Goal: Task Accomplishment & Management: Manage account settings

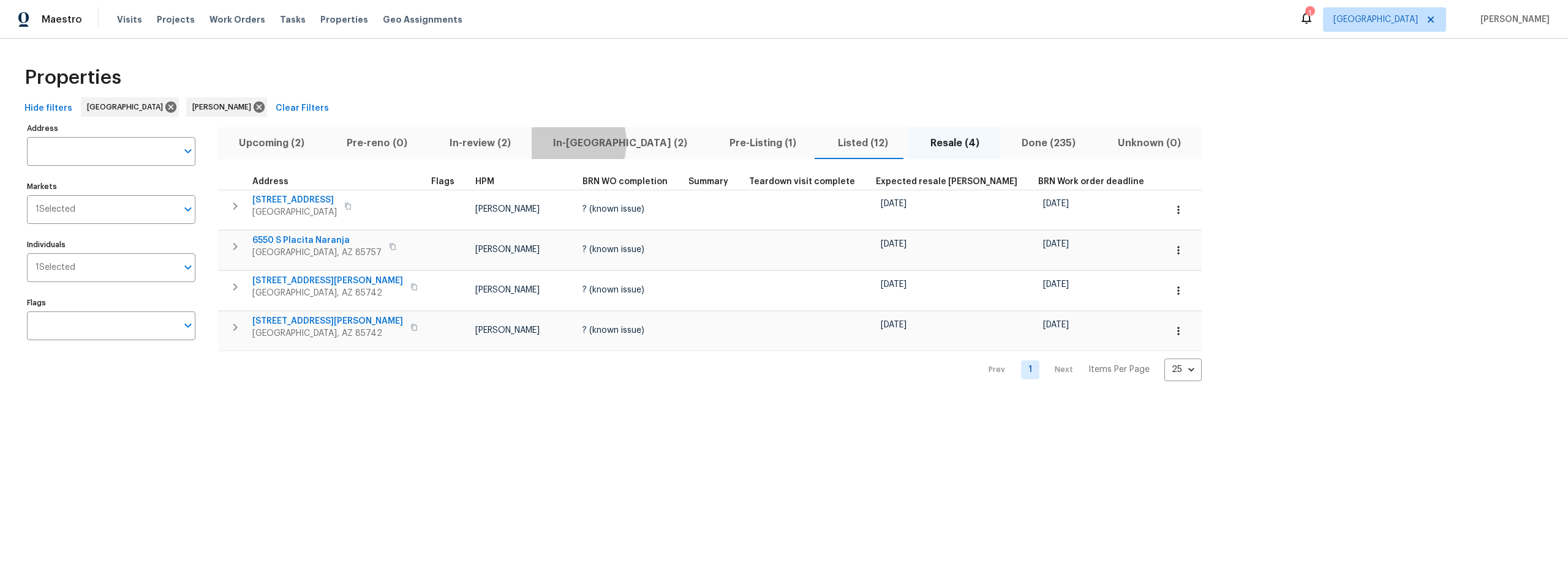
click at [558, 142] on span "In-reno (2)" at bounding box center [619, 143] width 162 height 17
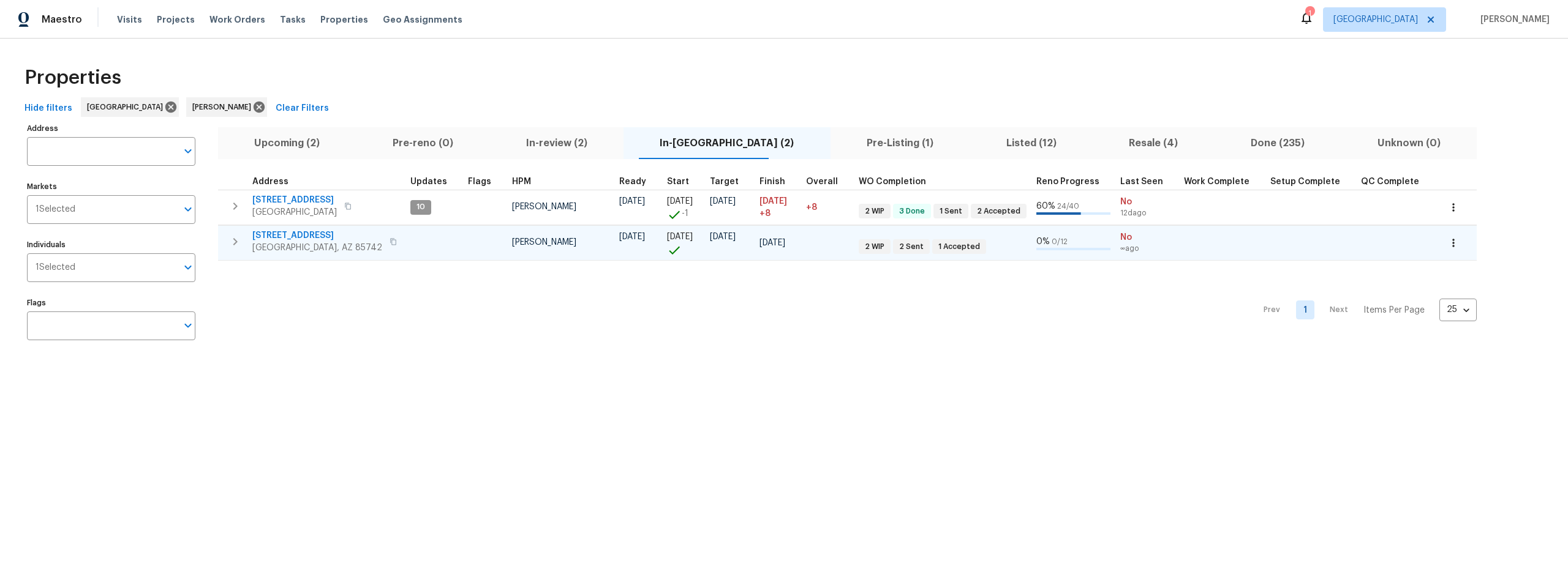
click at [242, 243] on icon "button" at bounding box center [235, 242] width 15 height 15
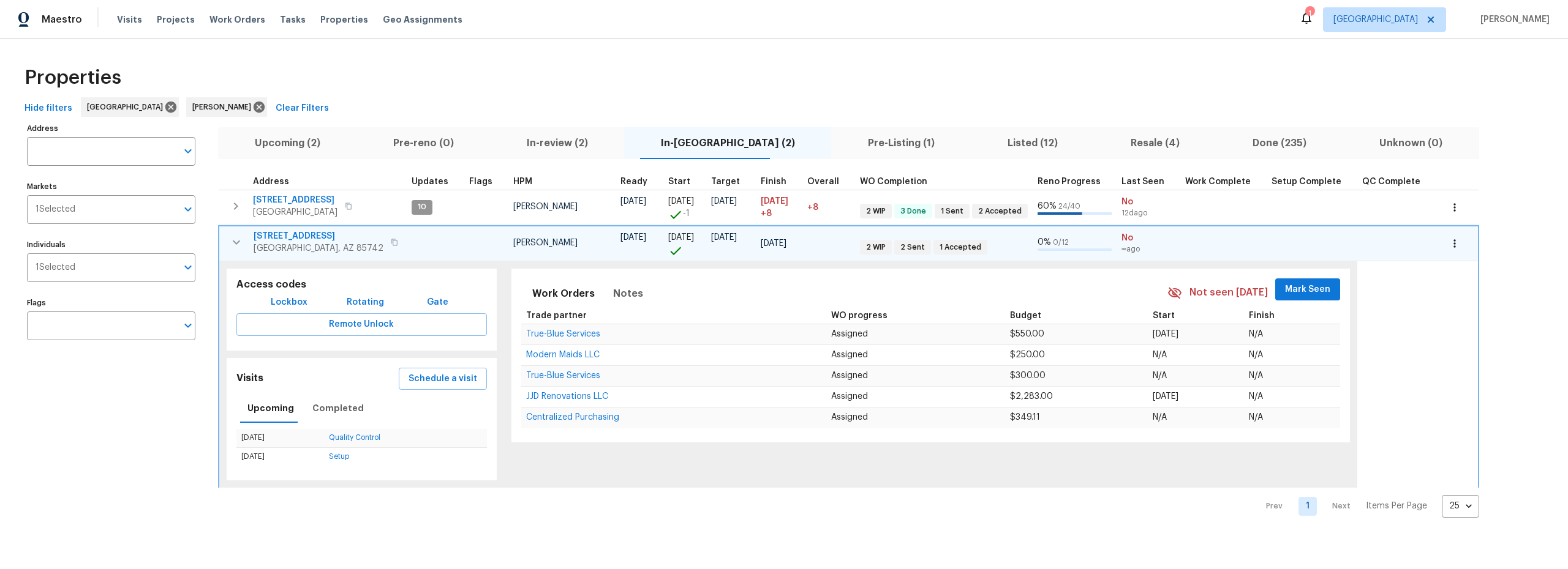
click at [309, 234] on span "9678 N Sherbrooke St" at bounding box center [318, 236] width 130 height 13
click at [232, 242] on icon "button" at bounding box center [236, 242] width 15 height 15
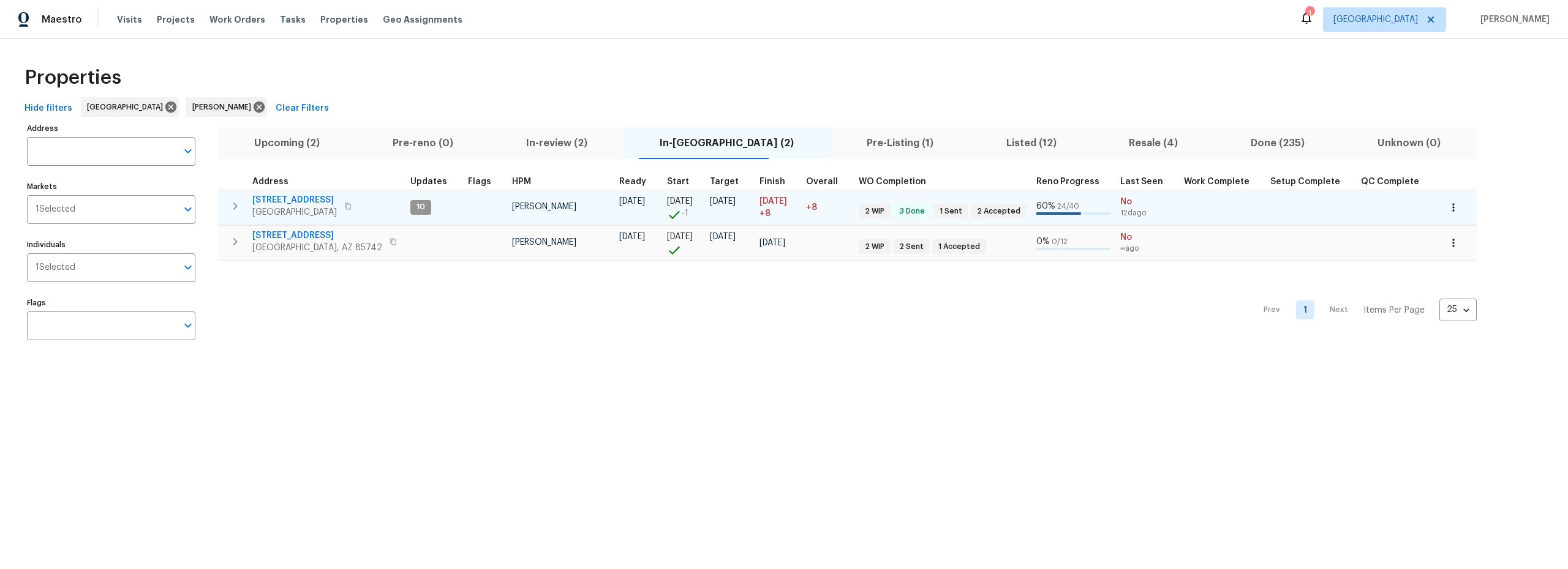
click at [271, 196] on span "1917 W Saxony Rd" at bounding box center [295, 200] width 84 height 13
click at [300, 200] on span "1917 W Saxony Rd" at bounding box center [295, 200] width 84 height 13
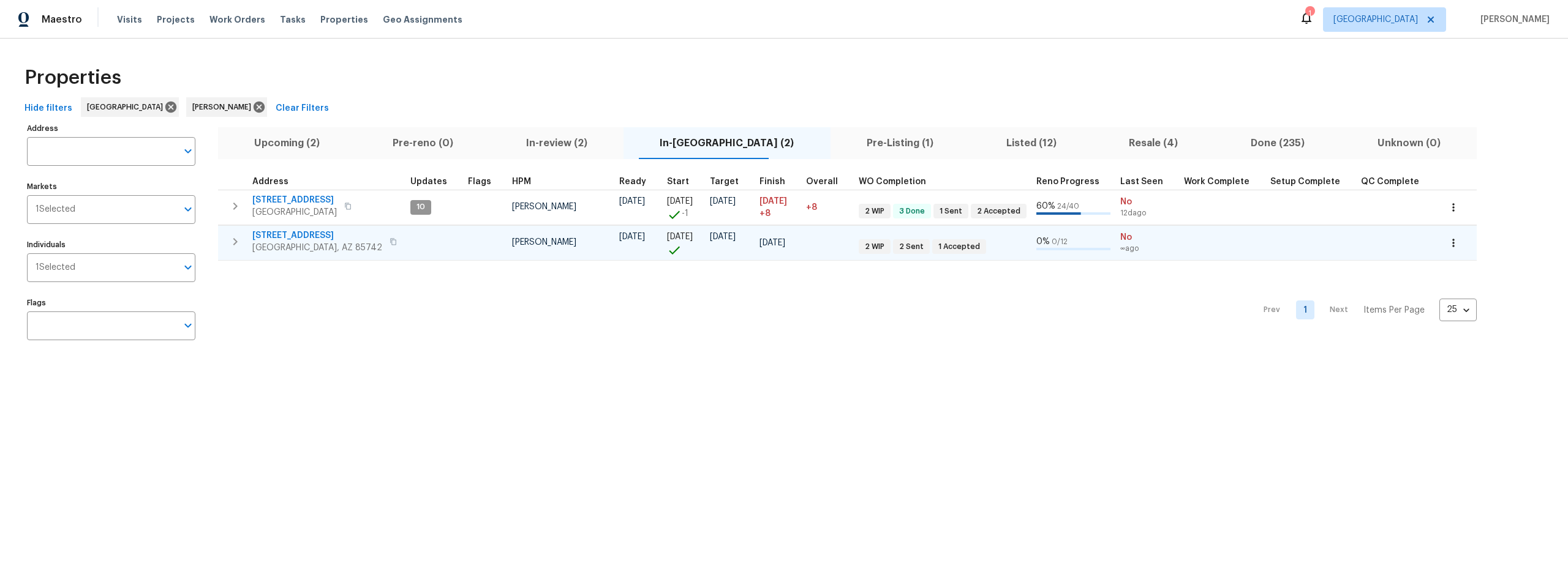
click at [311, 235] on span "9678 N Sherbrooke St" at bounding box center [318, 236] width 130 height 13
drag, startPoint x: 849, startPoint y: 141, endPoint x: 838, endPoint y: 141, distance: 11.0
click at [849, 141] on span "Pre-Listing (1)" at bounding box center [900, 143] width 125 height 17
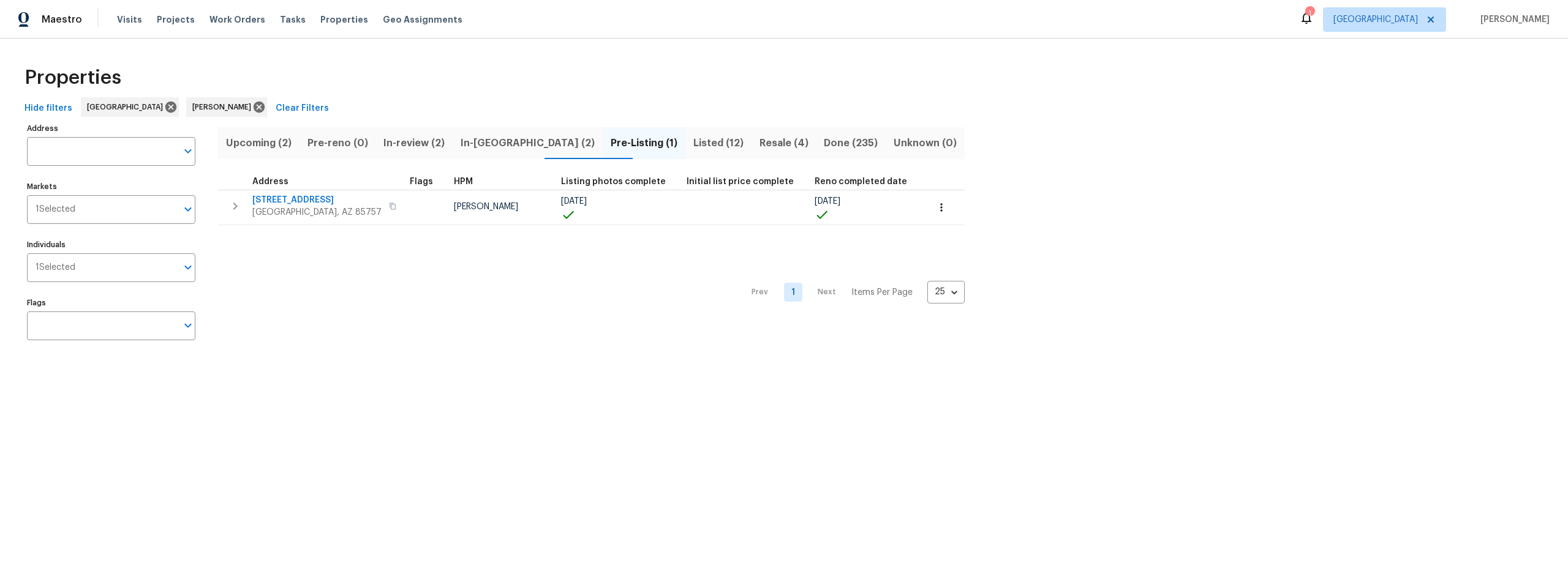
click at [693, 138] on span "Listed (12)" at bounding box center [719, 143] width 52 height 17
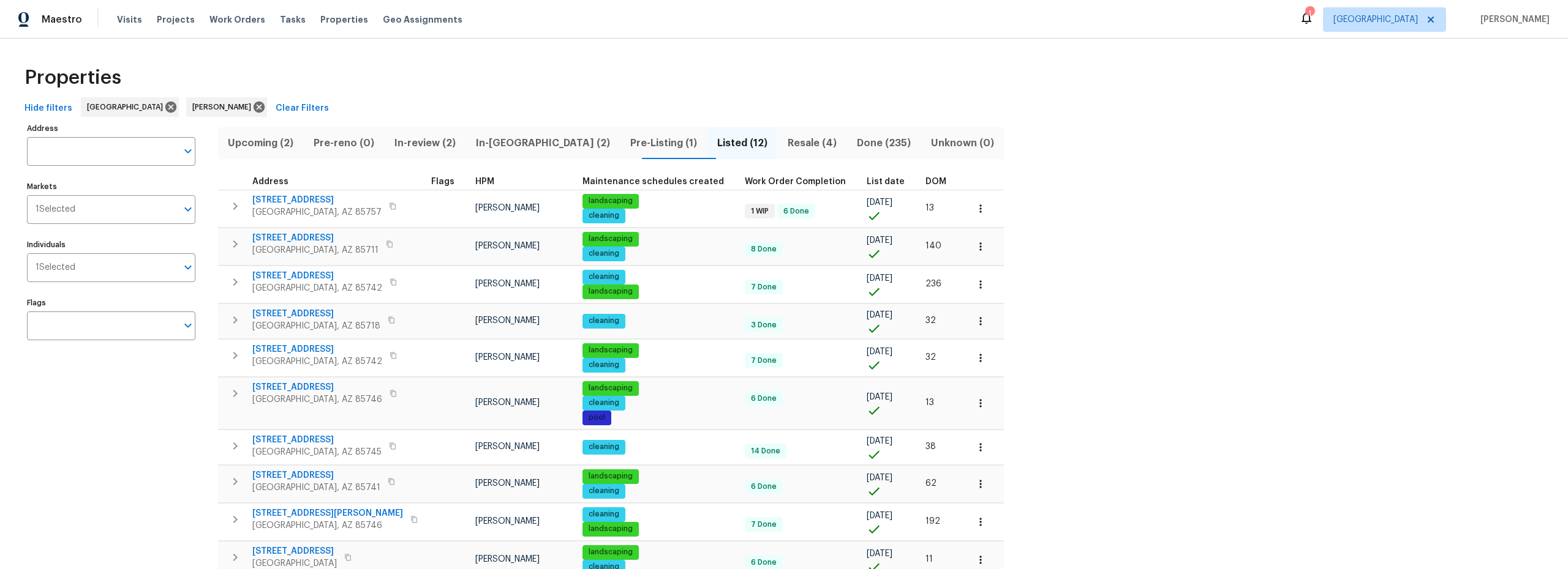
click at [465, 80] on div "Properties" at bounding box center [784, 77] width 1529 height 39
drag, startPoint x: 504, startPoint y: 143, endPoint x: 501, endPoint y: 152, distance: 9.5
click at [504, 143] on span "In-reno (2)" at bounding box center [543, 143] width 140 height 17
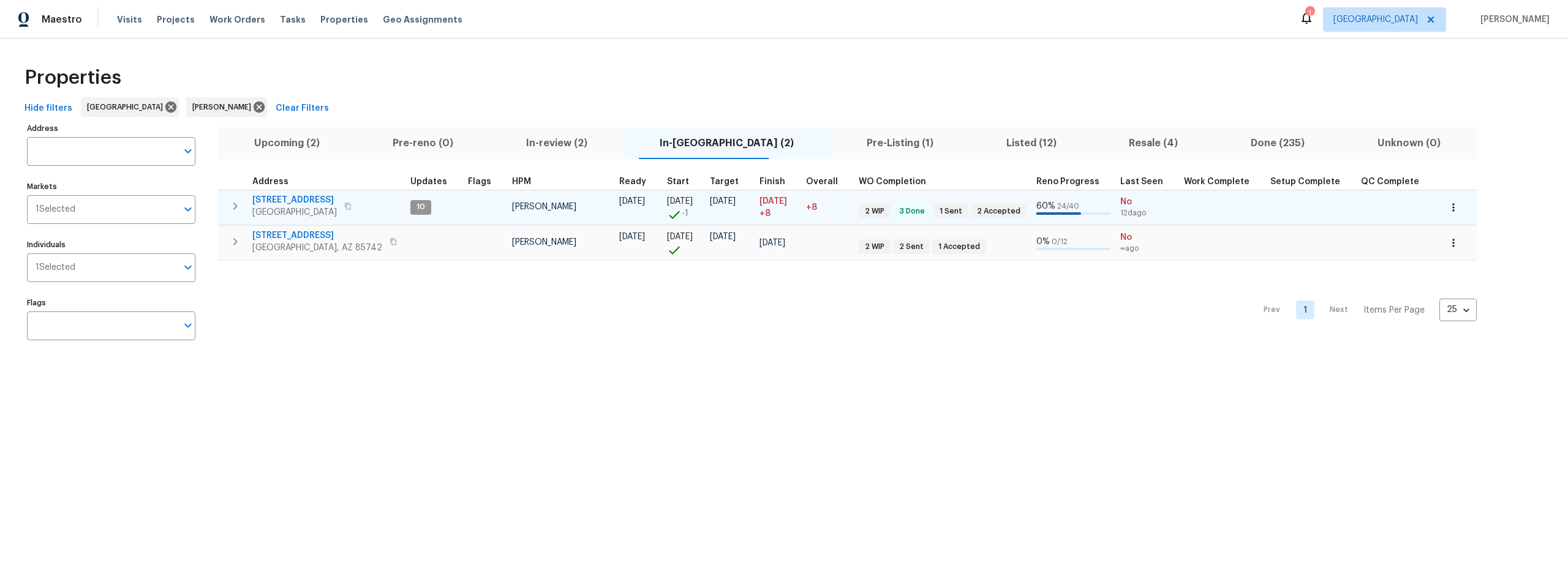
click at [303, 199] on span "1917 W Saxony Rd" at bounding box center [295, 200] width 84 height 13
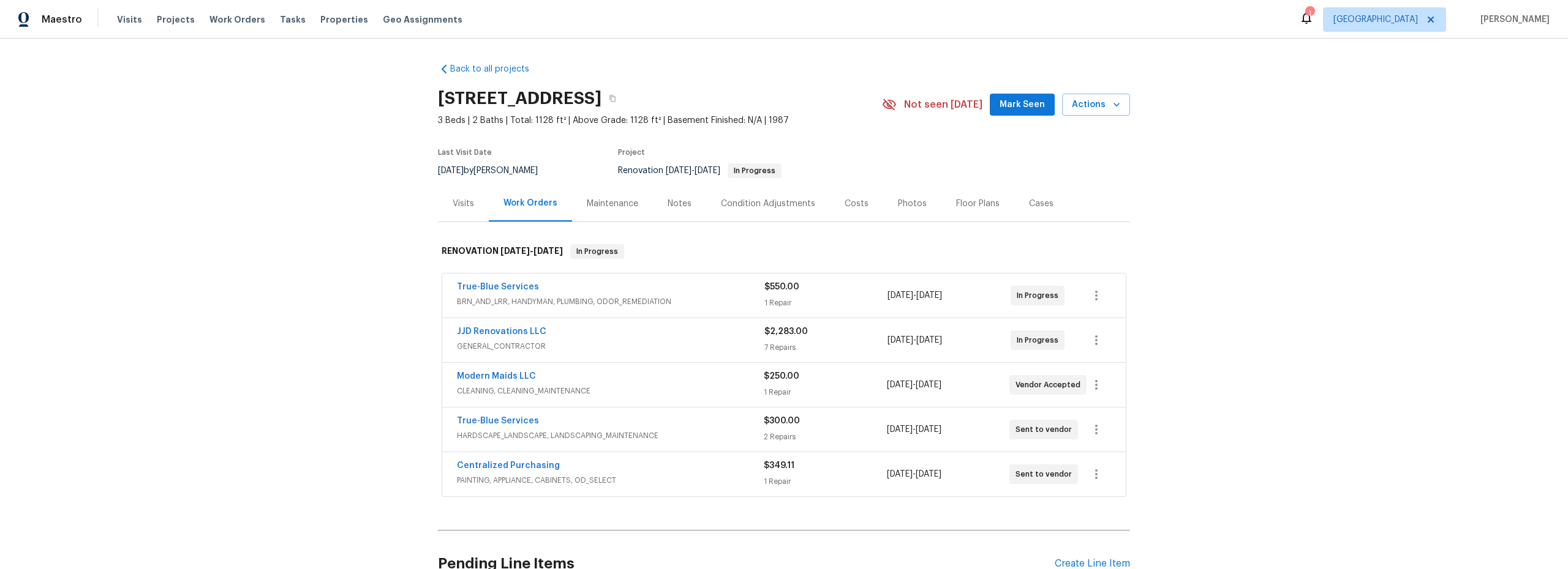
click at [676, 298] on span "BRN_AND_LRR, HANDYMAN, PLUMBING, ODOR_REMEDIATION" at bounding box center [610, 302] width 307 height 13
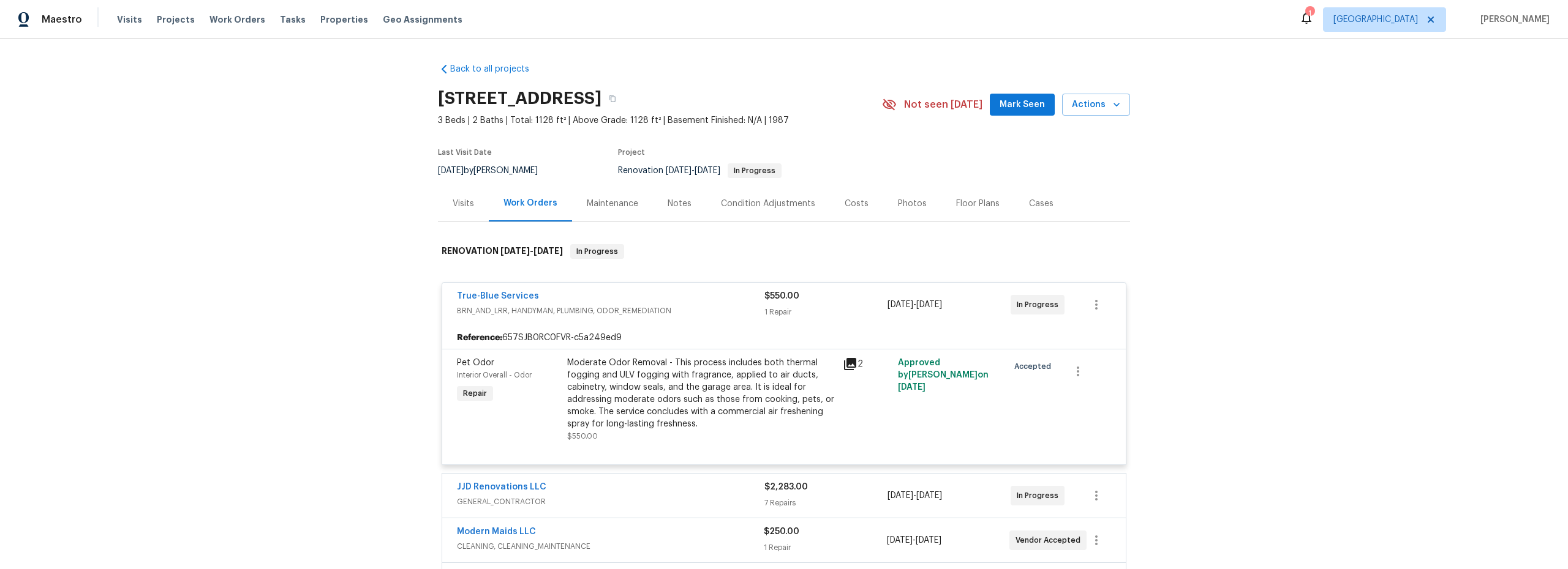
click at [846, 365] on icon at bounding box center [850, 364] width 13 height 13
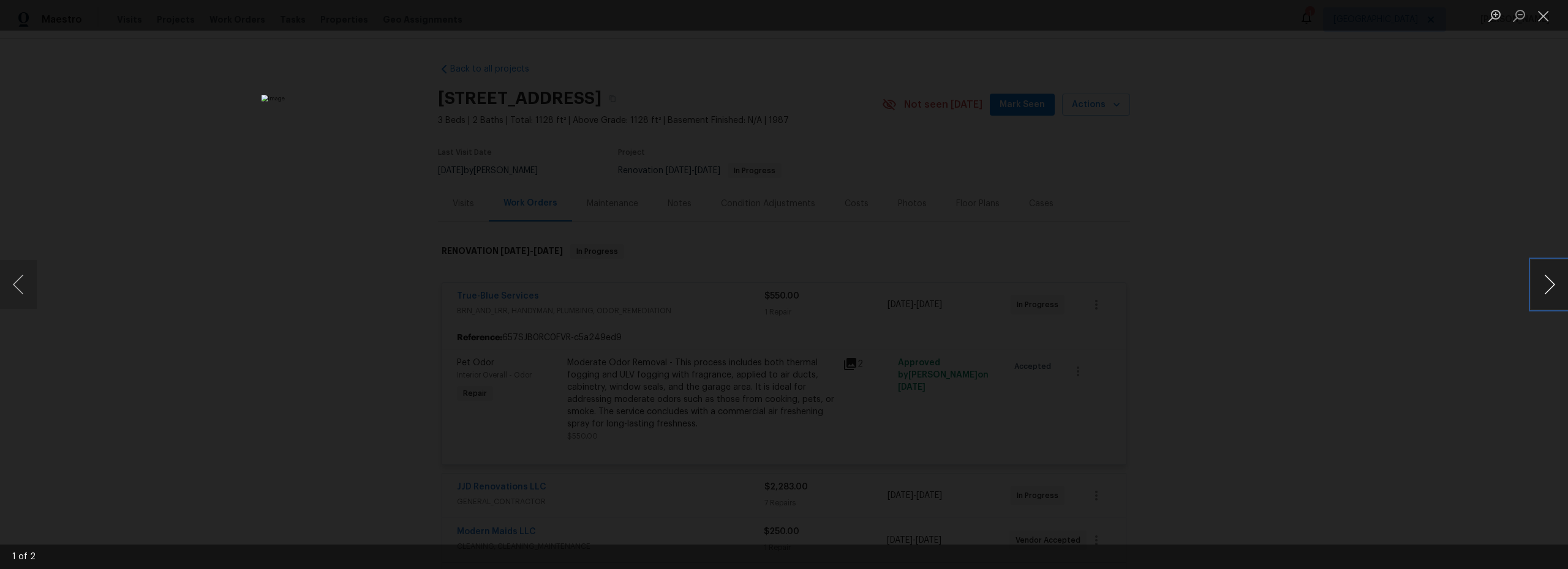
click at [1547, 285] on button "Next image" at bounding box center [1549, 284] width 37 height 49
click at [1546, 285] on button "Next image" at bounding box center [1549, 284] width 37 height 49
click at [1546, 19] on button "Close lightbox" at bounding box center [1543, 15] width 24 height 21
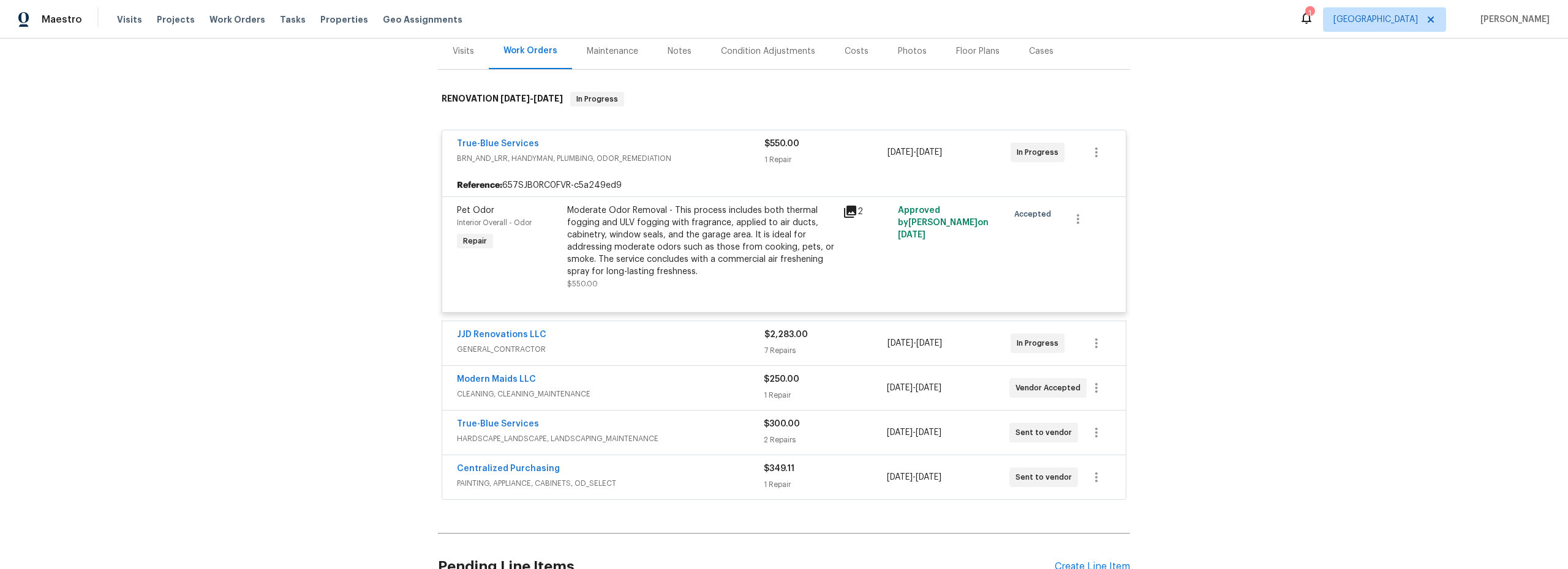
scroll to position [153, 0]
click at [651, 351] on span "GENERAL_CONTRACTOR" at bounding box center [610, 349] width 307 height 13
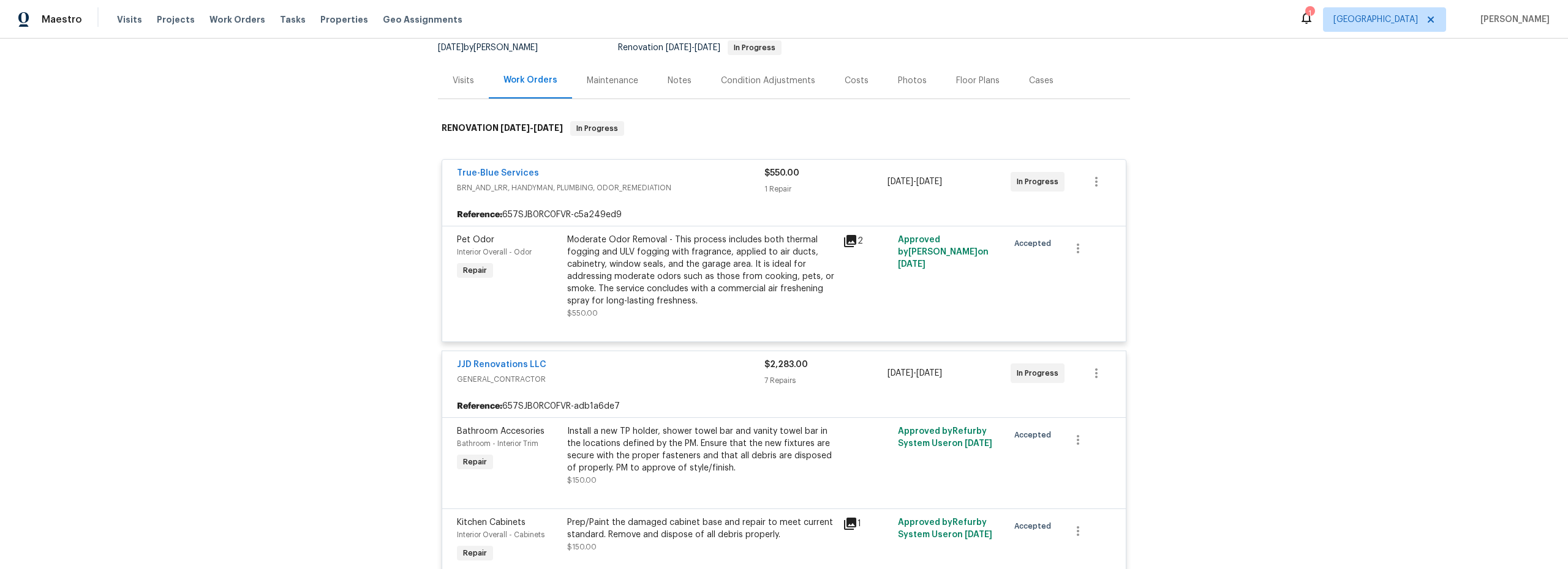
scroll to position [0, 0]
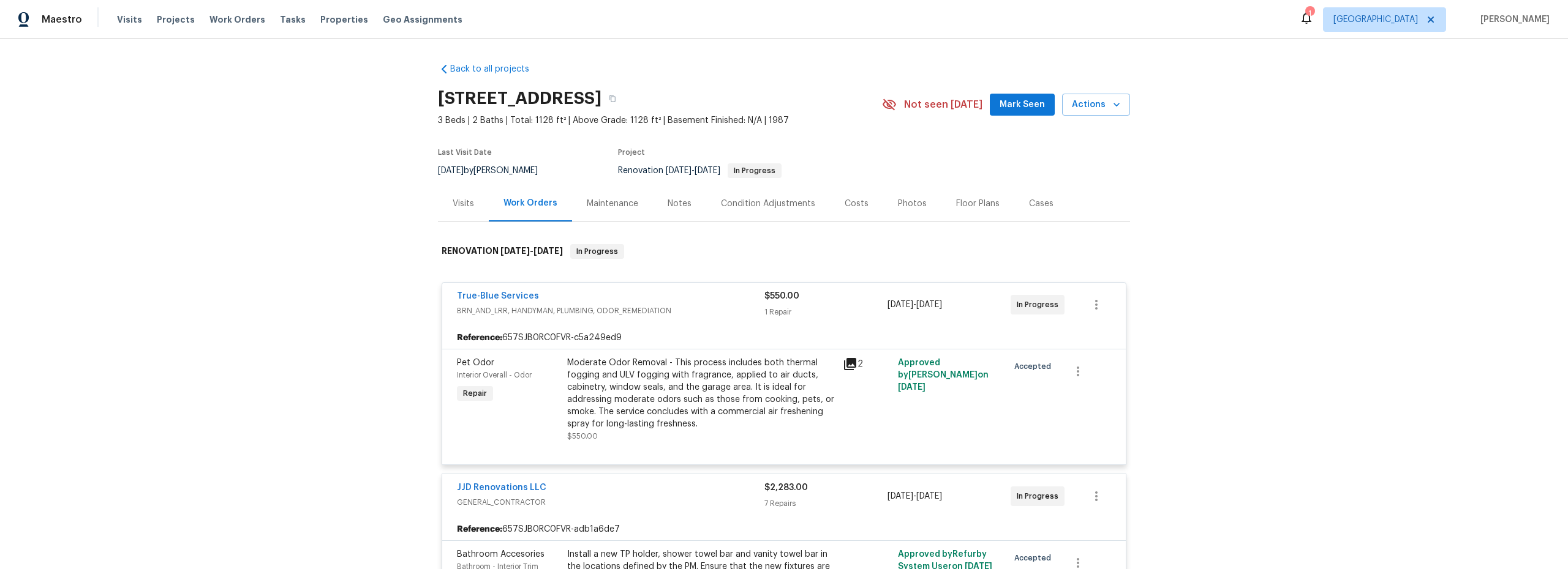
click at [684, 202] on div "Notes" at bounding box center [680, 203] width 53 height 36
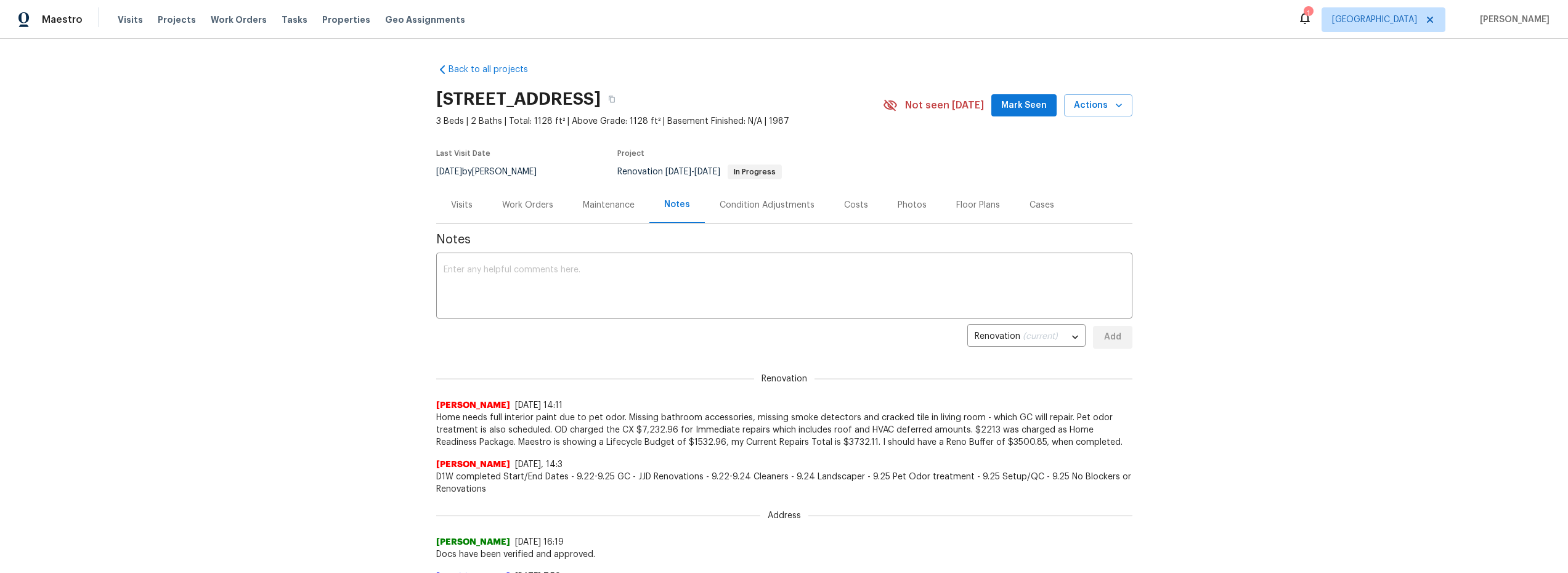
click at [854, 209] on div "Costs" at bounding box center [856, 205] width 24 height 13
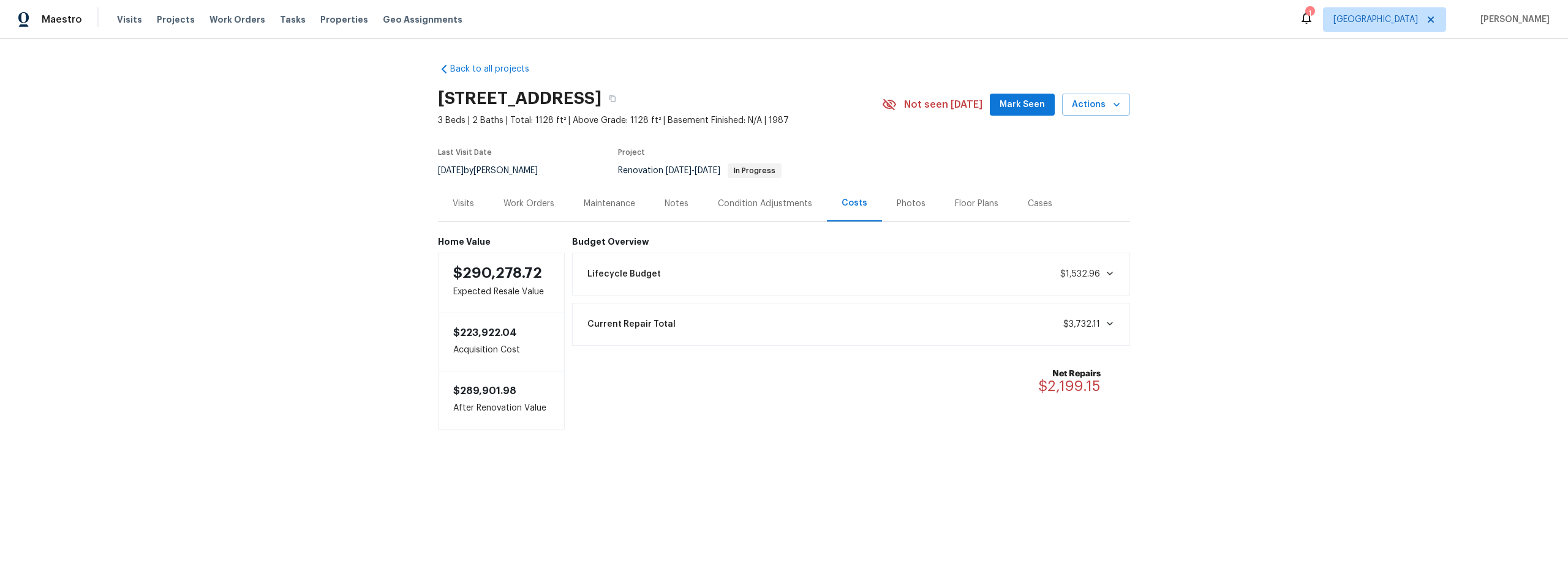
drag, startPoint x: 538, startPoint y: 205, endPoint x: 579, endPoint y: 212, distance: 41.6
click at [538, 205] on div "Work Orders" at bounding box center [529, 204] width 51 height 13
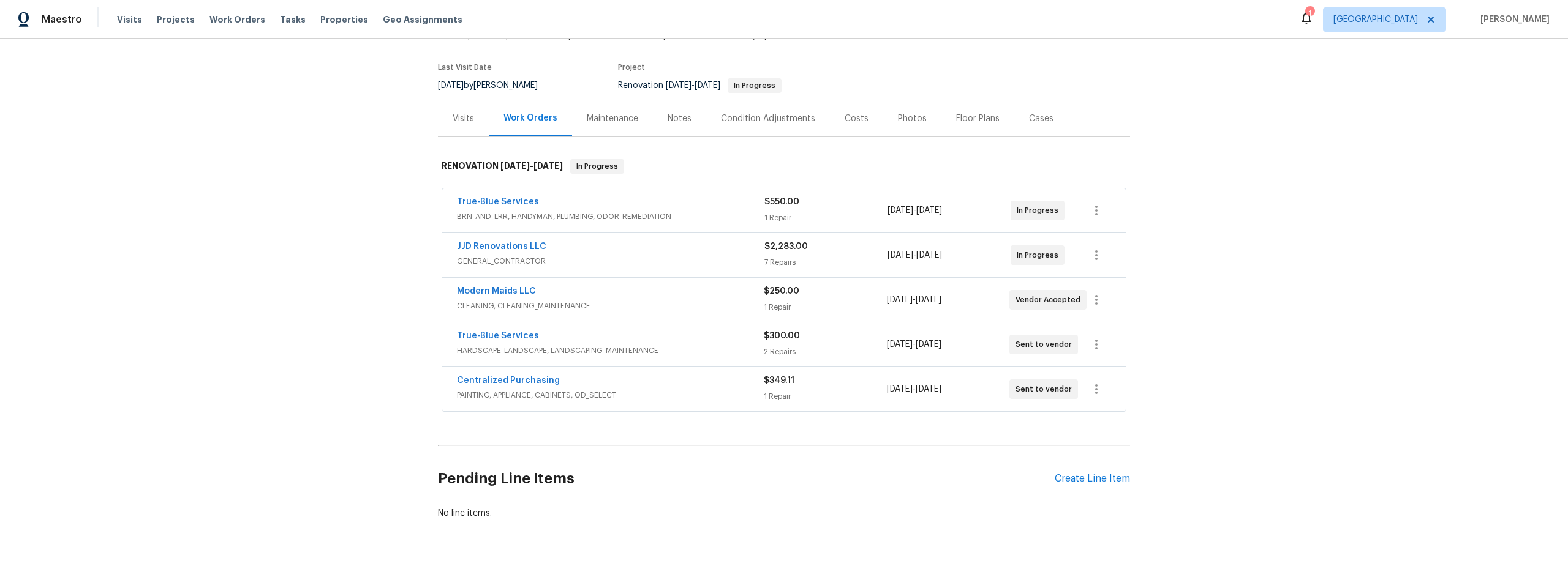
scroll to position [9, 0]
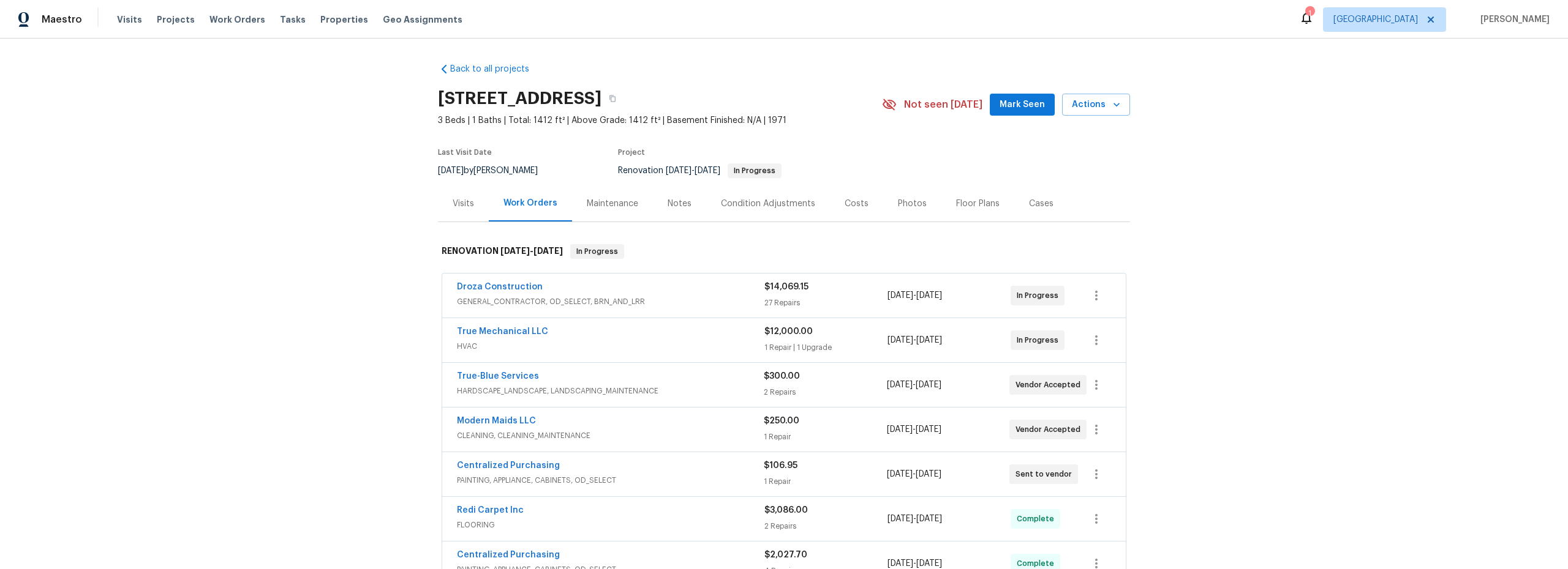
click at [676, 205] on div "Notes" at bounding box center [680, 204] width 24 height 13
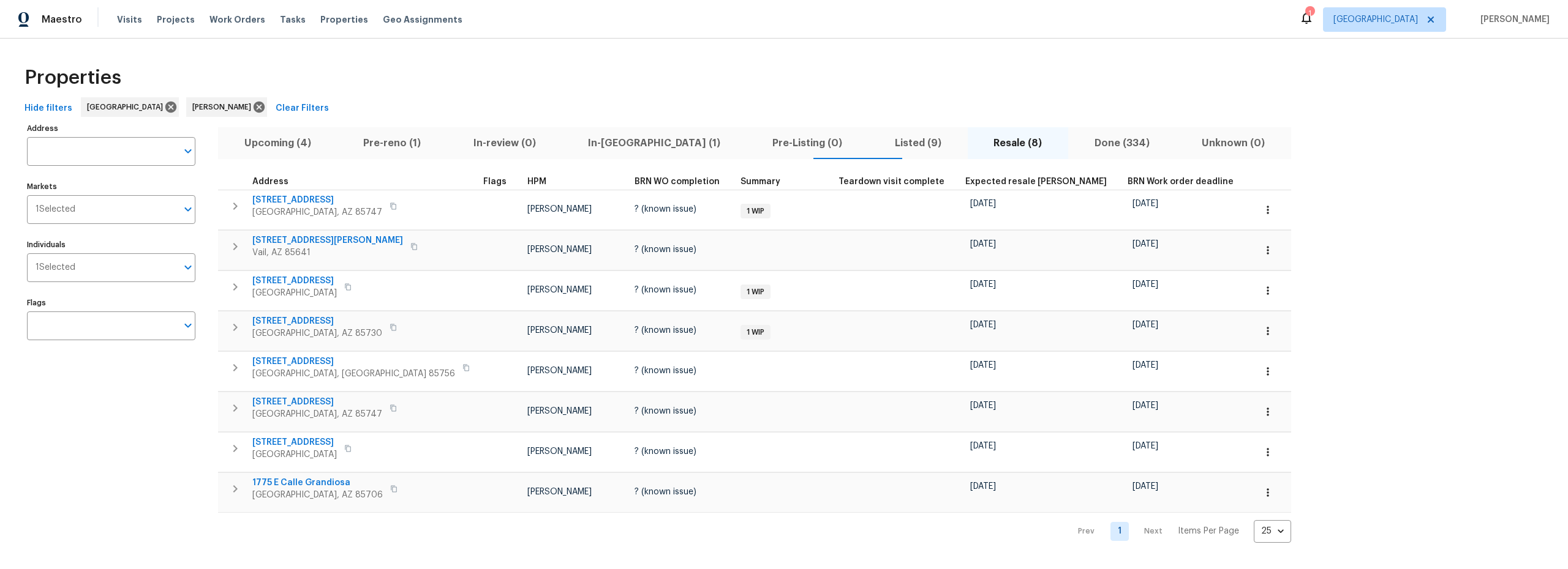
click at [392, 141] on span "Pre-reno (1)" at bounding box center [391, 143] width 95 height 17
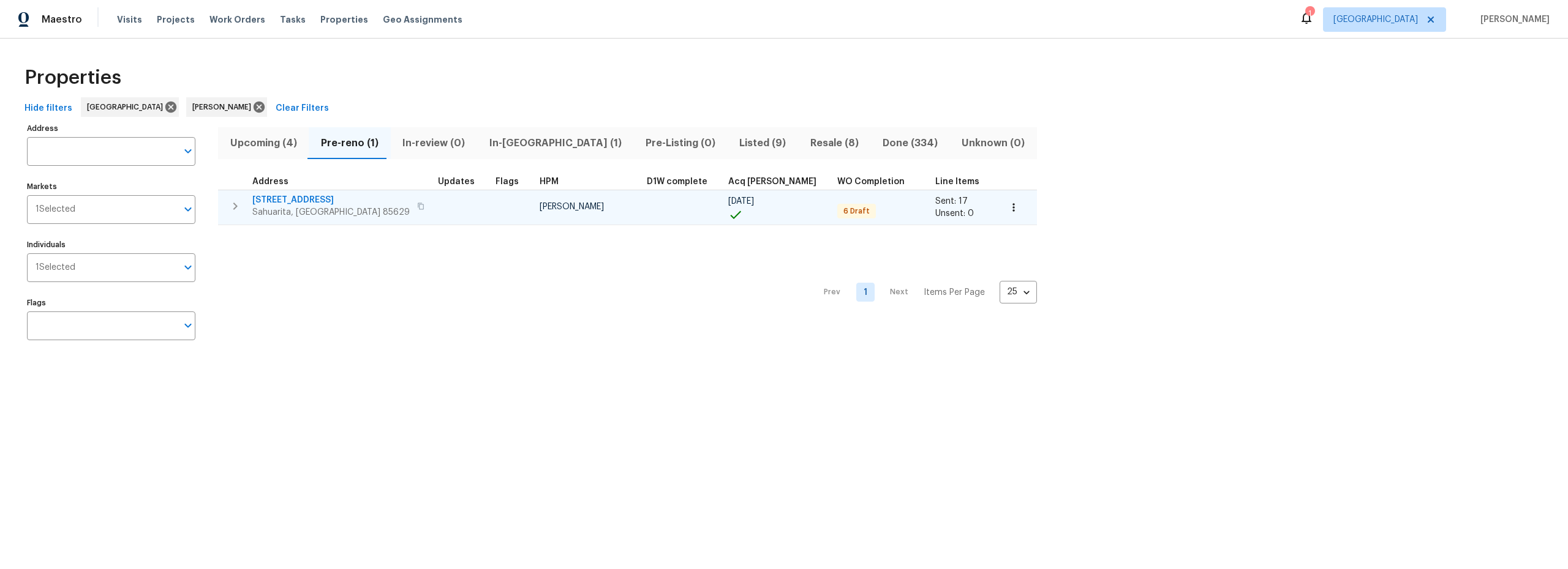
click at [315, 199] on span "14167 S Avenida Zumba" at bounding box center [331, 200] width 157 height 13
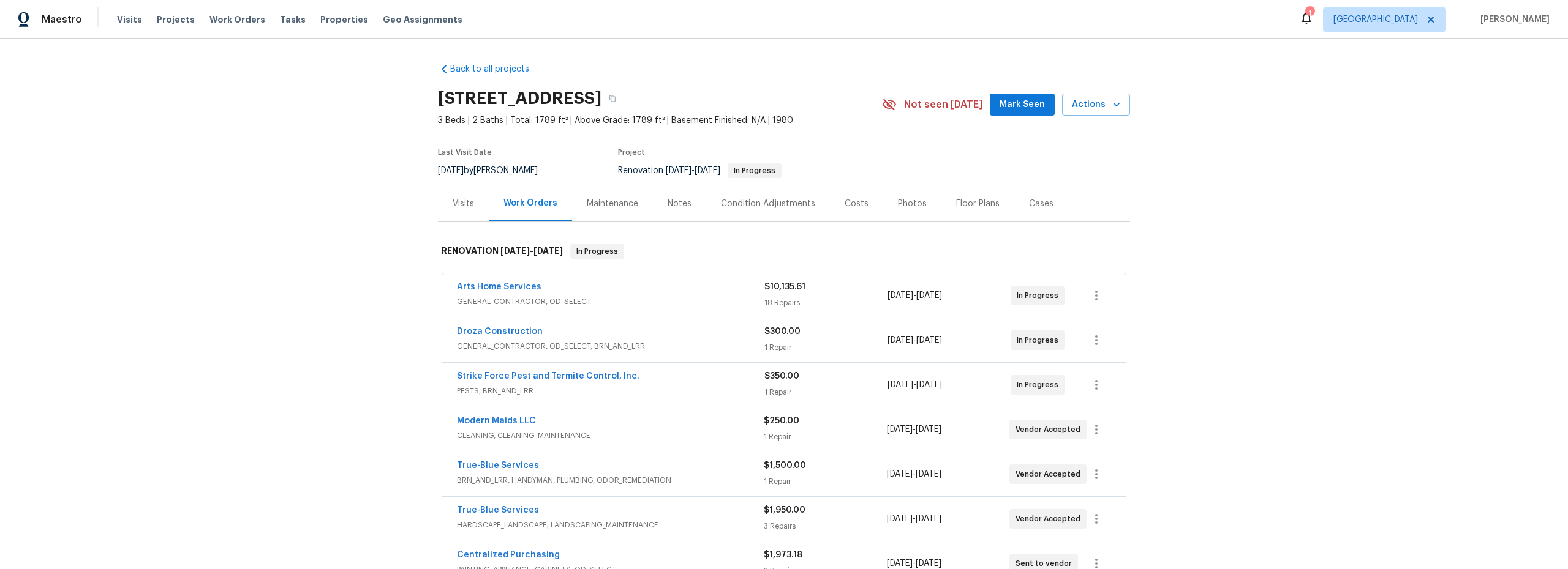
click at [673, 200] on div "Notes" at bounding box center [680, 204] width 24 height 13
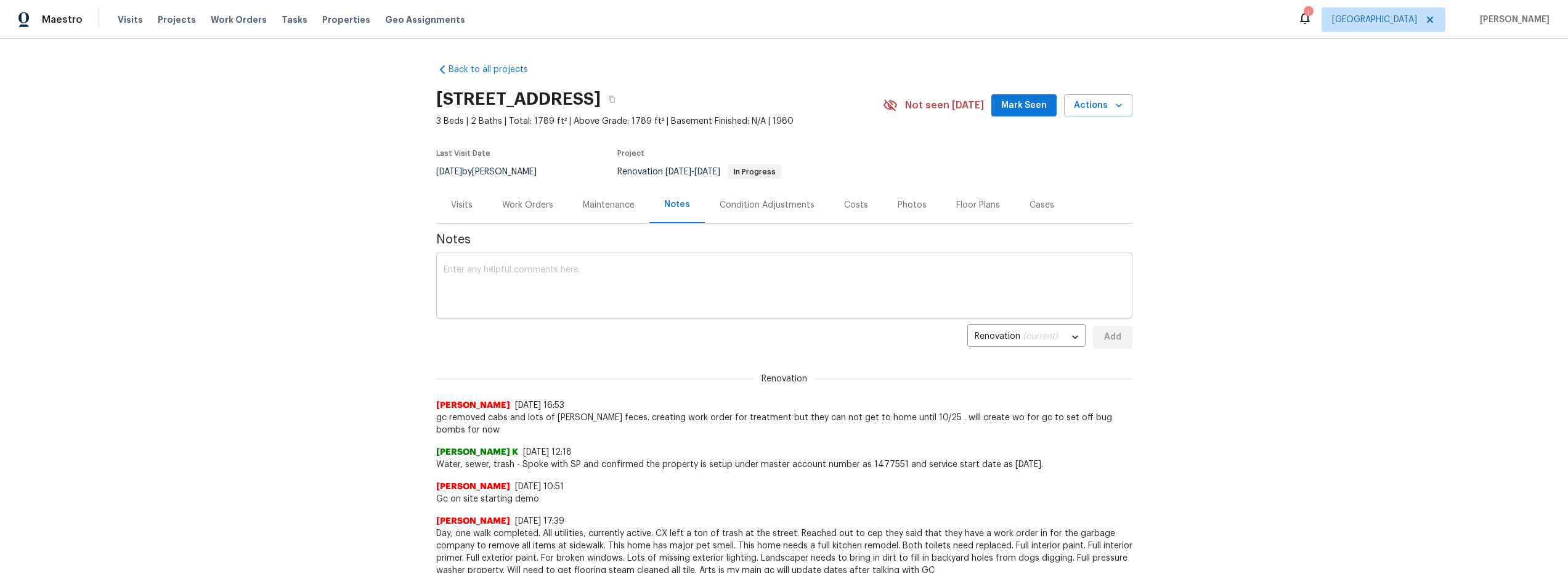
click at [649, 303] on textarea at bounding box center [784, 287] width 681 height 43
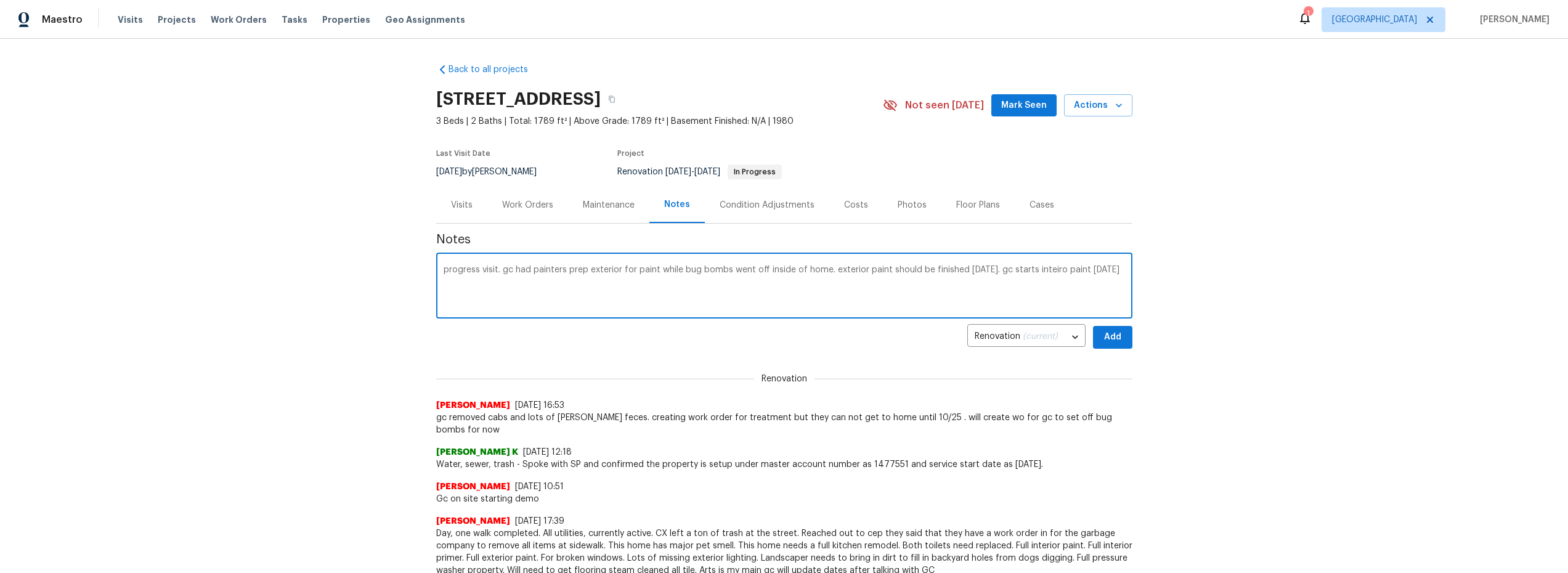
click at [1050, 269] on textarea "progress visit. gc had painters prep exterior for paint while bug bombs went of…" at bounding box center [784, 287] width 681 height 43
type textarea "progress visit. gc had painters prep exterior for paint while bug bombs went of…"
click at [1109, 337] on span "Add" at bounding box center [1112, 338] width 20 height 16
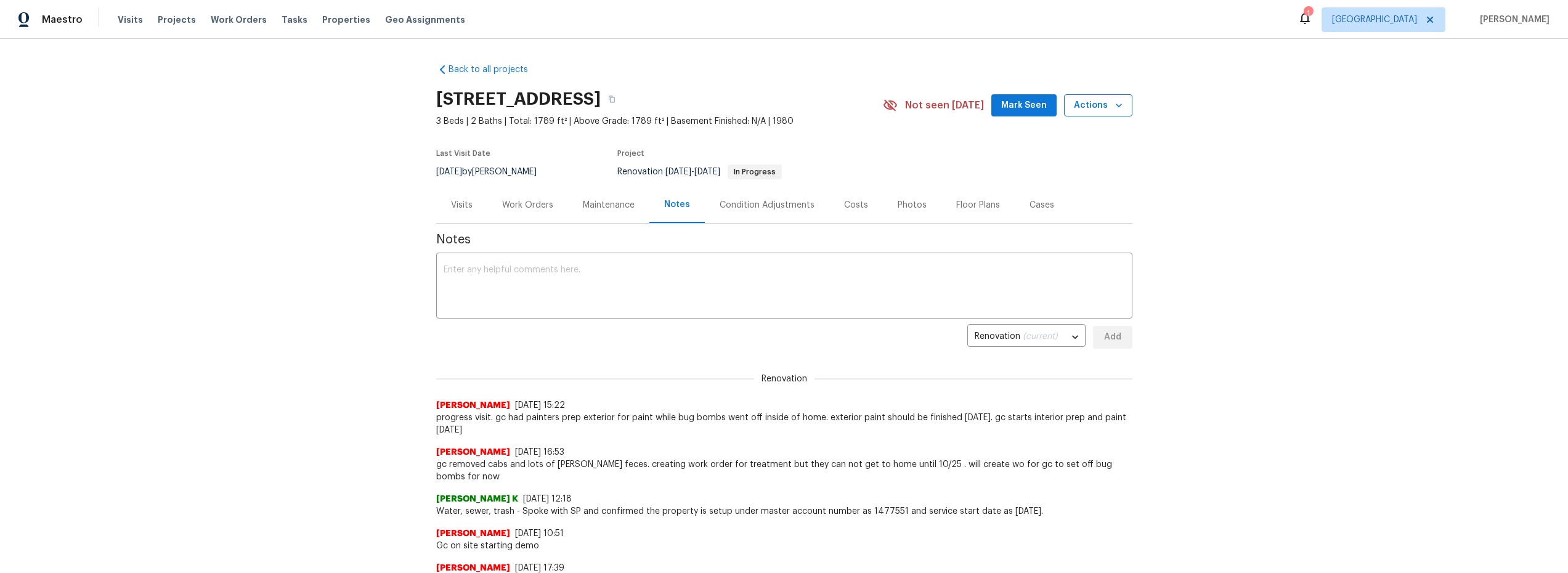
click at [1112, 104] on icon "button" at bounding box center [1119, 105] width 13 height 13
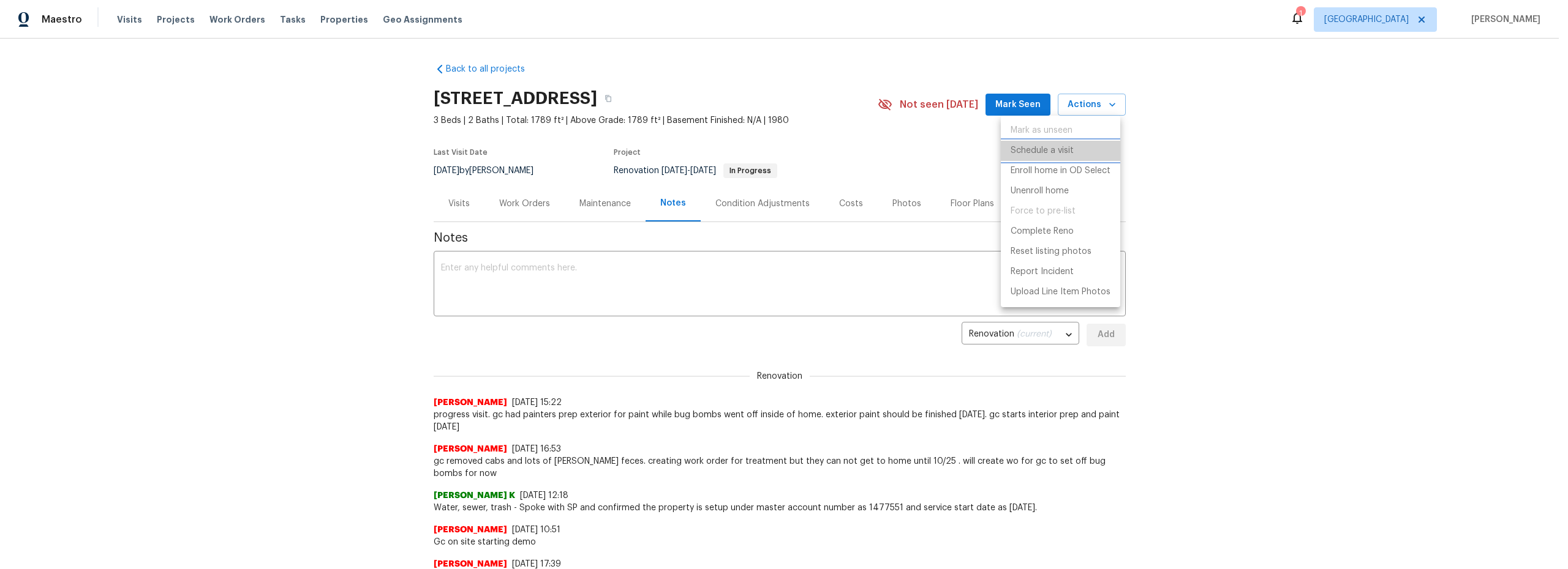
click at [1043, 154] on p "Schedule a visit" at bounding box center [1042, 151] width 63 height 13
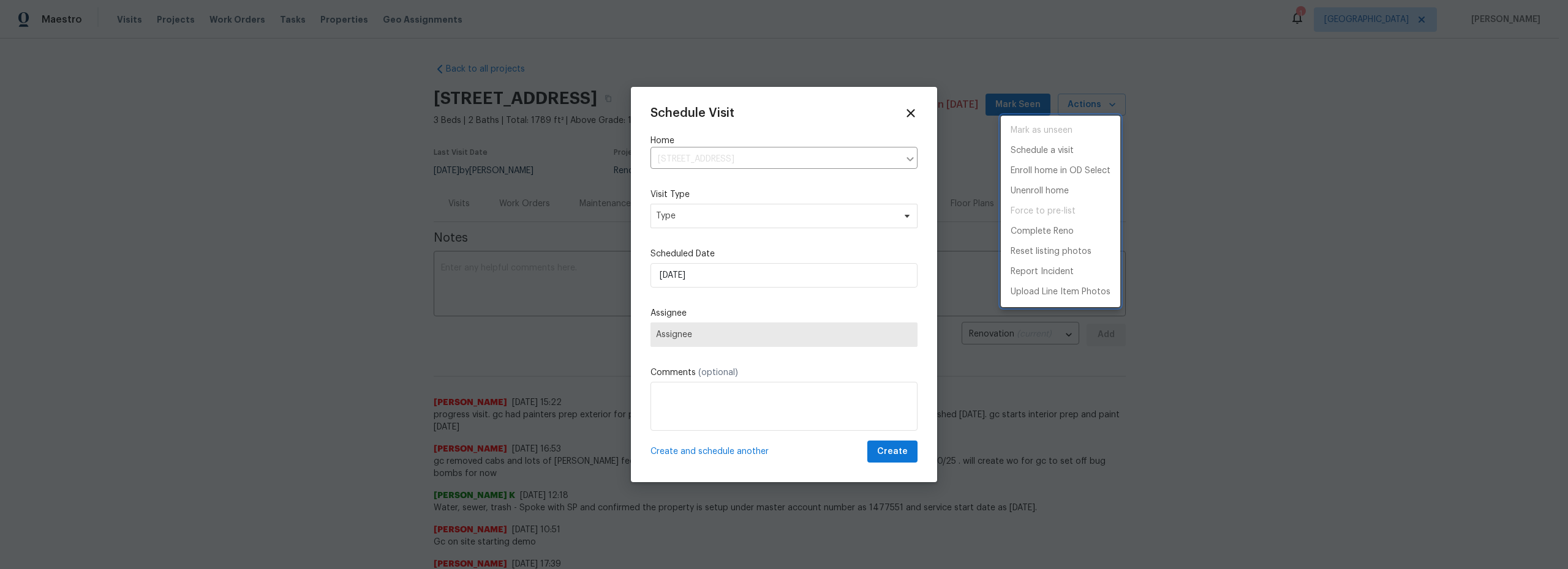
click at [736, 282] on div at bounding box center [784, 284] width 1568 height 569
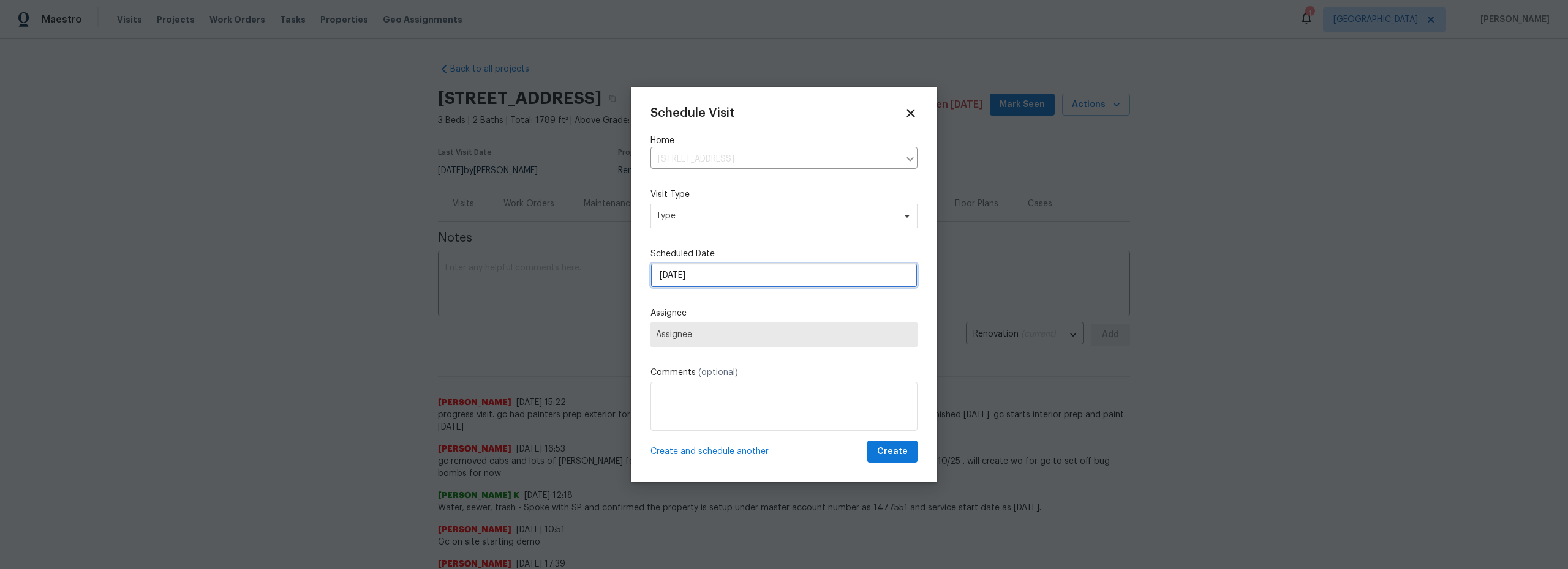
click at [720, 279] on input "[DATE]" at bounding box center [784, 275] width 267 height 24
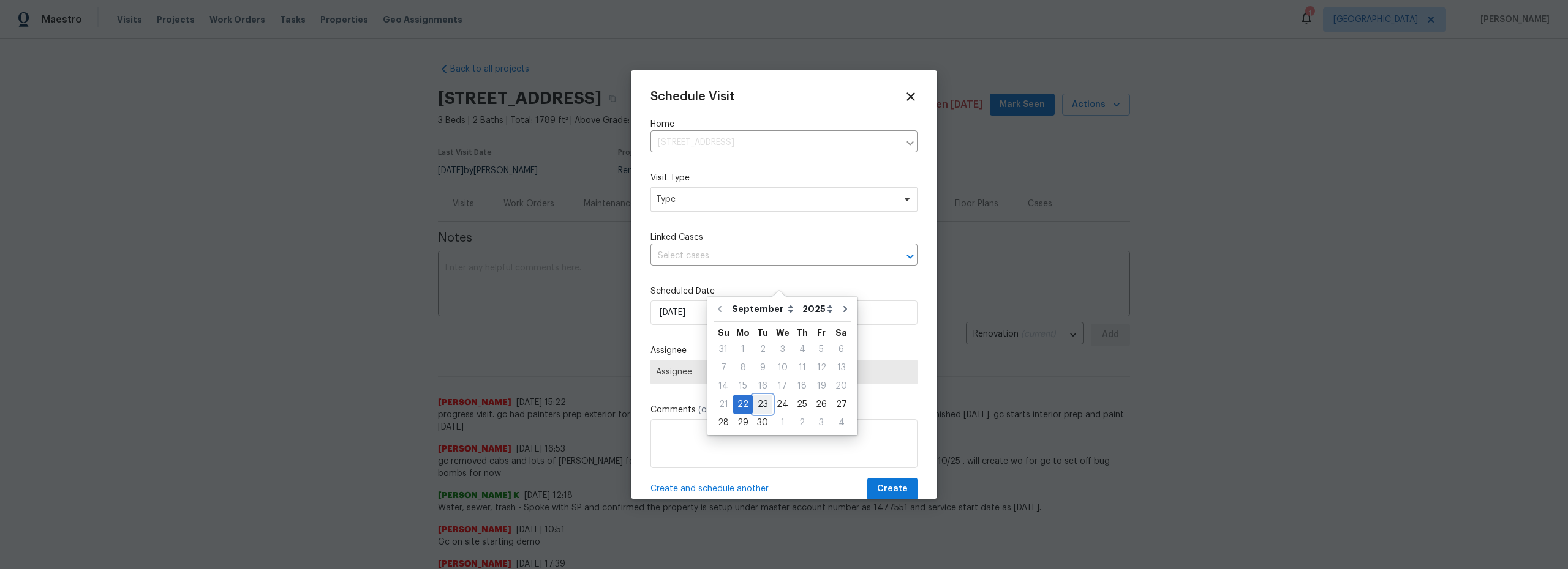
click at [760, 405] on div "23" at bounding box center [762, 405] width 20 height 17
type input "[DATE]"
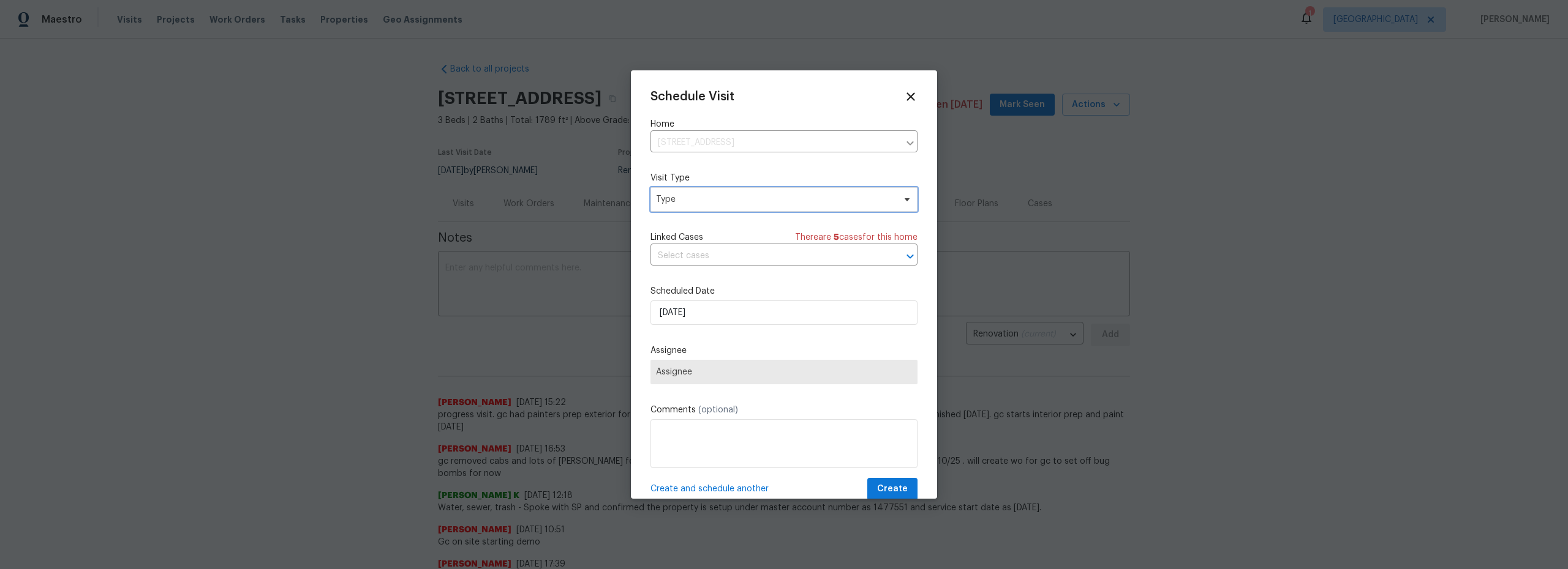
click at [708, 194] on span "Type" at bounding box center [775, 199] width 239 height 13
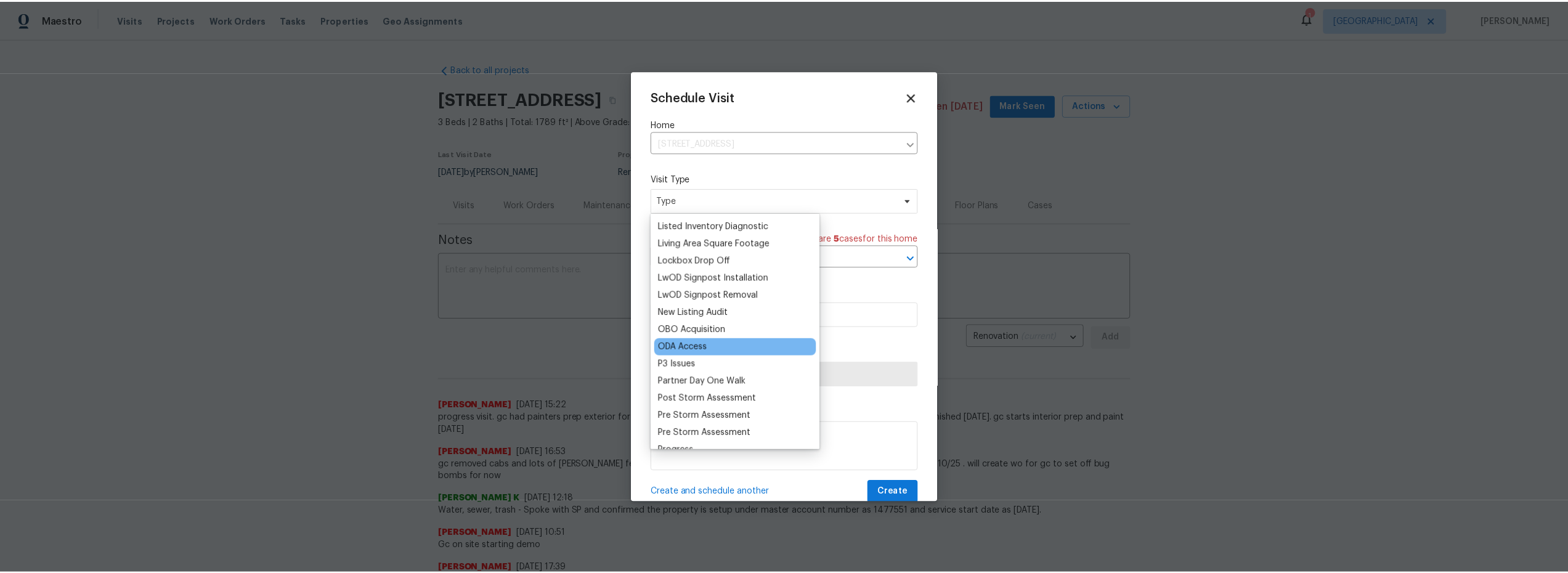
scroll to position [641, 0]
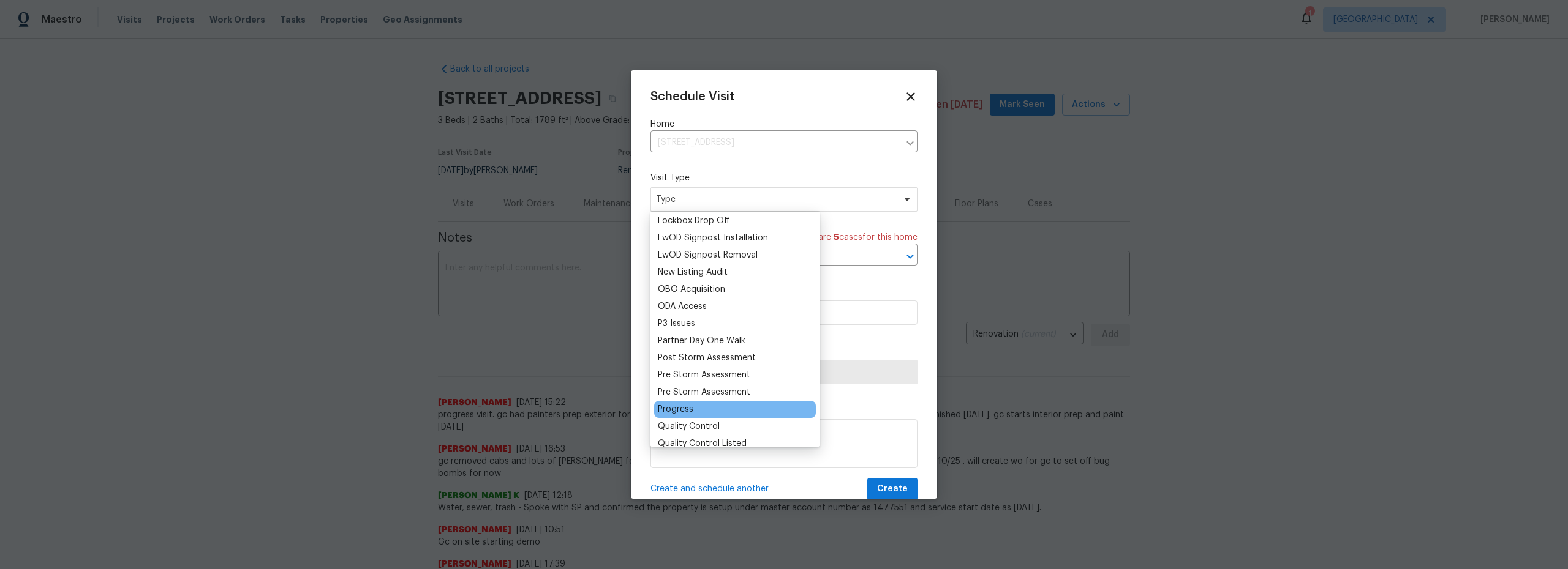
click at [698, 410] on div "Progress" at bounding box center [734, 410] width 162 height 17
click at [663, 405] on div "Progress" at bounding box center [675, 410] width 35 height 13
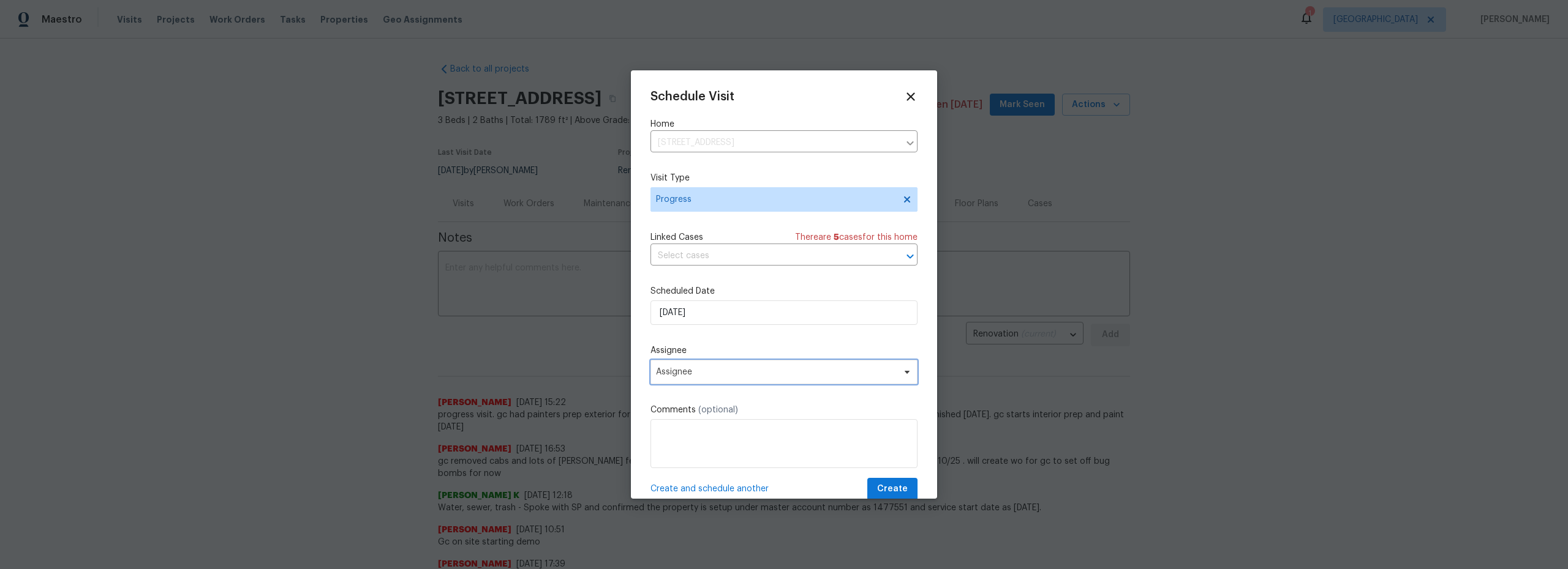
click at [722, 371] on span "Assignee" at bounding box center [776, 372] width 240 height 10
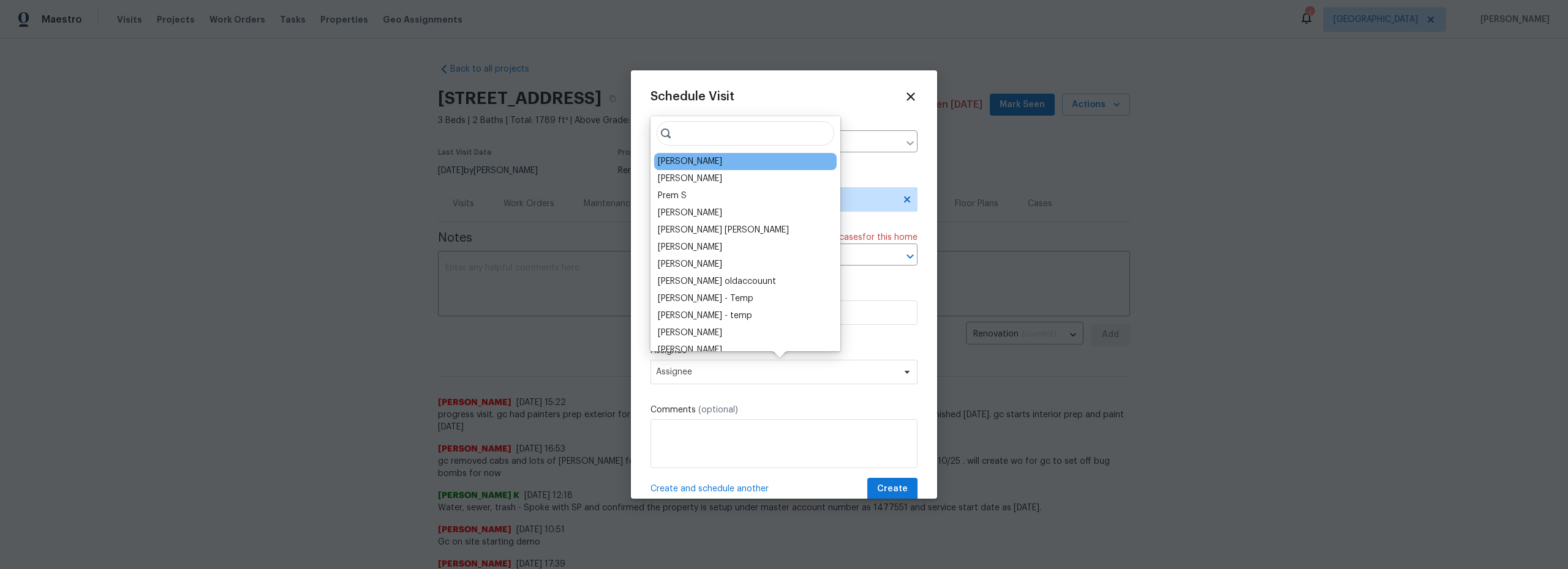
click at [691, 162] on div "[PERSON_NAME]" at bounding box center [690, 162] width 64 height 13
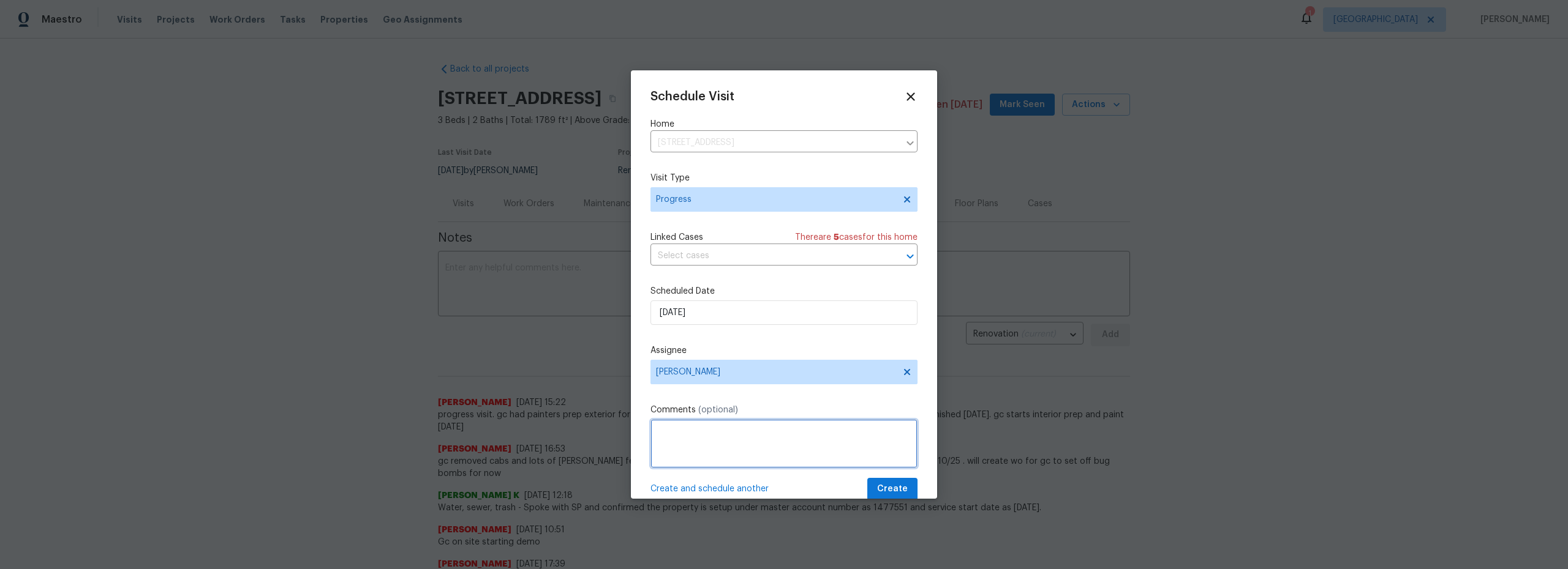
click at [716, 440] on textarea at bounding box center [784, 443] width 267 height 49
type textarea "take cuba casa video"
click at [882, 490] on span "Create" at bounding box center [892, 489] width 30 height 16
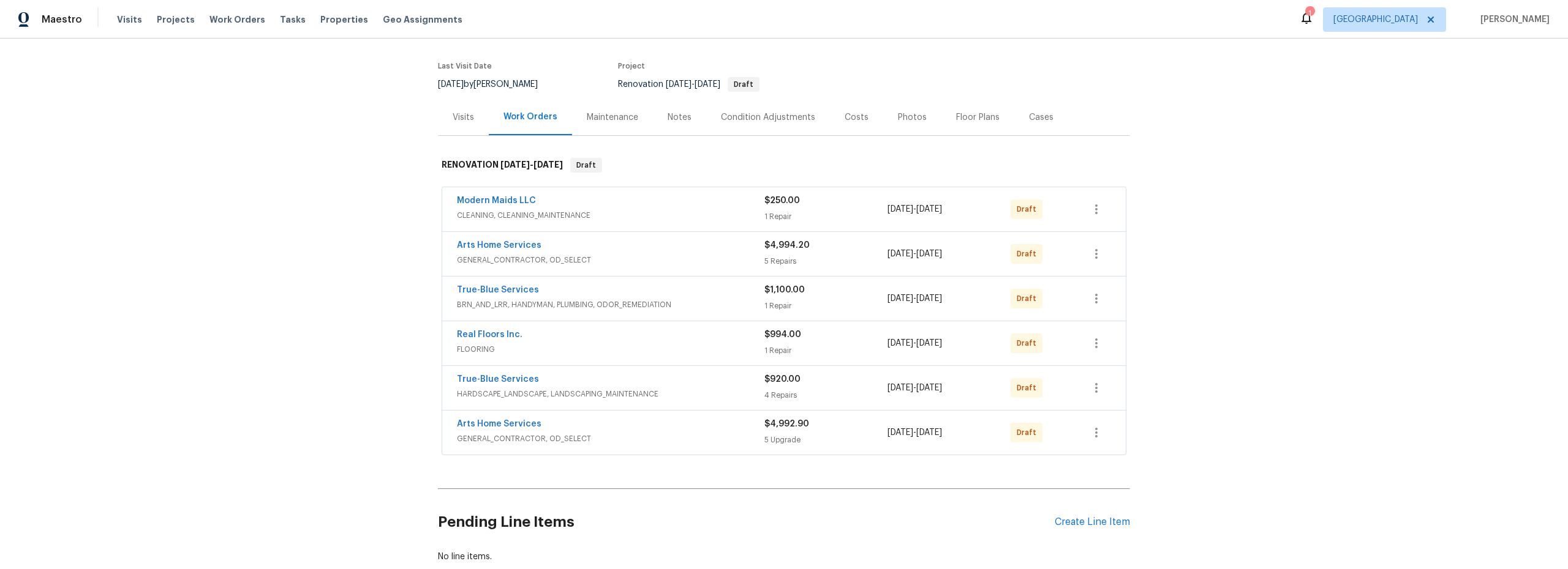
scroll to position [91, 0]
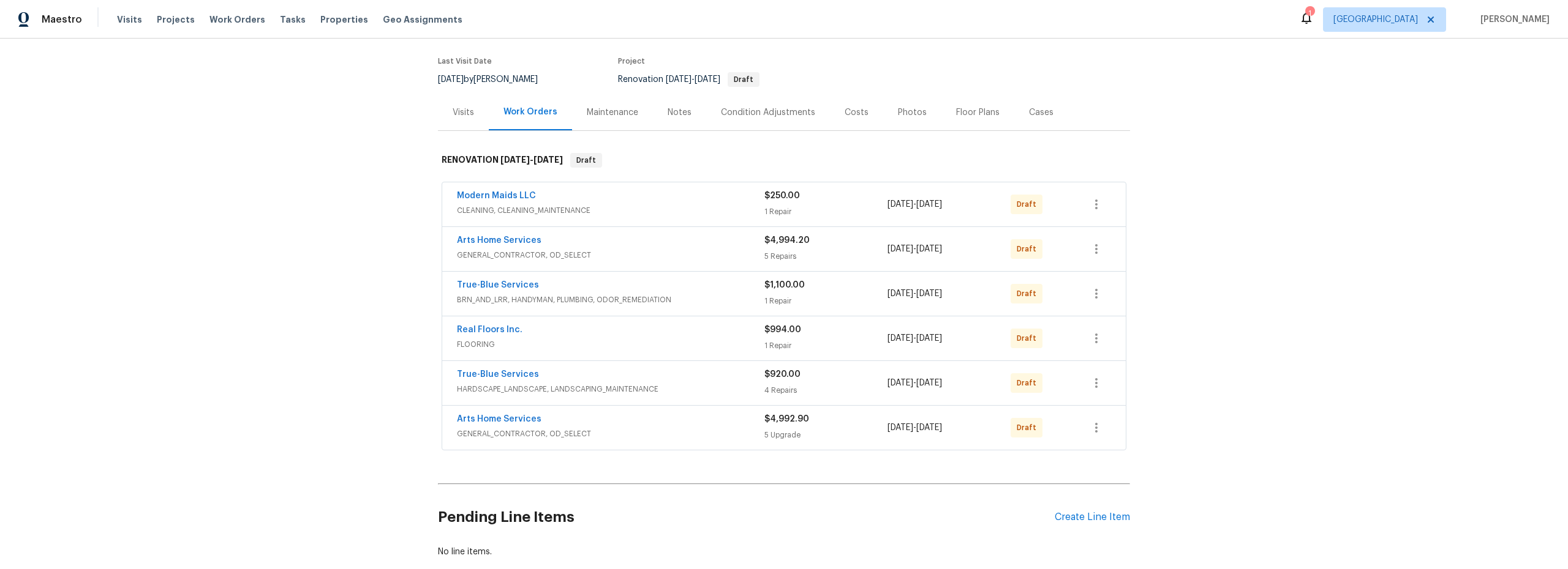
click at [732, 391] on span "HARDSCAPE_LANDSCAPE, LANDSCAPING_MAINTENANCE" at bounding box center [610, 389] width 307 height 13
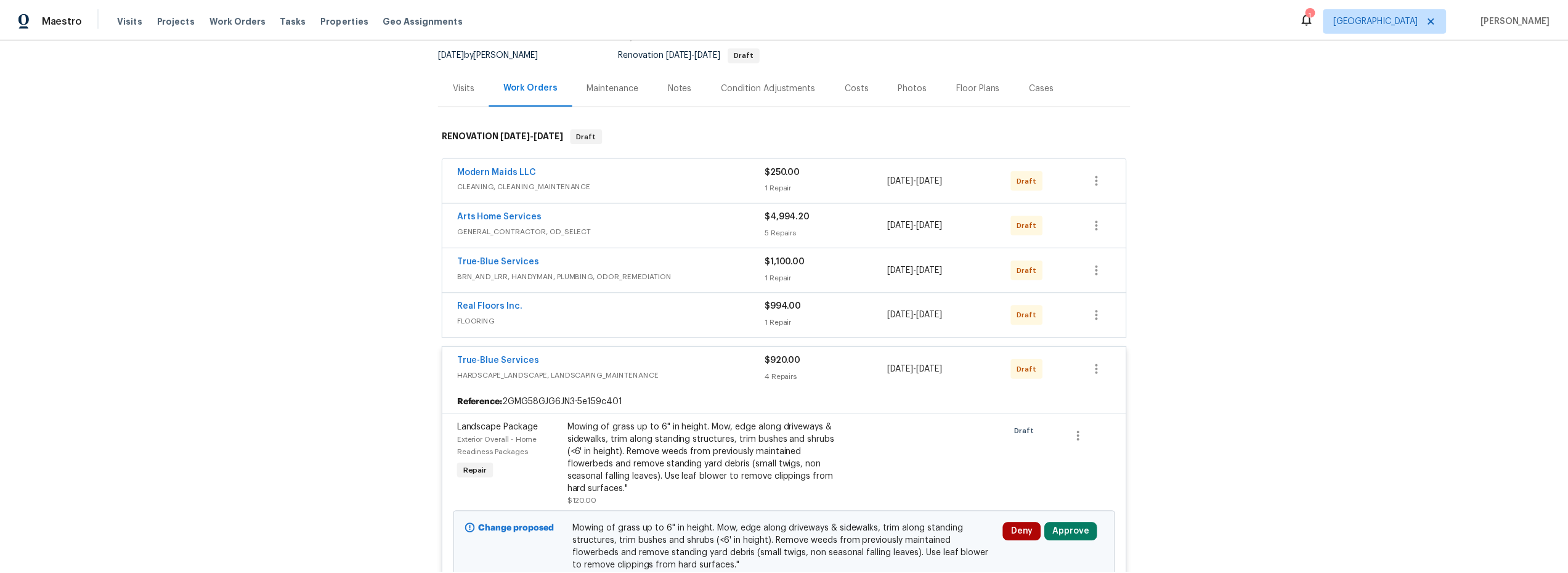
scroll to position [0, 0]
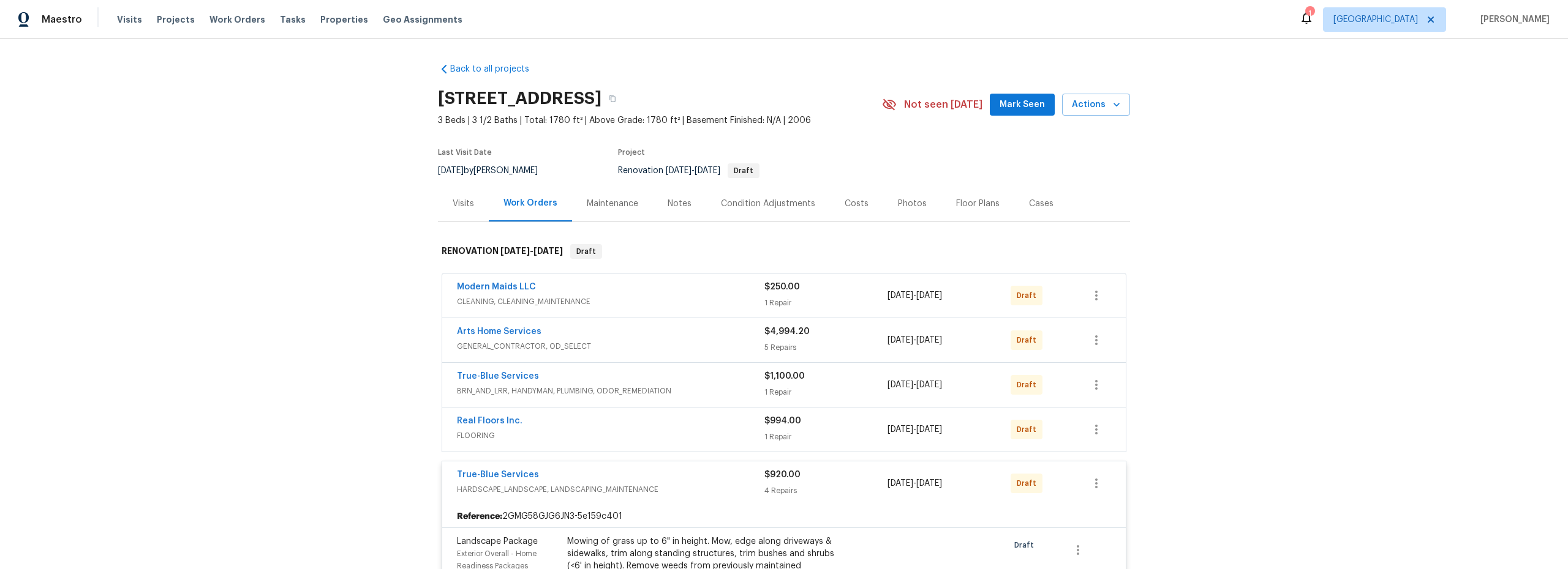
click at [677, 207] on div "Notes" at bounding box center [680, 204] width 24 height 13
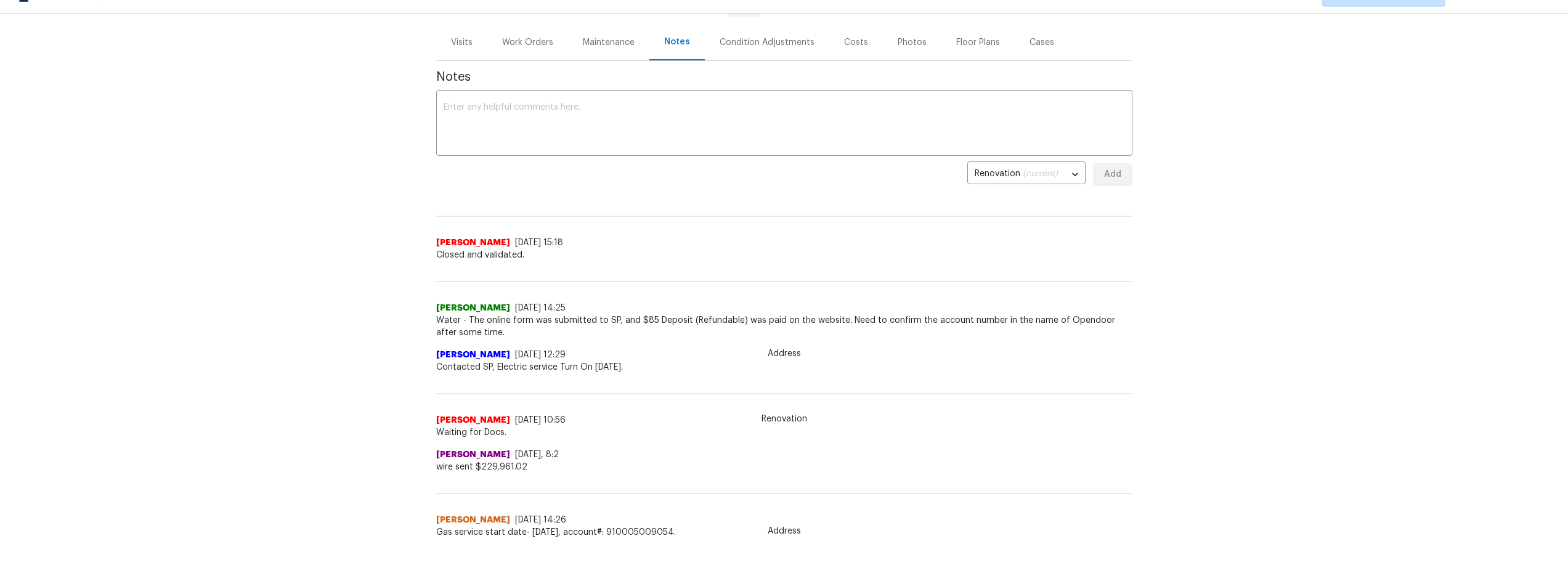
scroll to position [87, 0]
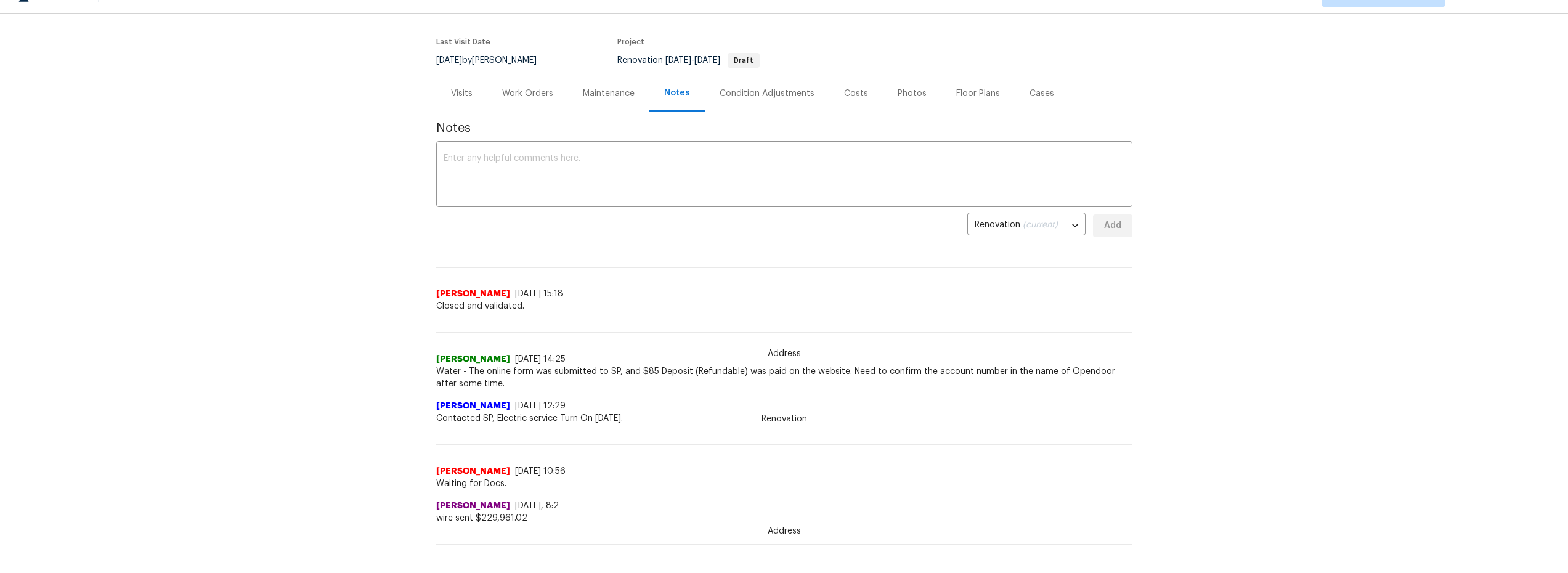
click at [848, 100] on div "Costs" at bounding box center [856, 94] width 53 height 36
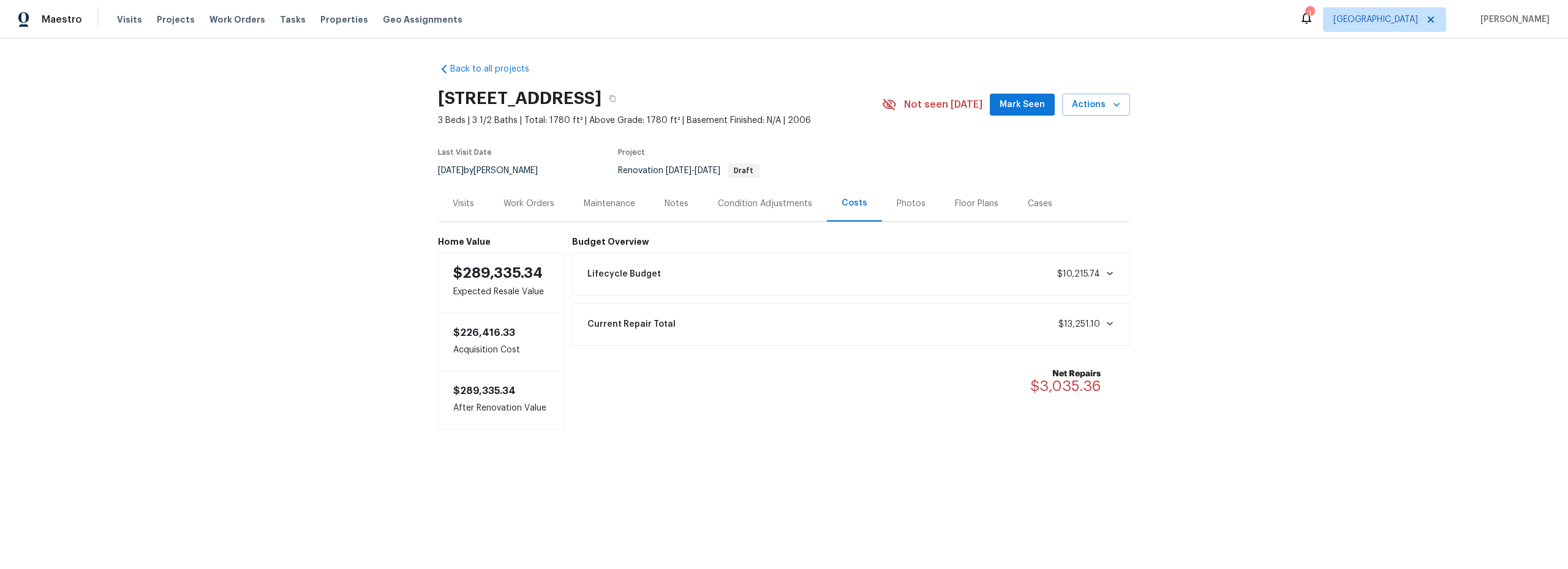
click at [544, 206] on div "Work Orders" at bounding box center [529, 204] width 51 height 13
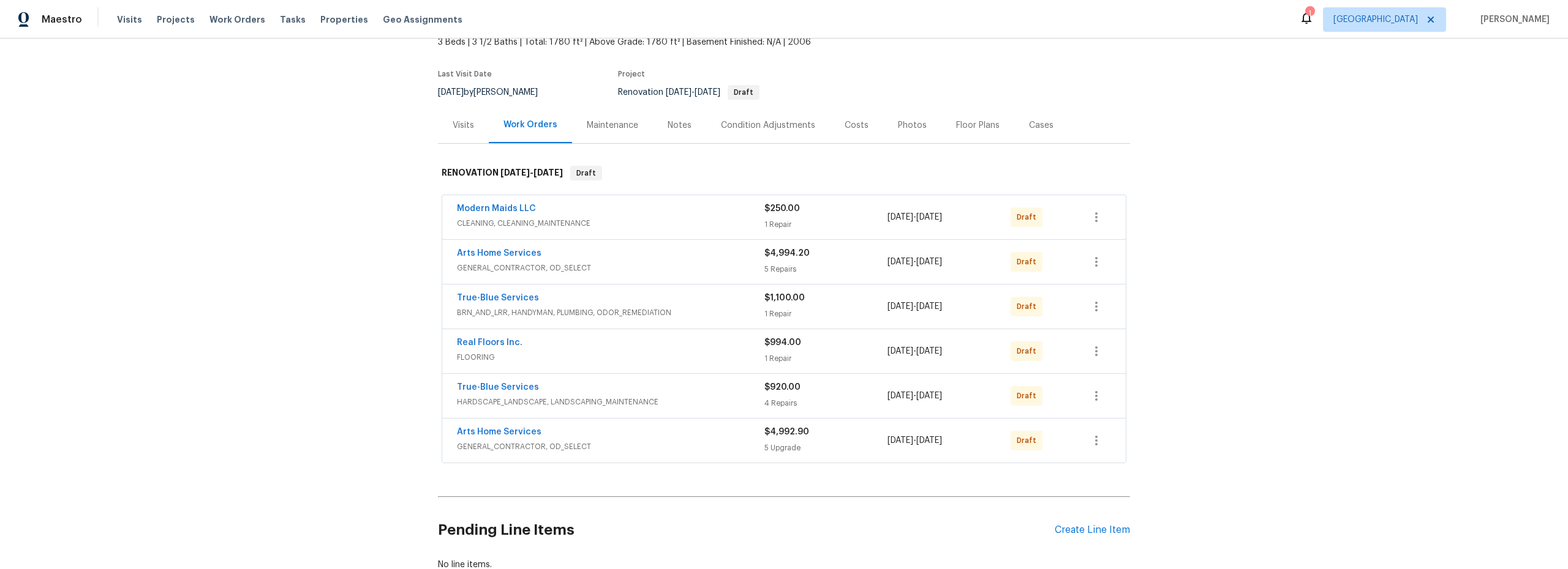
scroll to position [84, 0]
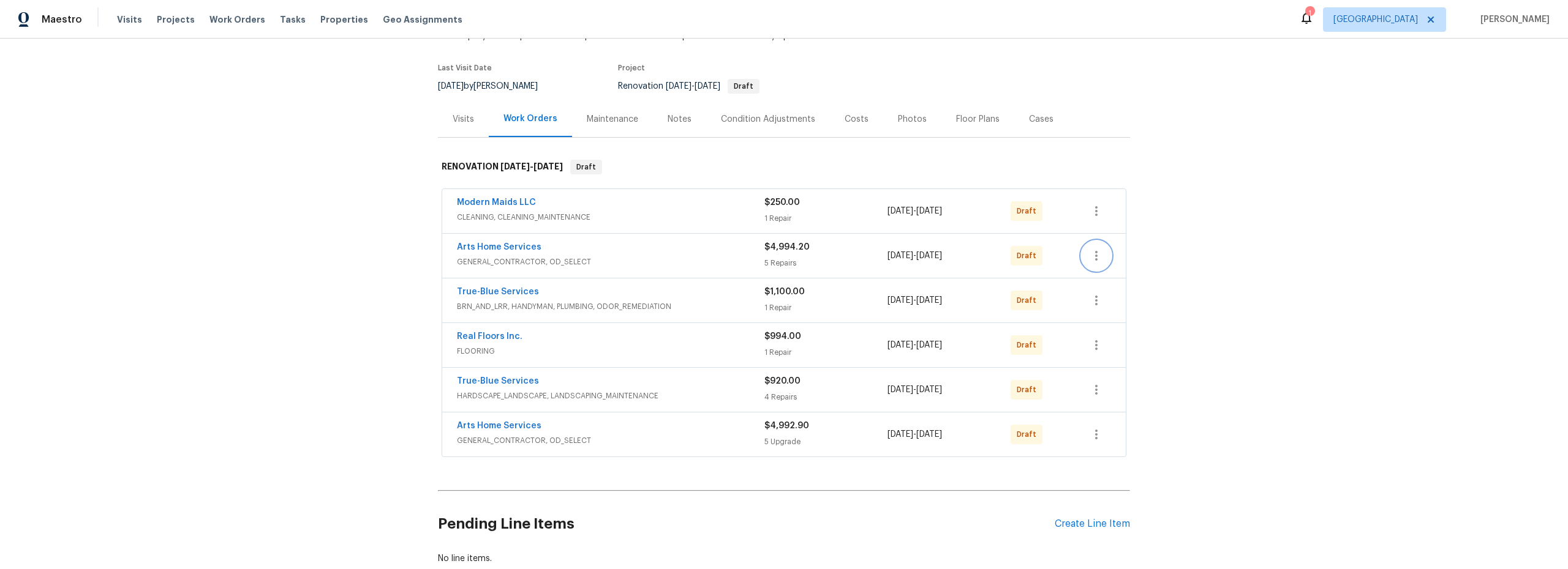
click at [1089, 257] on icon "button" at bounding box center [1096, 256] width 15 height 15
click at [1100, 260] on li "Send to Vendor" at bounding box center [1143, 256] width 132 height 20
click at [863, 264] on div at bounding box center [784, 284] width 1568 height 569
click at [1089, 263] on icon "button" at bounding box center [1096, 256] width 15 height 15
click at [1100, 259] on li "Send to Vendor" at bounding box center [1143, 256] width 132 height 20
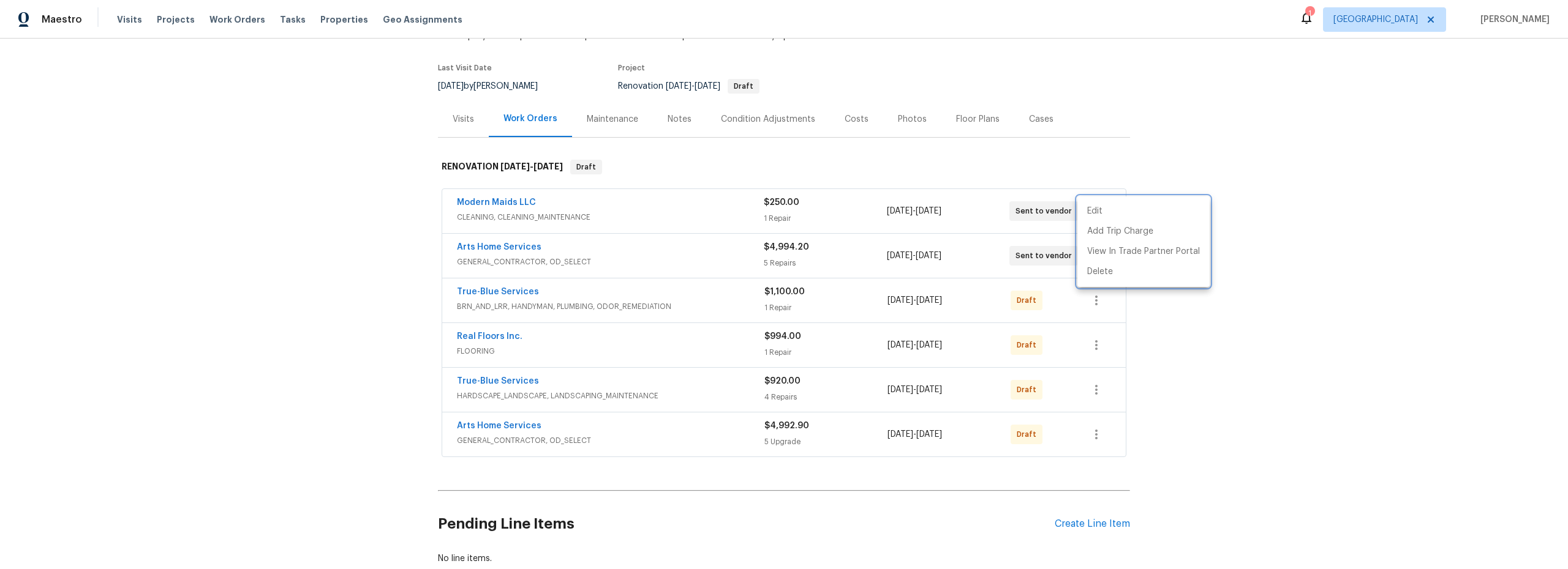
click at [846, 236] on div at bounding box center [784, 284] width 1568 height 569
click at [1075, 311] on div "True-Blue Services BRN_AND_LRR, HANDYMAN, PLUMBING, ODOR_REMEDIATION $1,100.00 …" at bounding box center [769, 301] width 625 height 30
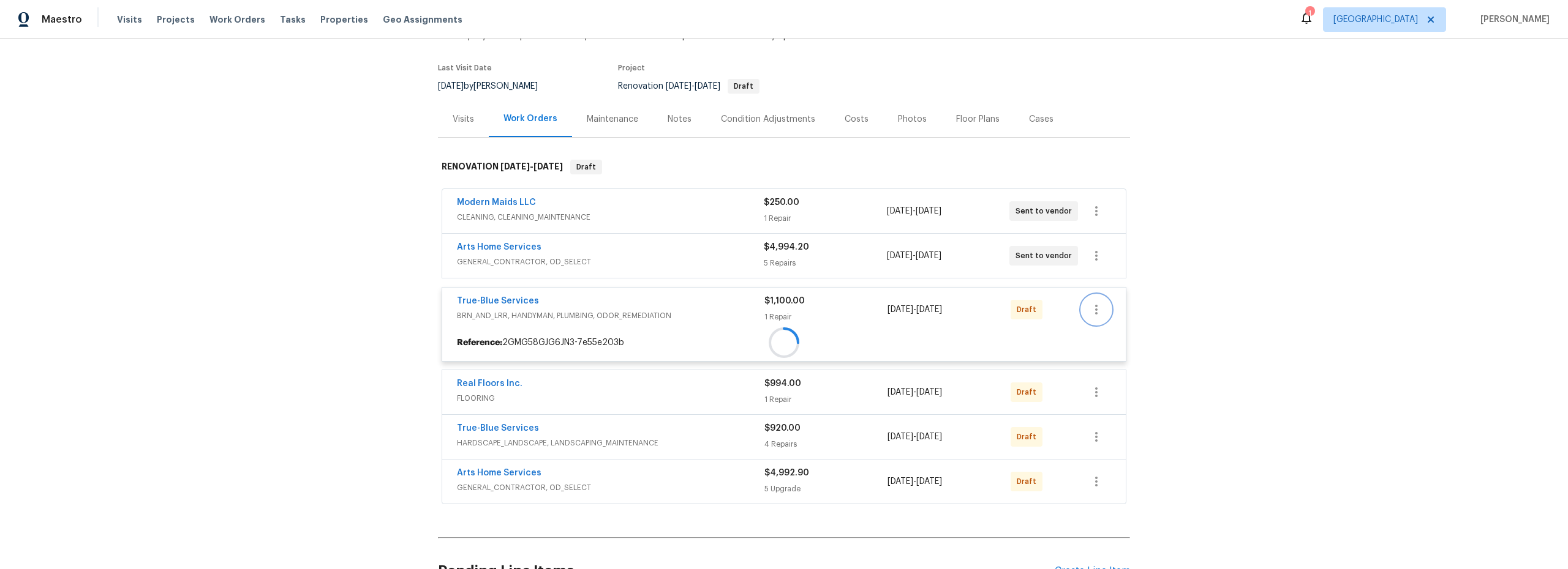
click at [1094, 313] on div "True-Blue Services BRN_AND_LRR, HANDYMAN, PLUMBING, ODOR_REMEDIATION $1,100.00 …" at bounding box center [784, 324] width 685 height 75
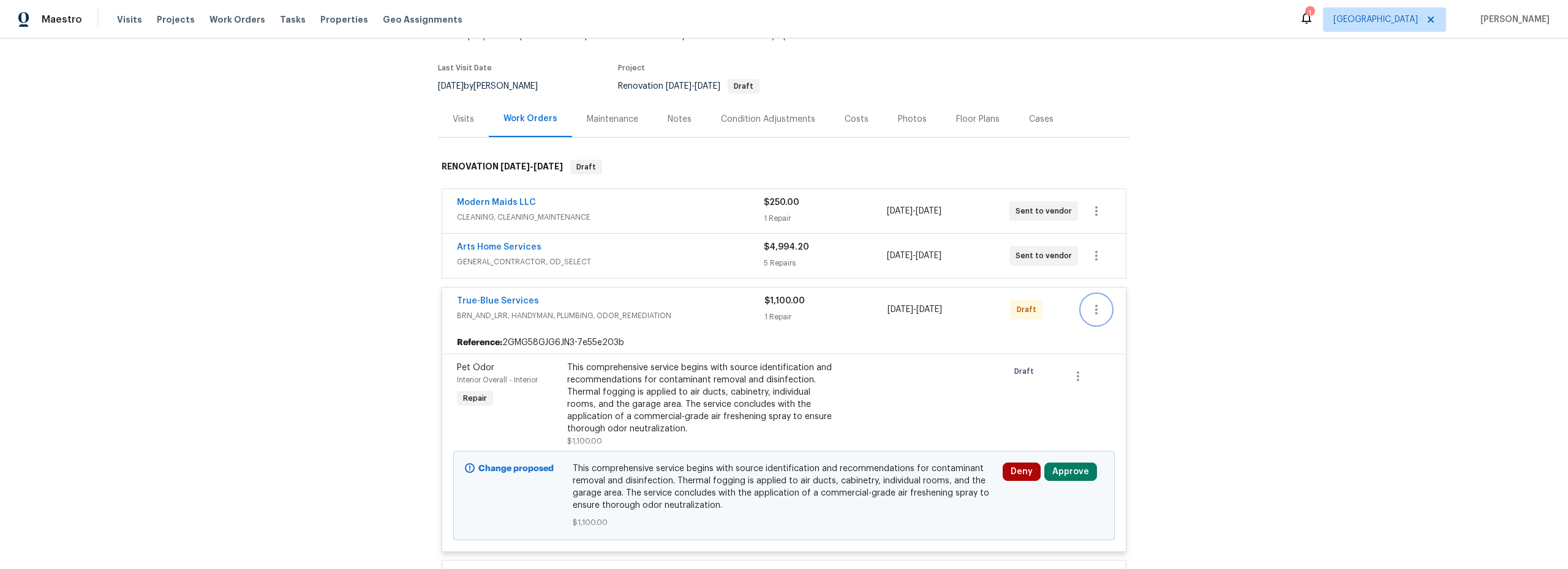
click at [1095, 306] on icon "button" at bounding box center [1096, 310] width 2 height 10
click at [1111, 310] on li "Send to Vendor" at bounding box center [1143, 310] width 132 height 20
click at [830, 330] on div at bounding box center [784, 284] width 1568 height 569
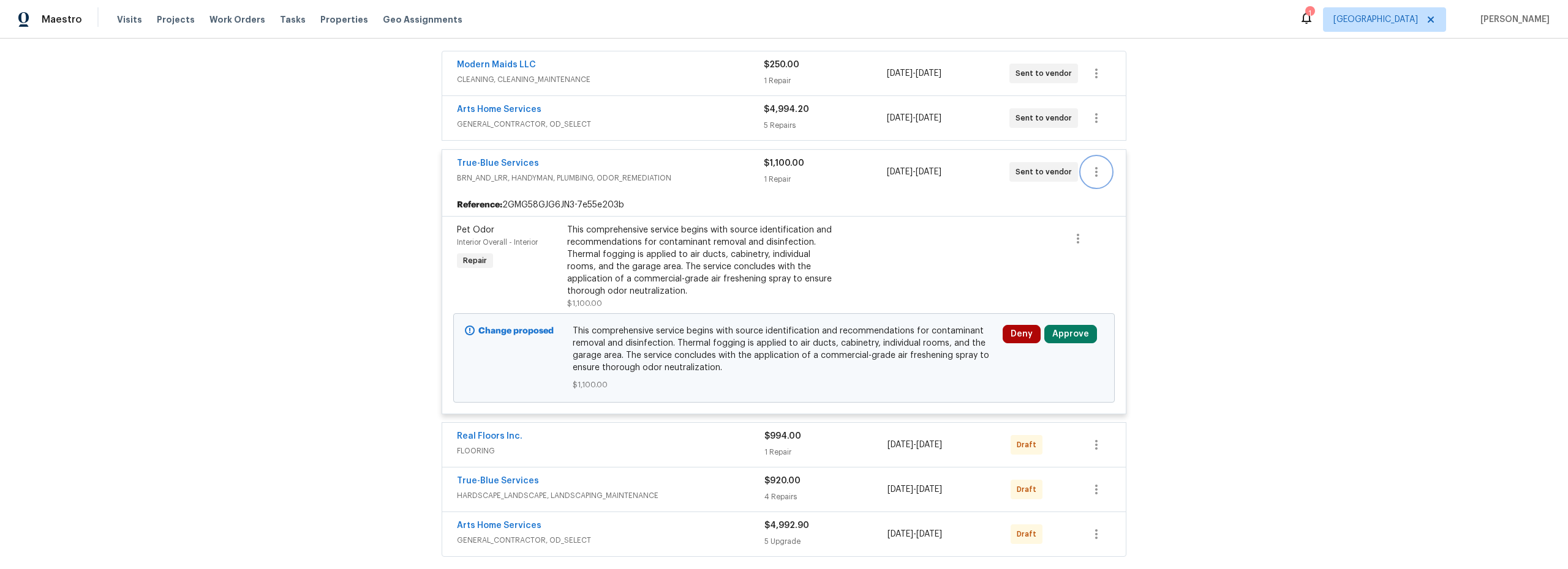
scroll to position [288, 0]
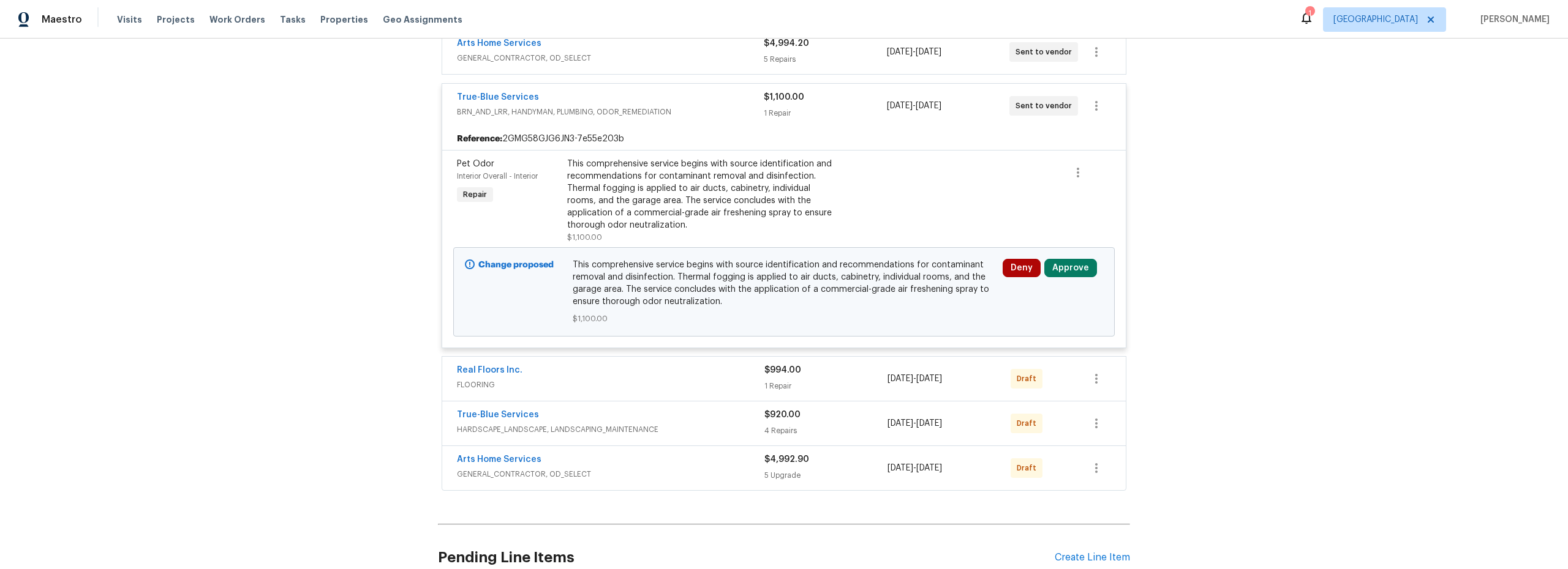
drag, startPoint x: 1326, startPoint y: 327, endPoint x: 1287, endPoint y: 329, distance: 39.1
click at [1323, 328] on div "Back to all projects 14167 S Avenida Zumba, Sahuarita, AZ 85629 3 Beds | 3 1/2 …" at bounding box center [784, 303] width 1568 height 531
click at [1061, 267] on button "Approve" at bounding box center [1070, 267] width 52 height 18
click at [888, 284] on span "Approve" at bounding box center [891, 280] width 34 height 9
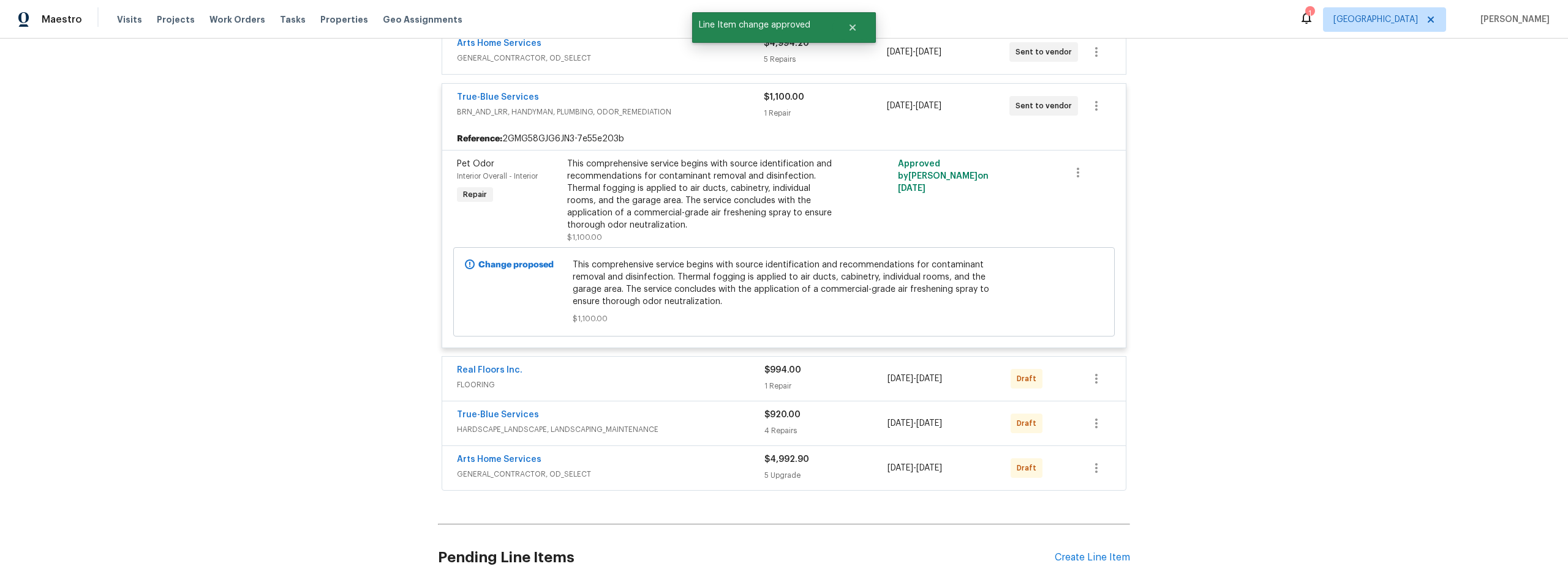
click at [1185, 223] on div "Back to all projects 14167 S Avenida Zumba, Sahuarita, AZ 85629 3 Beds | 3 1/2 …" at bounding box center [784, 303] width 1568 height 531
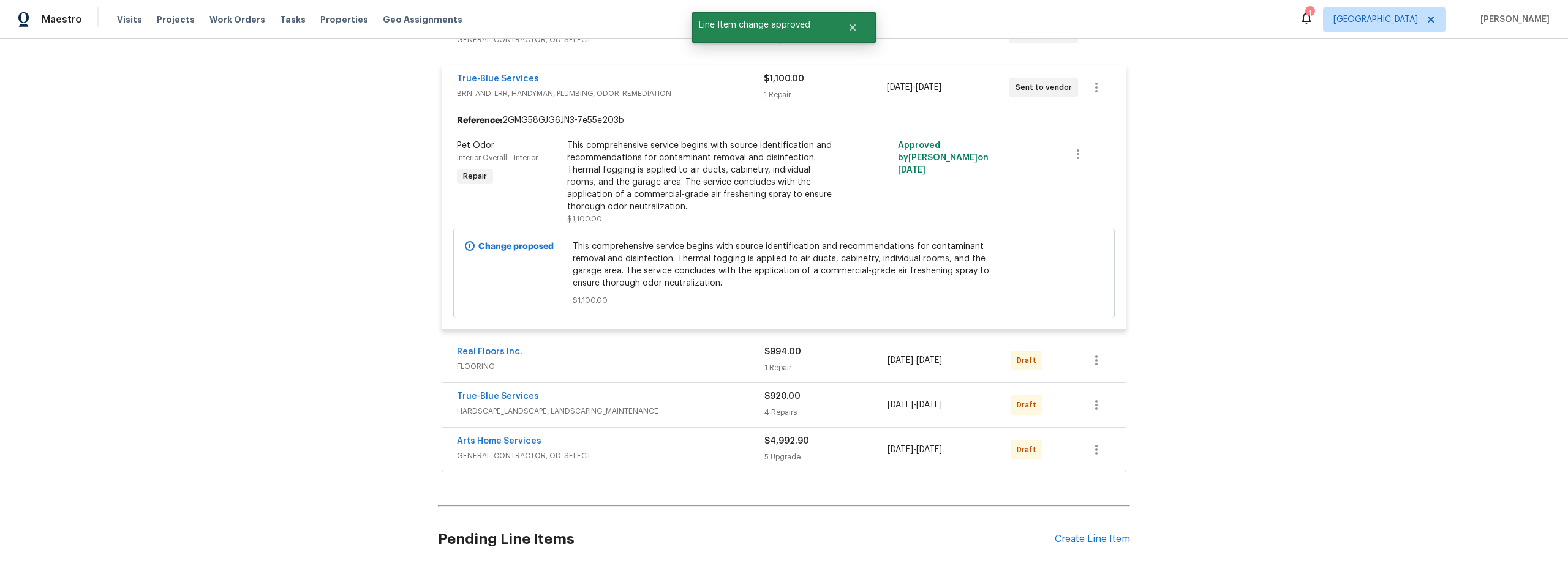
scroll to position [334, 0]
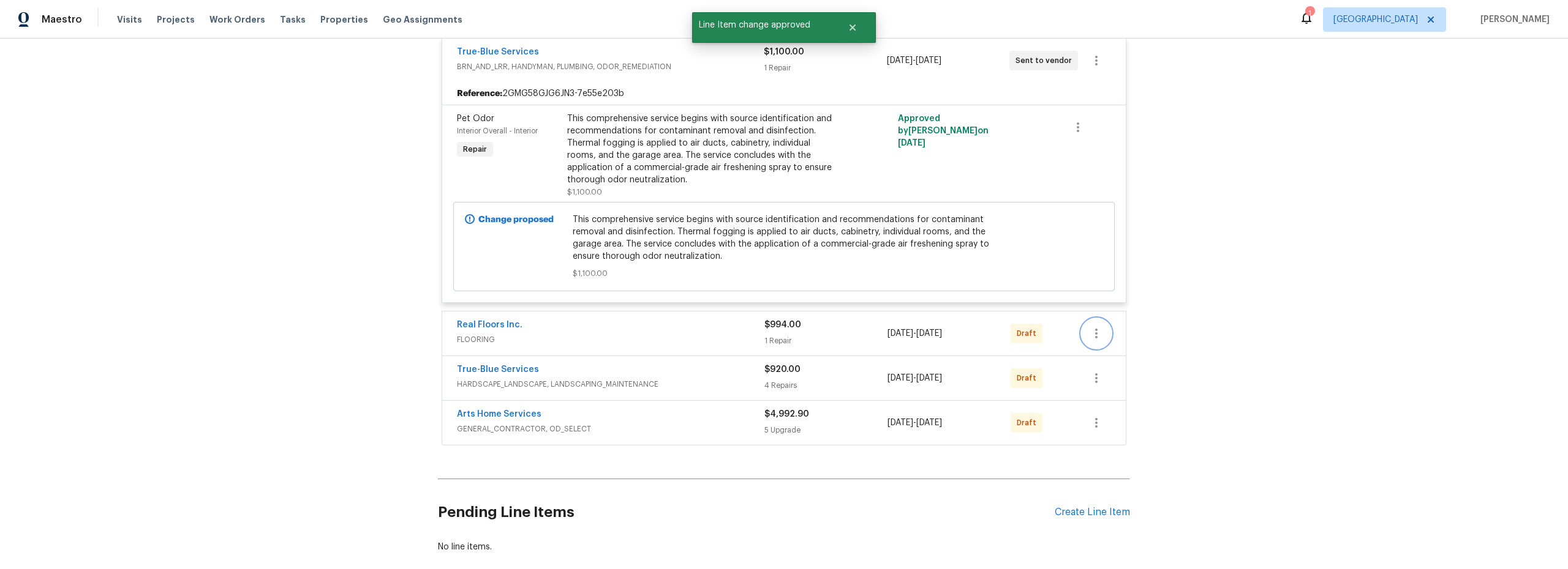
click at [1089, 339] on icon "button" at bounding box center [1096, 333] width 15 height 15
click at [1099, 336] on li "Send to Vendor" at bounding box center [1143, 334] width 132 height 20
click at [1249, 453] on div at bounding box center [784, 284] width 1568 height 569
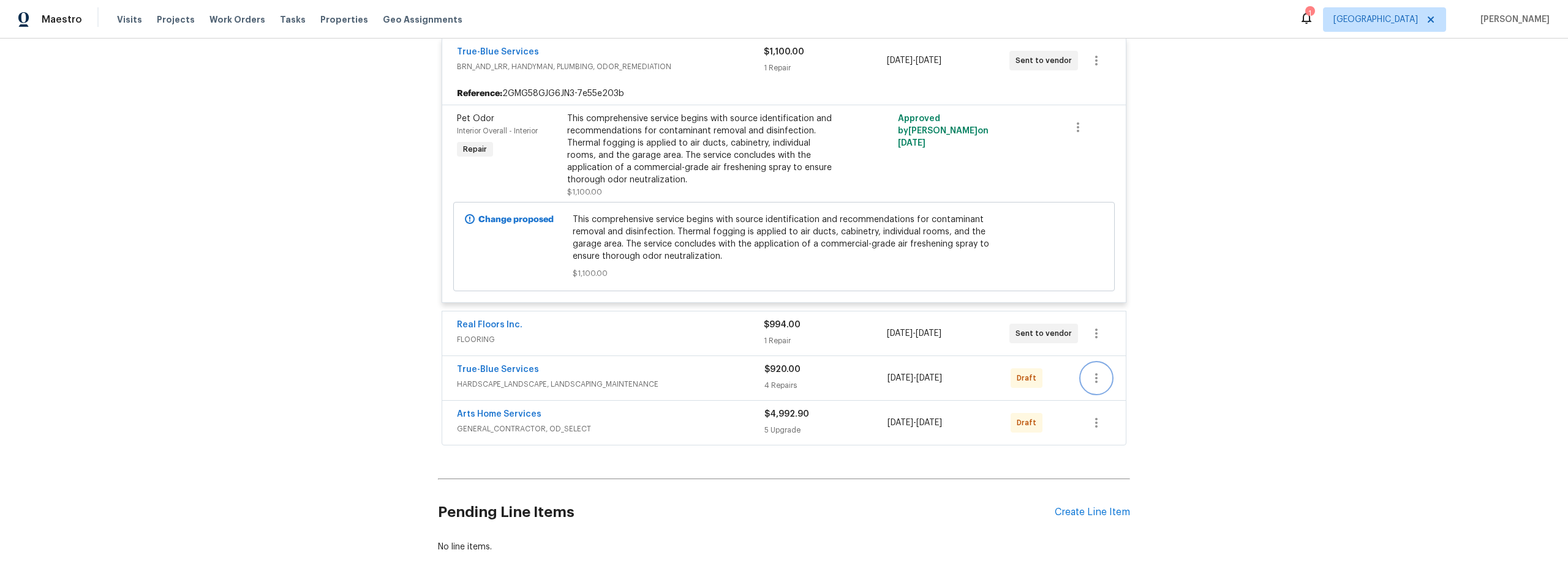
click at [1082, 379] on button "button" at bounding box center [1096, 378] width 30 height 30
click at [1108, 381] on li "Send to Vendor" at bounding box center [1143, 378] width 132 height 20
click at [1178, 506] on div at bounding box center [784, 284] width 1568 height 569
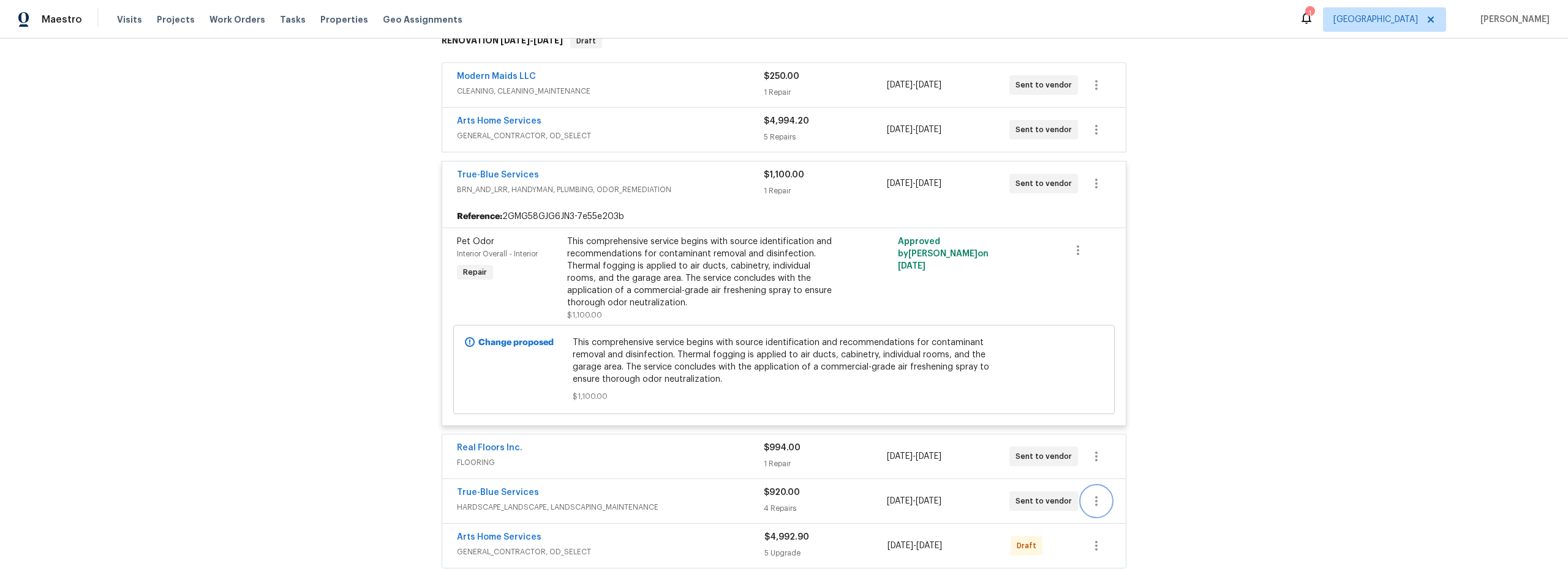
scroll to position [410, 0]
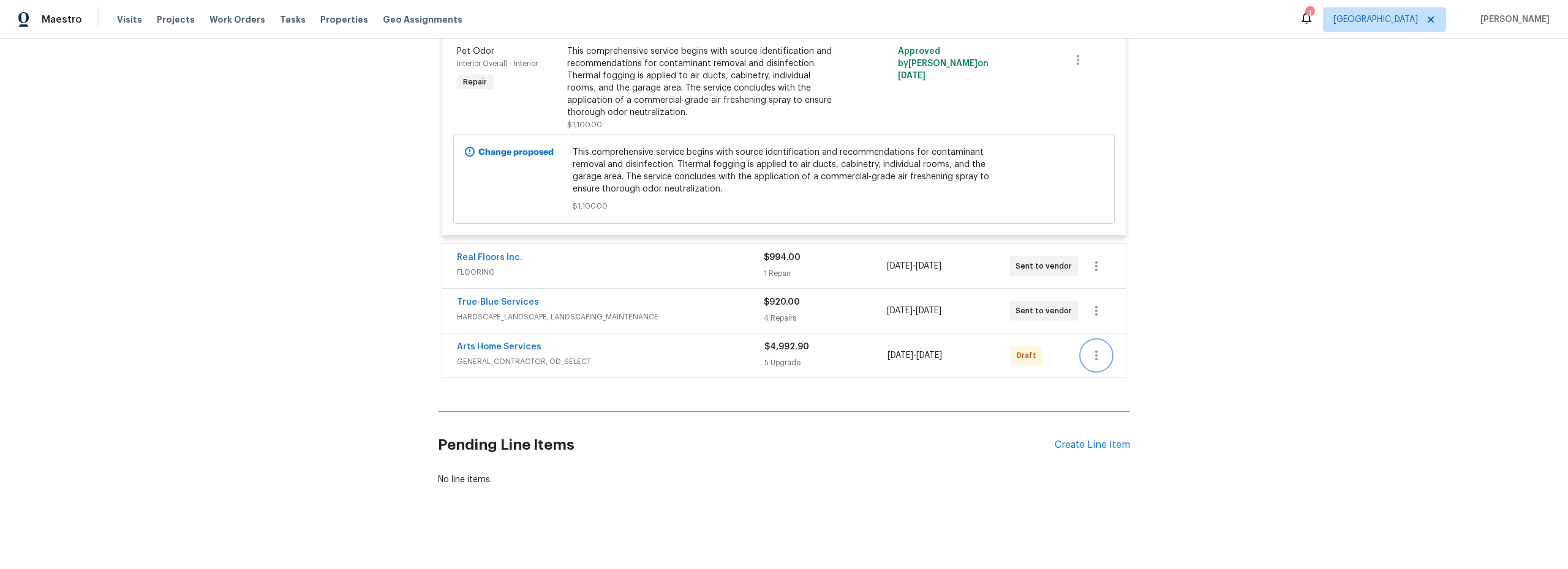
click at [1083, 354] on button "button" at bounding box center [1096, 356] width 30 height 30
click at [830, 403] on div at bounding box center [784, 284] width 1568 height 569
drag, startPoint x: 519, startPoint y: 294, endPoint x: 579, endPoint y: 296, distance: 60.0
click at [519, 298] on link "True-Blue Services" at bounding box center [497, 302] width 82 height 9
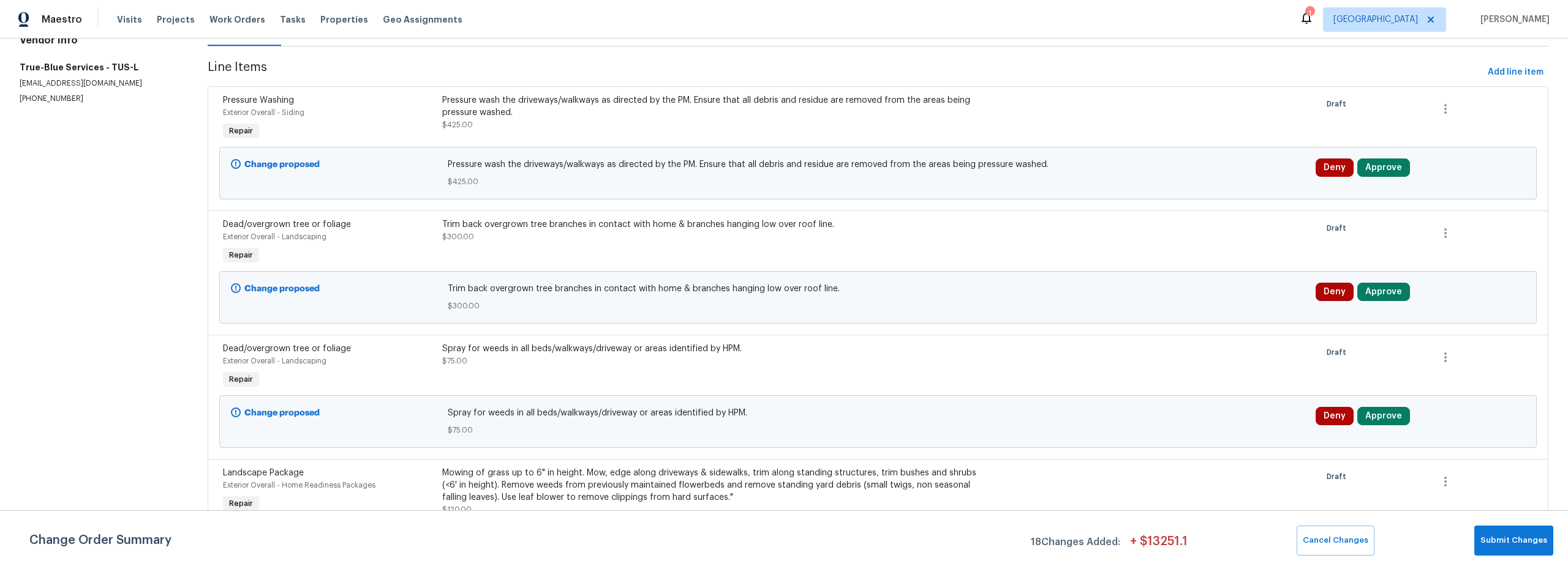
scroll to position [179, 0]
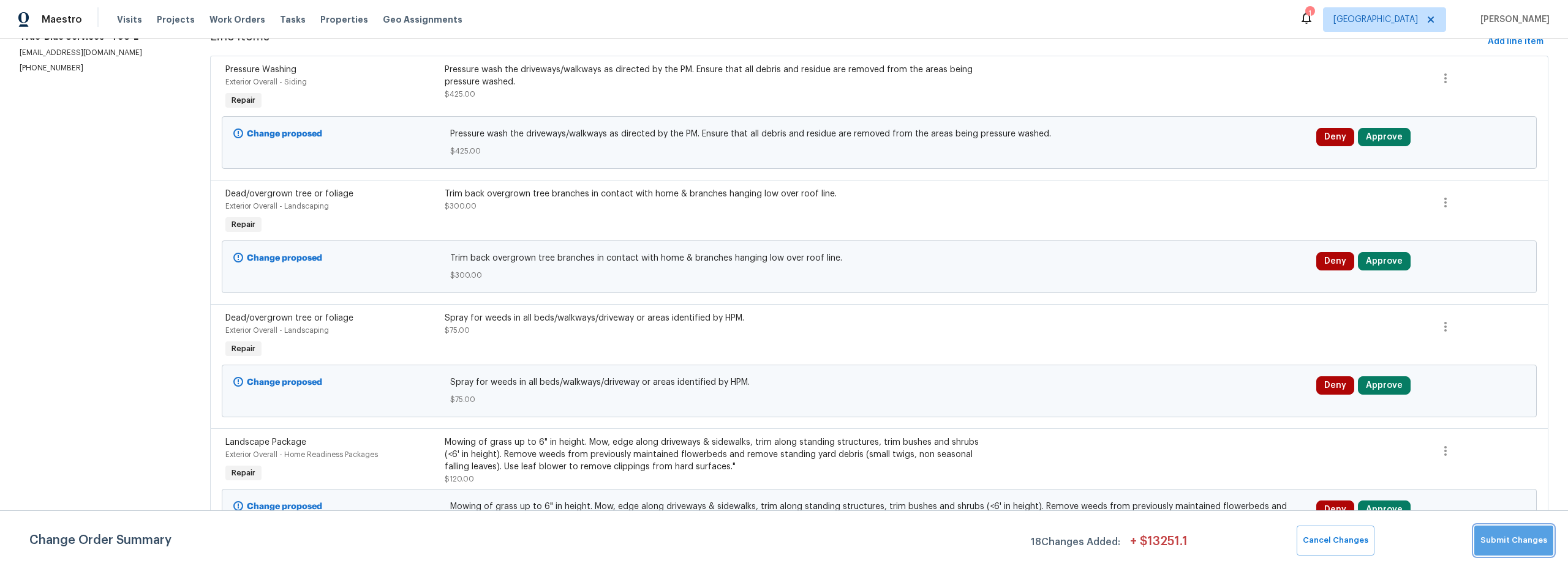
click at [1518, 545] on span "Submit Changes" at bounding box center [1513, 541] width 66 height 14
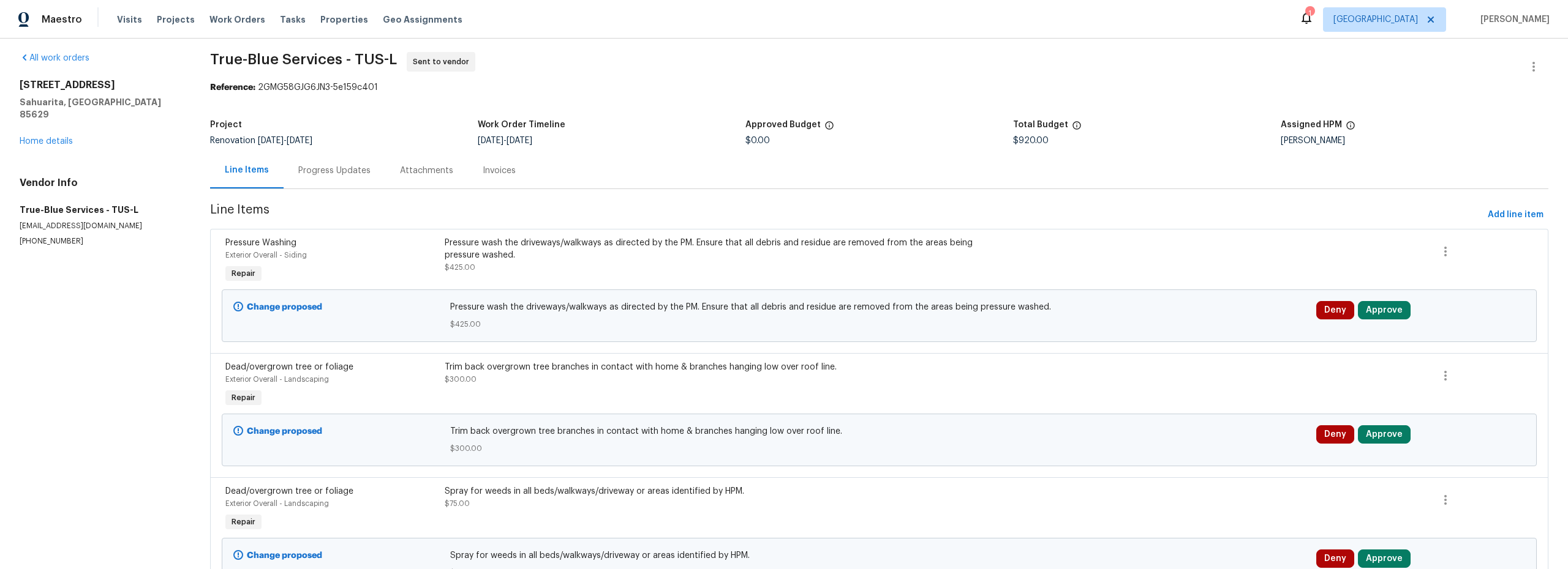
scroll to position [0, 0]
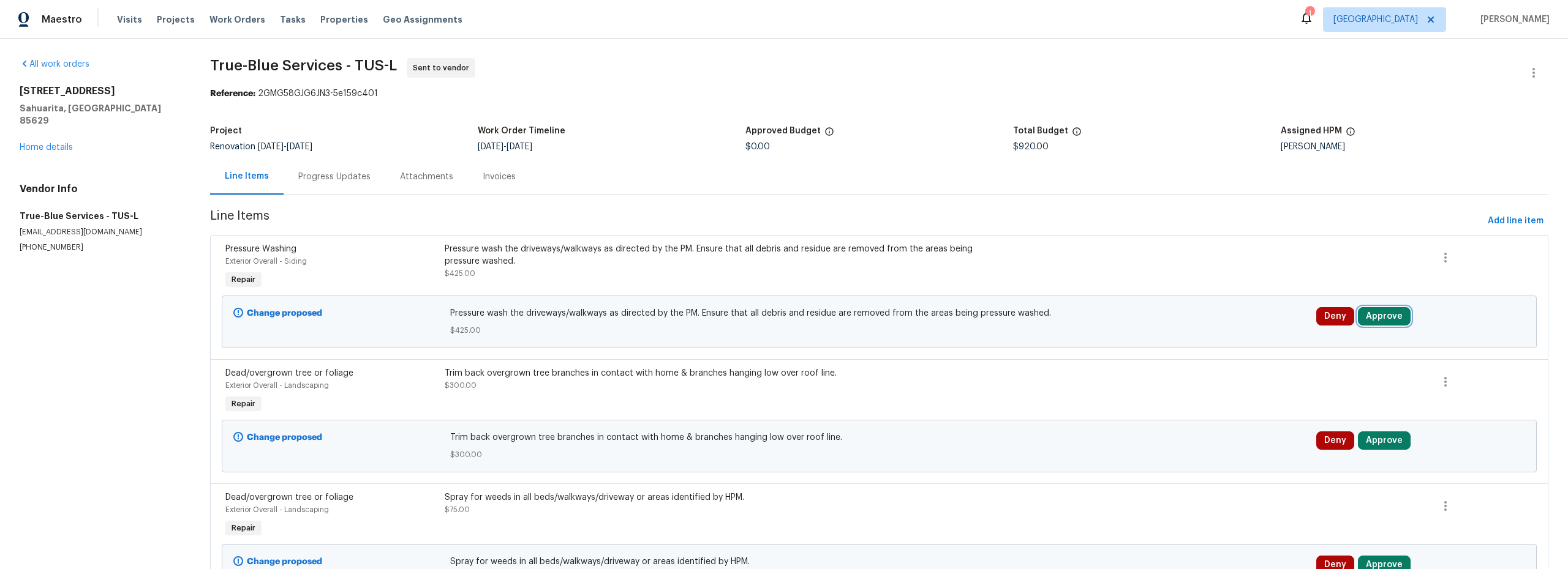
click at [1370, 324] on button "Approve" at bounding box center [1383, 316] width 52 height 18
click at [1222, 329] on button "Approve" at bounding box center [1200, 327] width 74 height 24
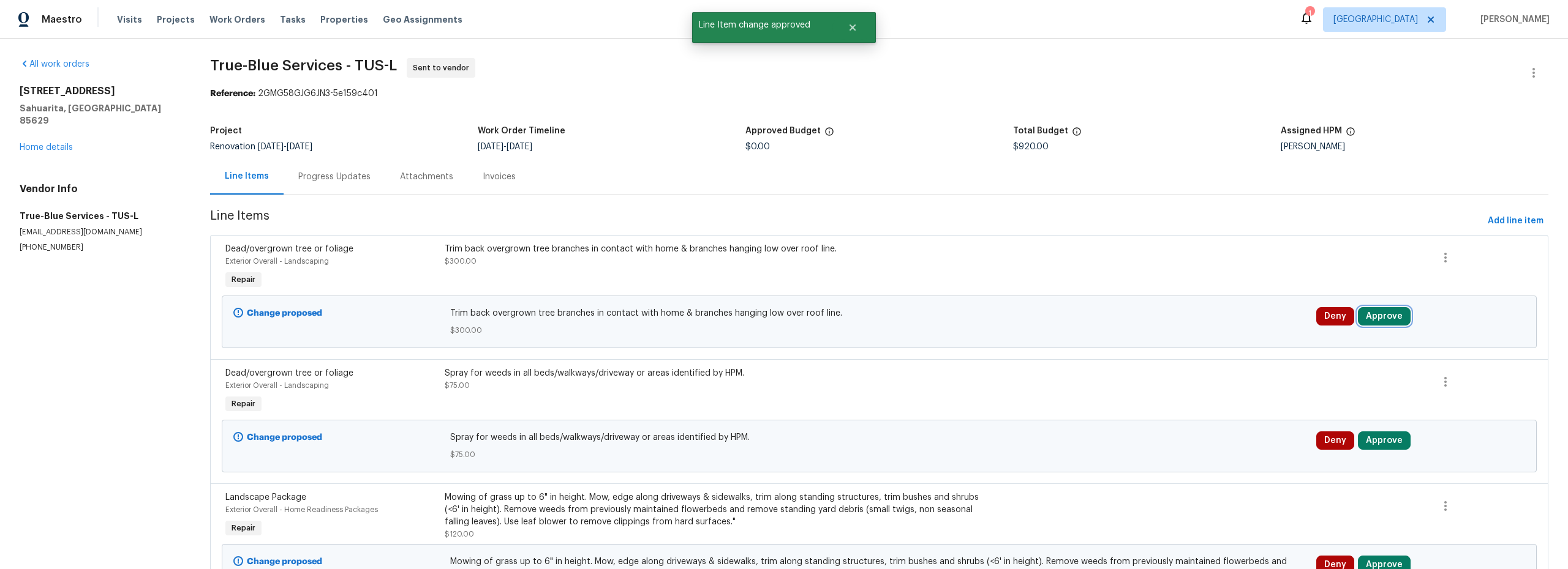
click at [1372, 309] on button "Approve" at bounding box center [1383, 316] width 52 height 18
click at [1198, 331] on span "Approve" at bounding box center [1200, 328] width 34 height 9
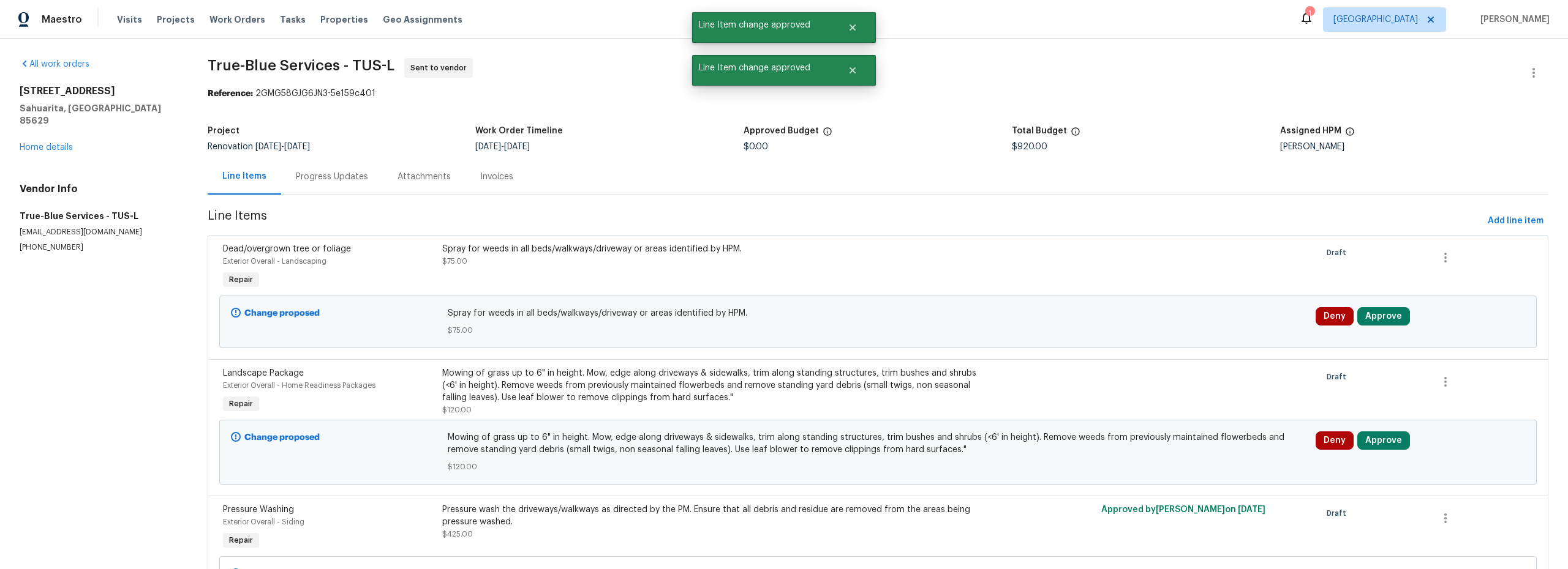
click at [1372, 329] on div "Deny Approve" at bounding box center [1420, 321] width 217 height 37
click at [1373, 319] on button "Approve" at bounding box center [1383, 316] width 52 height 18
drag, startPoint x: 1204, startPoint y: 333, endPoint x: 1241, endPoint y: 345, distance: 38.9
click at [1204, 333] on button "Approve" at bounding box center [1200, 327] width 74 height 24
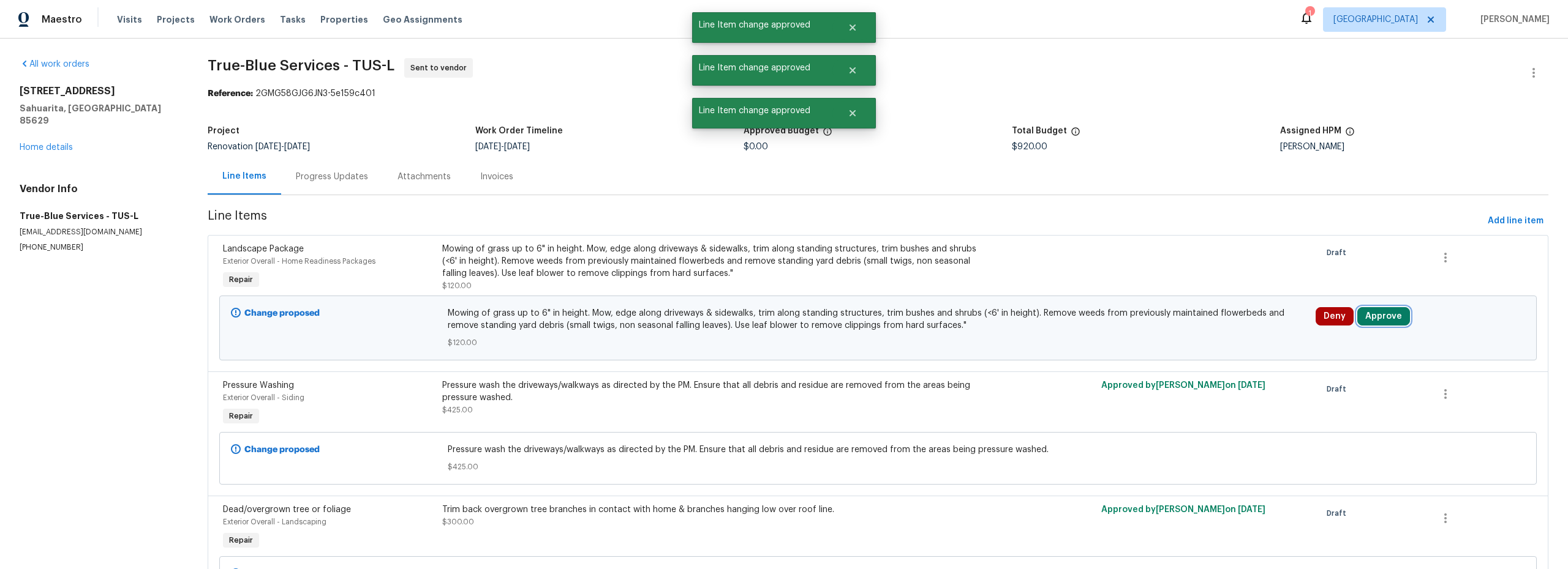
click at [1375, 316] on button "Approve" at bounding box center [1383, 316] width 52 height 18
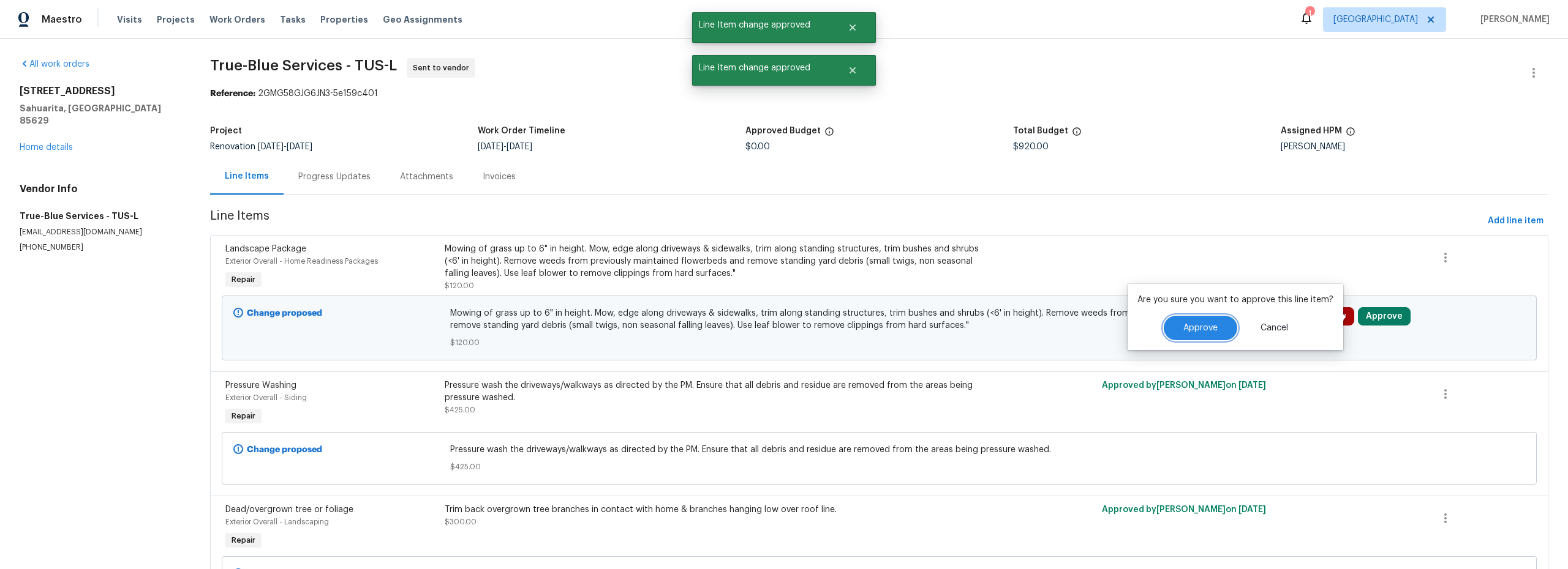
click at [1209, 326] on span "Approve" at bounding box center [1200, 328] width 34 height 9
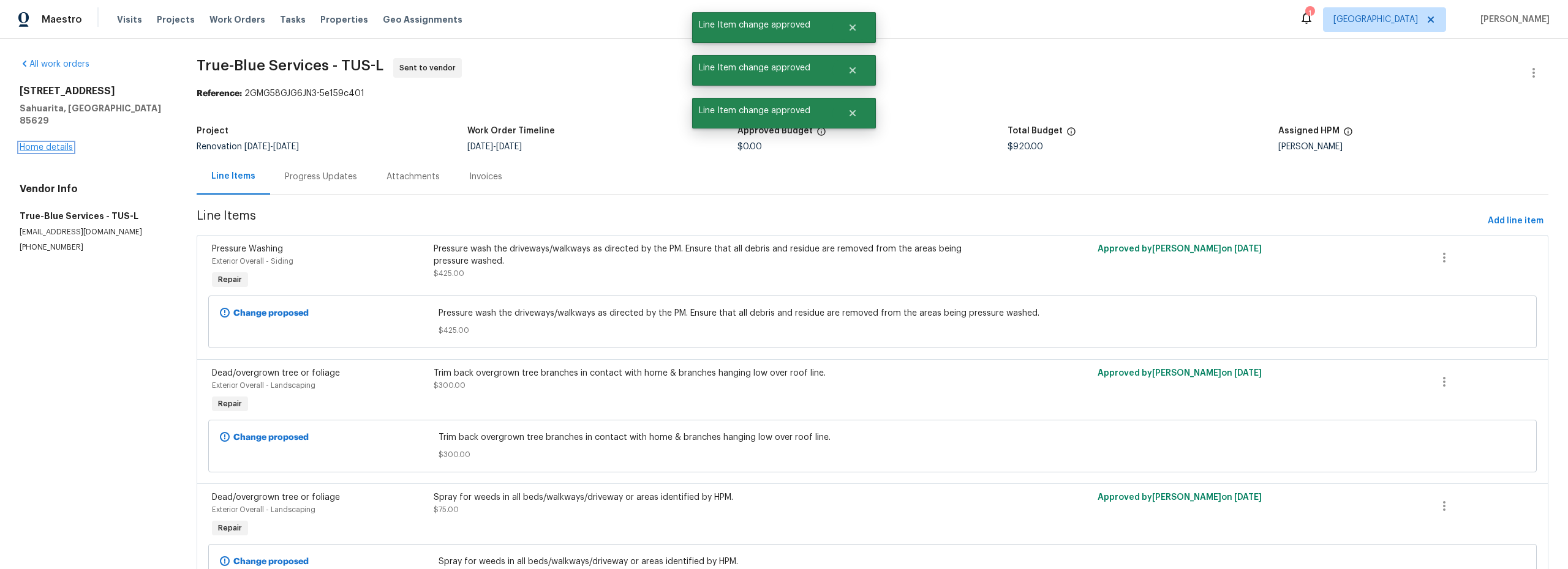
click at [44, 143] on link "Home details" at bounding box center [46, 147] width 53 height 9
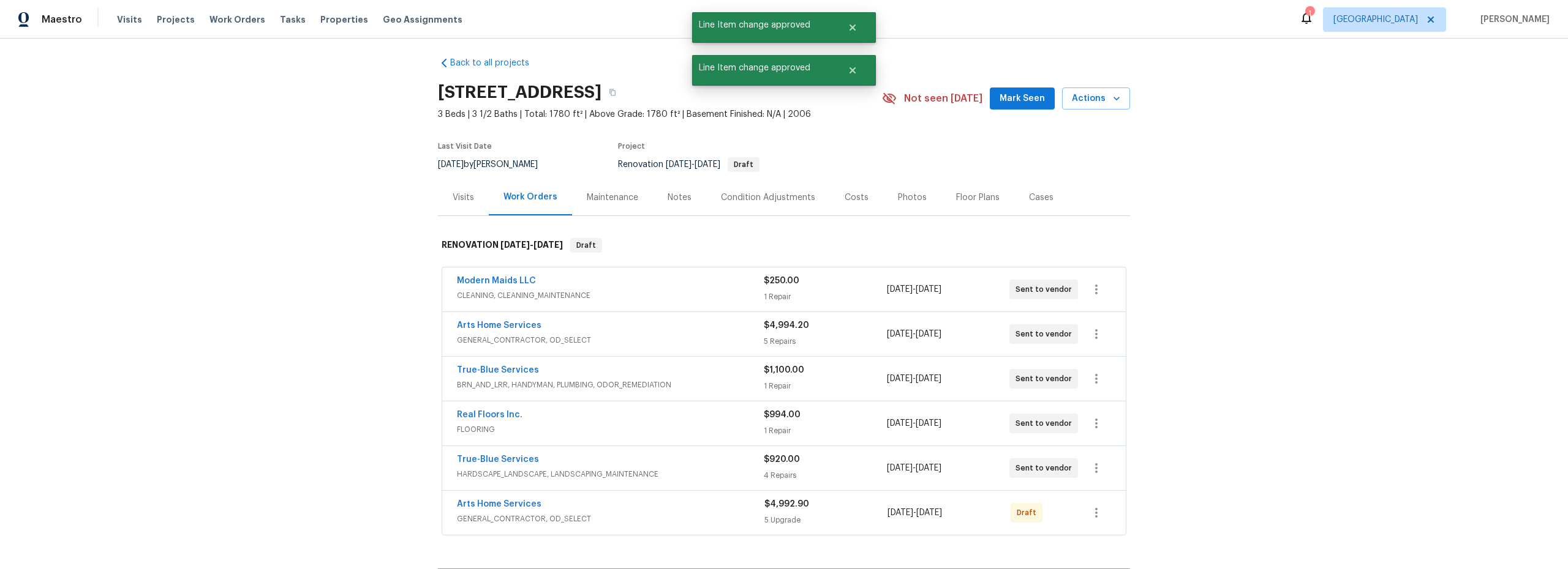
scroll to position [63, 0]
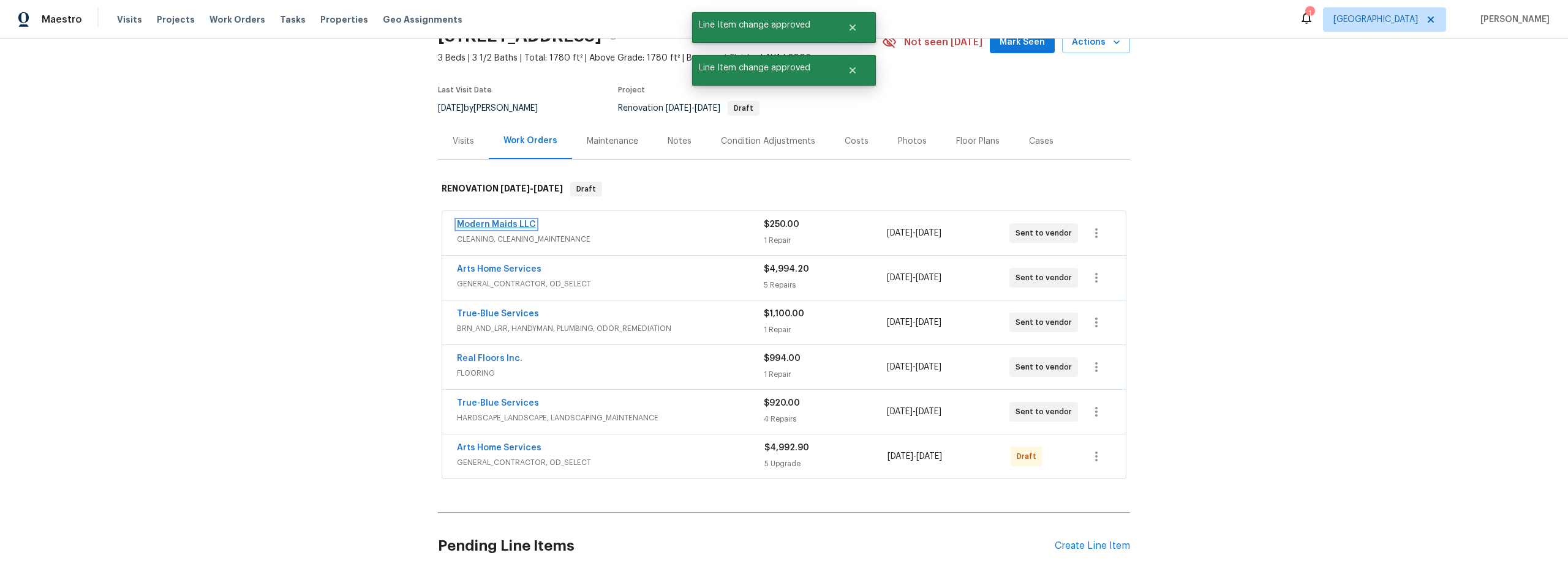
click at [522, 222] on link "Modern Maids LLC" at bounding box center [496, 224] width 79 height 9
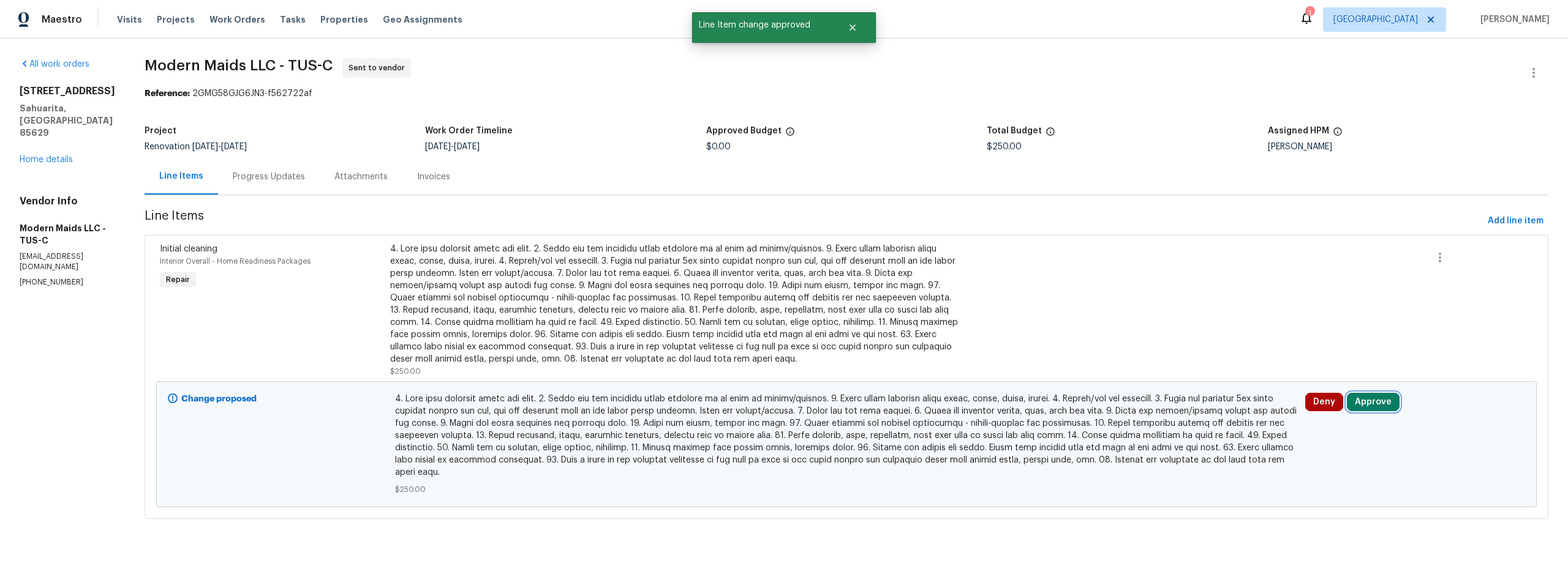
click at [1366, 404] on button "Approve" at bounding box center [1372, 402] width 52 height 18
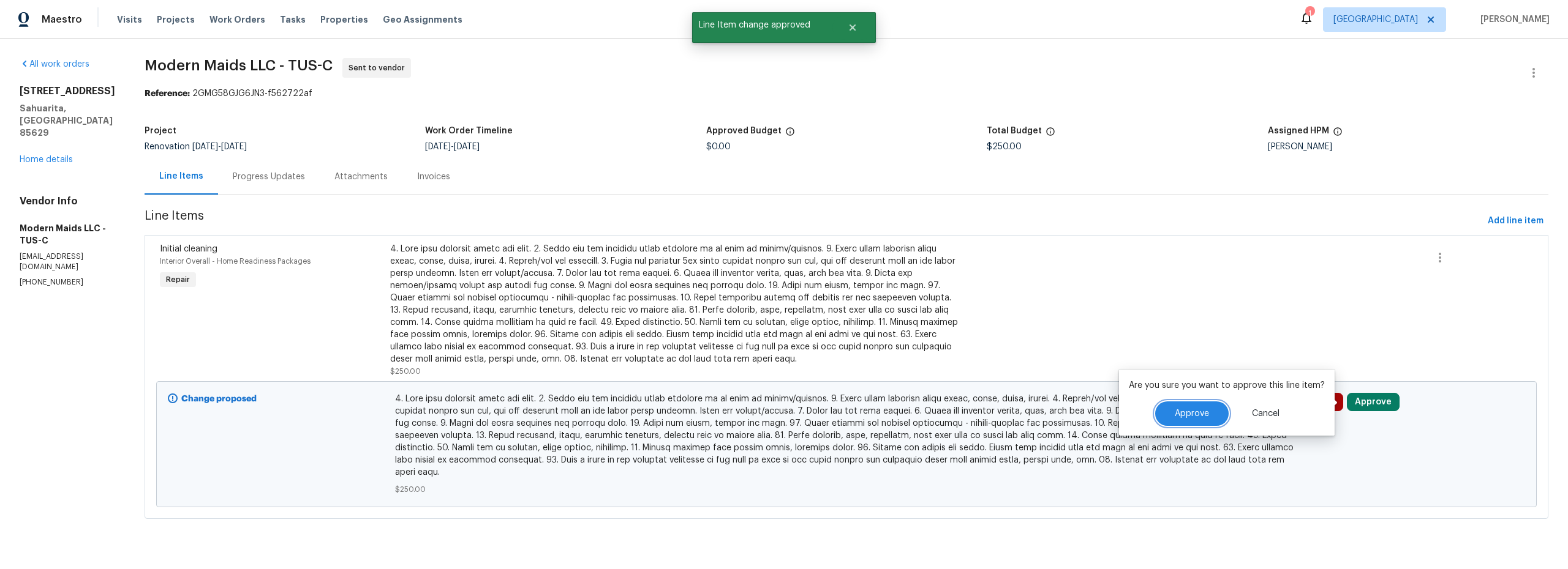
click at [1178, 423] on button "Approve" at bounding box center [1192, 413] width 74 height 24
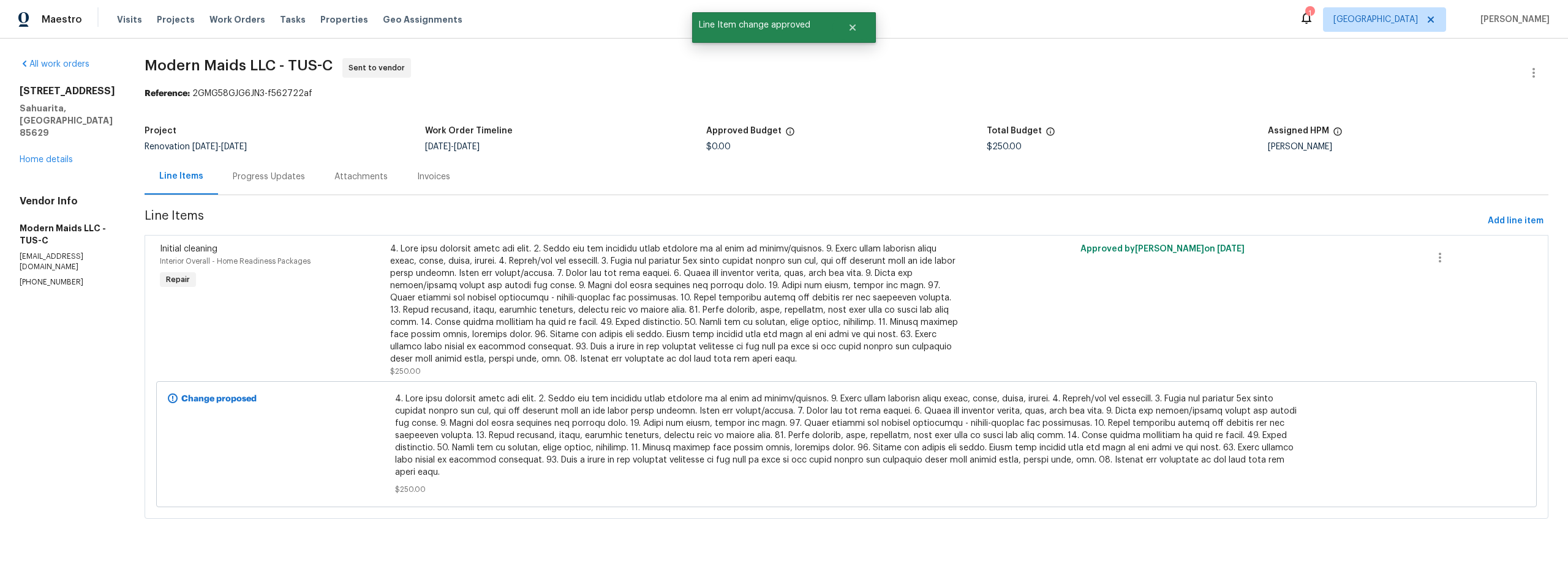
click at [55, 152] on div "14167 S Avenida Zumba Sahuarita, AZ 85629 Home details" at bounding box center [67, 125] width 95 height 81
click at [58, 156] on link "Home details" at bounding box center [46, 159] width 53 height 9
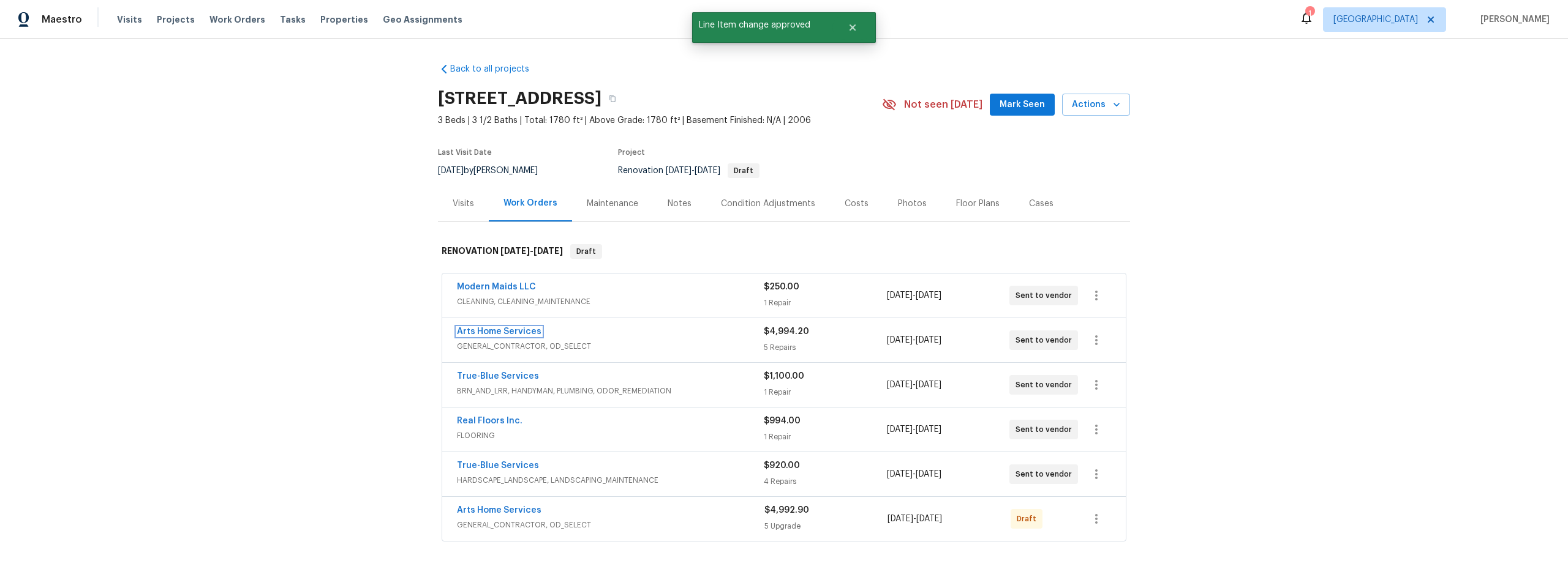
click at [509, 335] on link "Arts Home Services" at bounding box center [499, 331] width 84 height 9
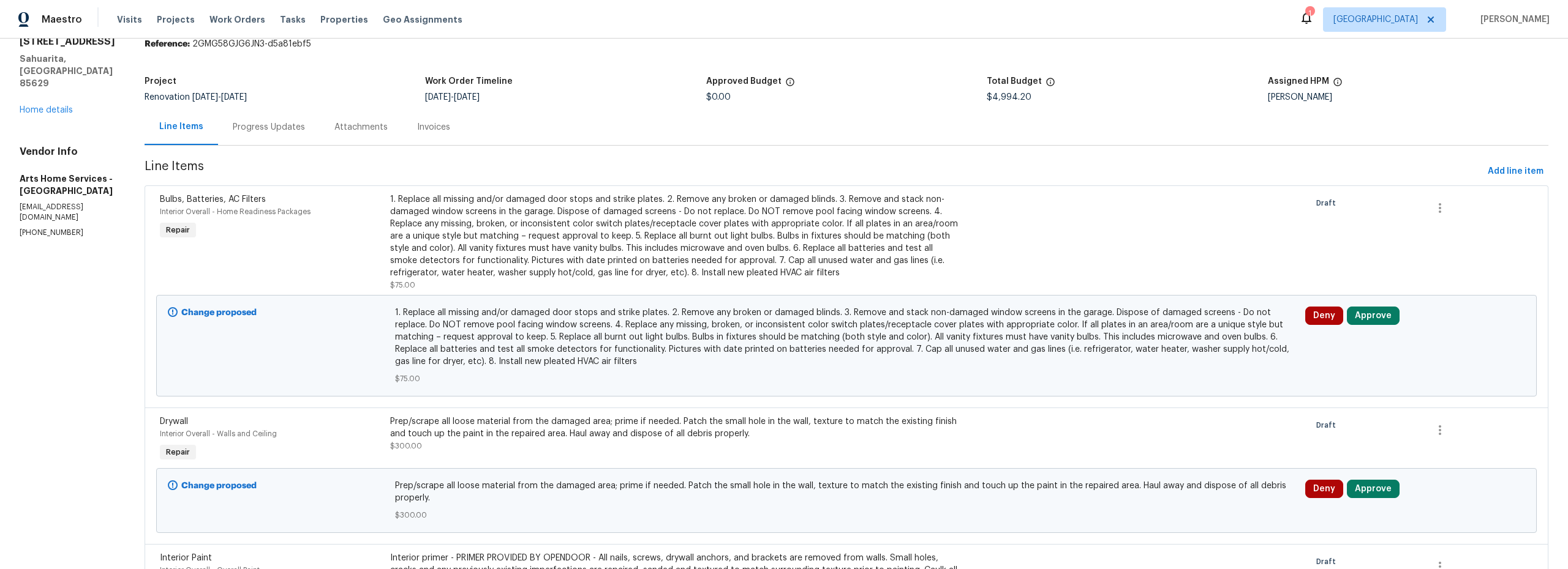
scroll to position [65, 0]
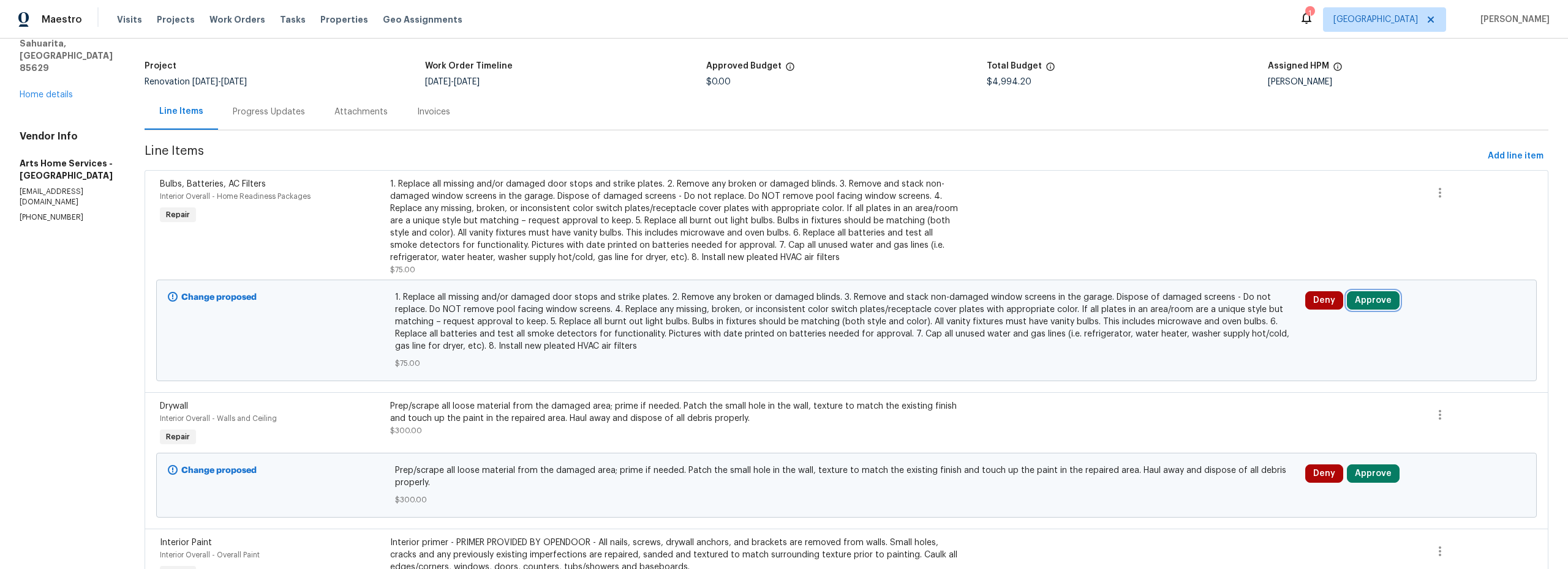
click at [1373, 306] on button "Approve" at bounding box center [1372, 300] width 52 height 18
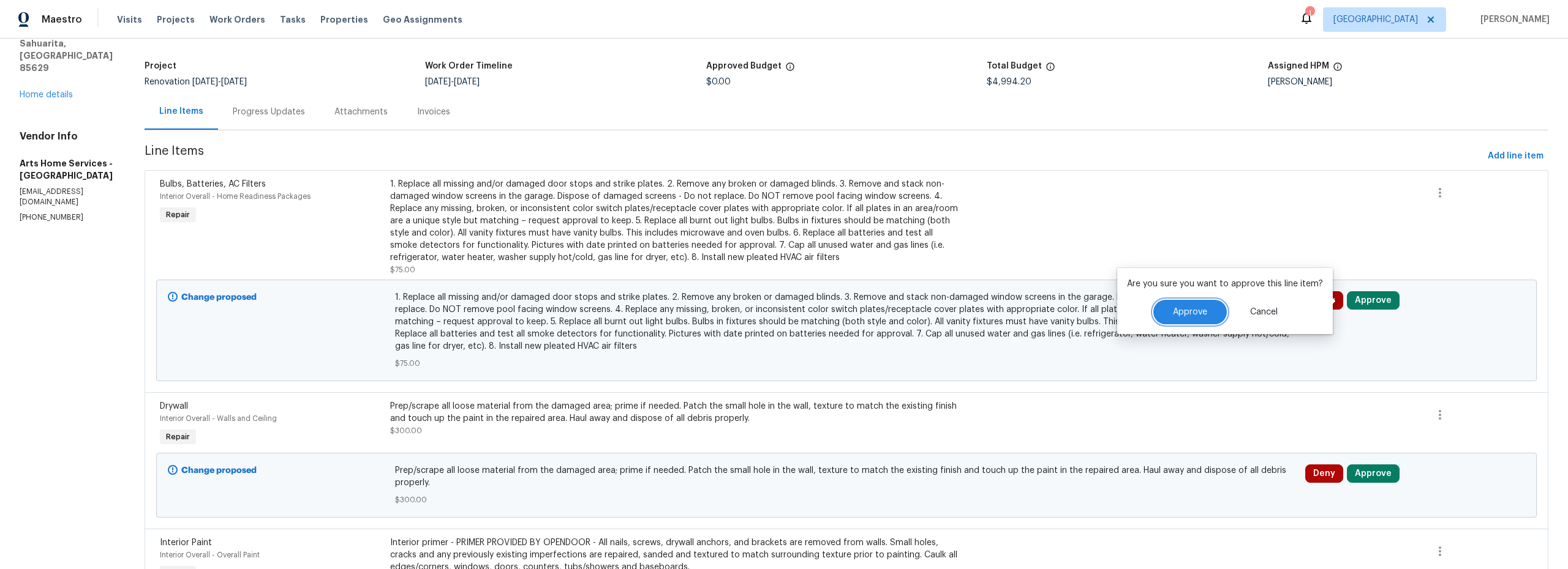
click at [1199, 317] on button "Approve" at bounding box center [1190, 312] width 74 height 24
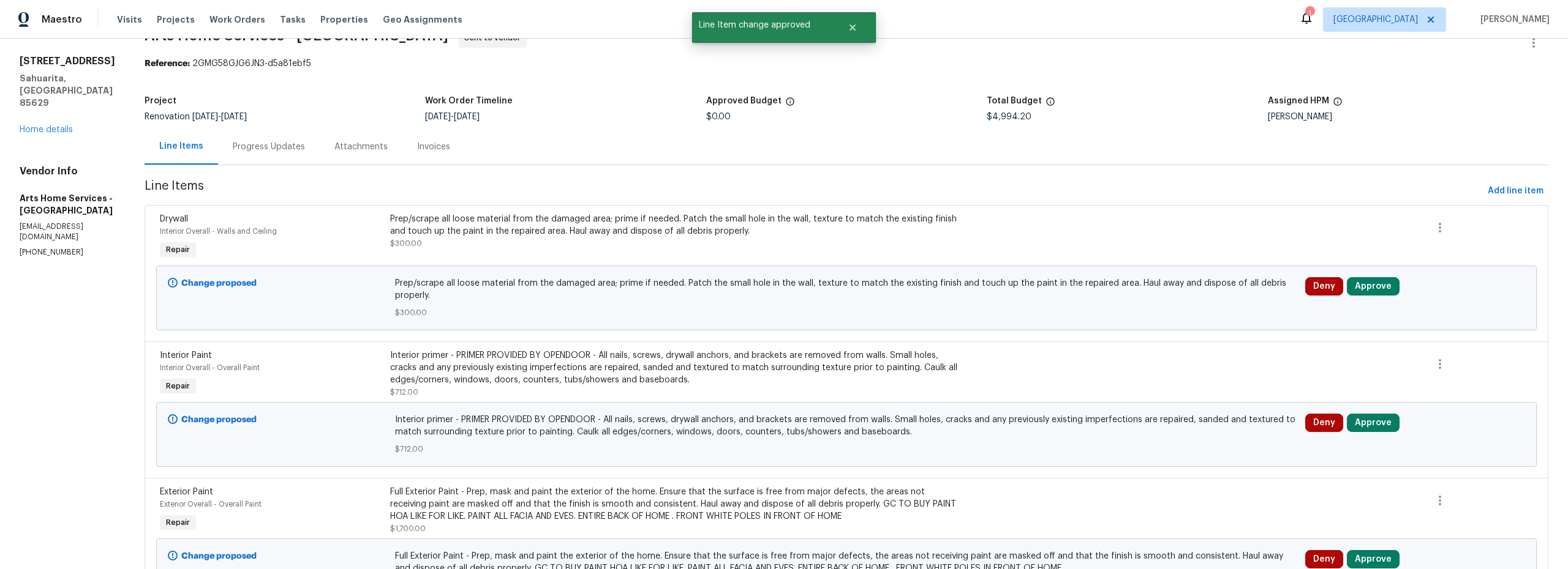
scroll to position [93, 0]
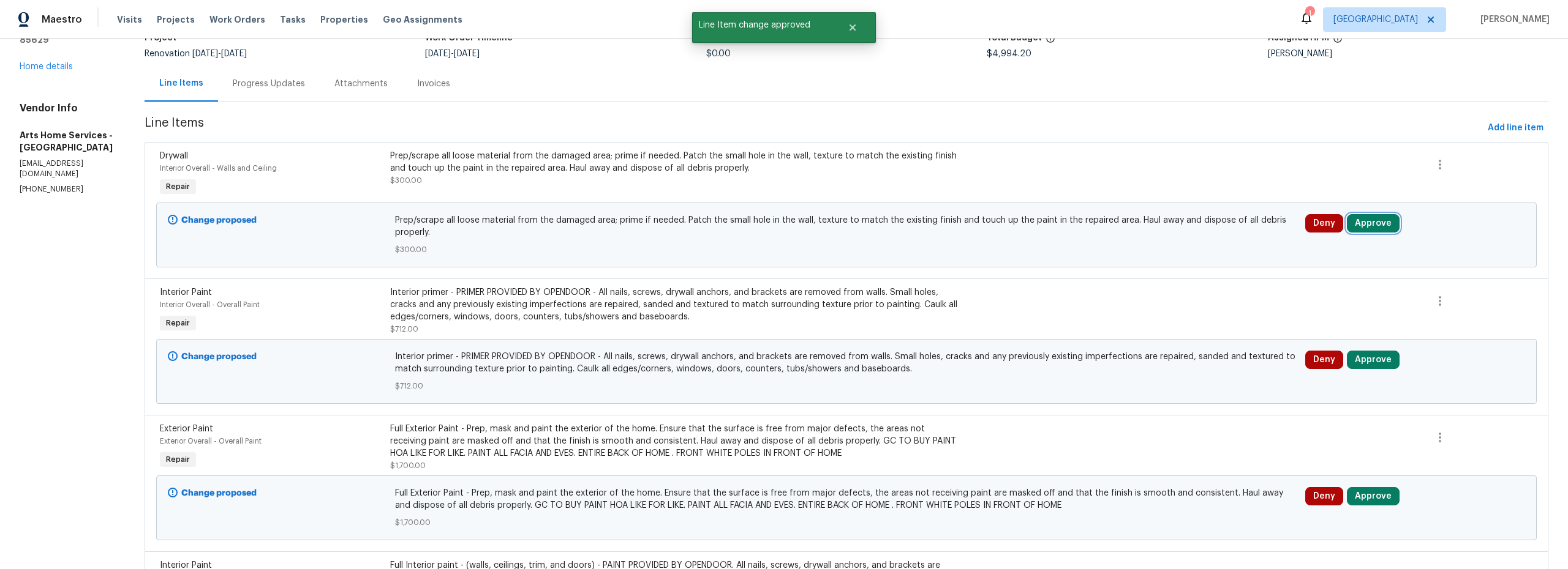
click at [1363, 222] on button "Approve" at bounding box center [1372, 223] width 52 height 18
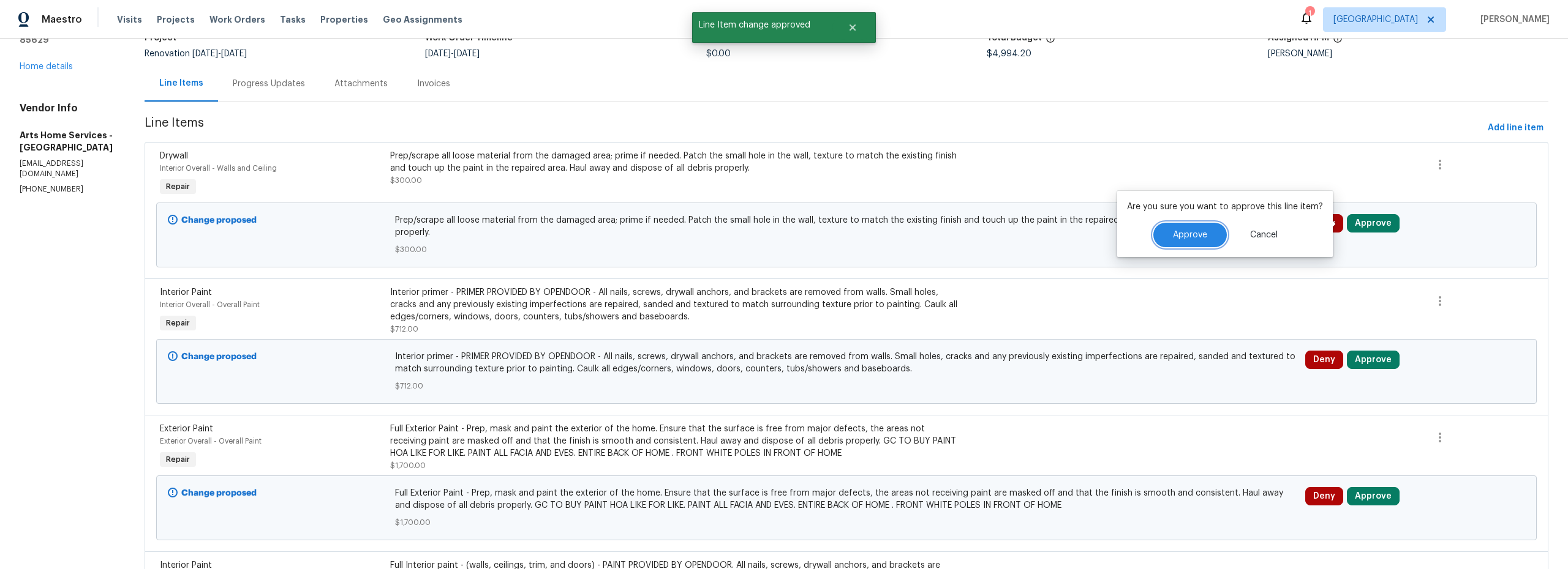
click at [1177, 236] on span "Approve" at bounding box center [1190, 235] width 34 height 9
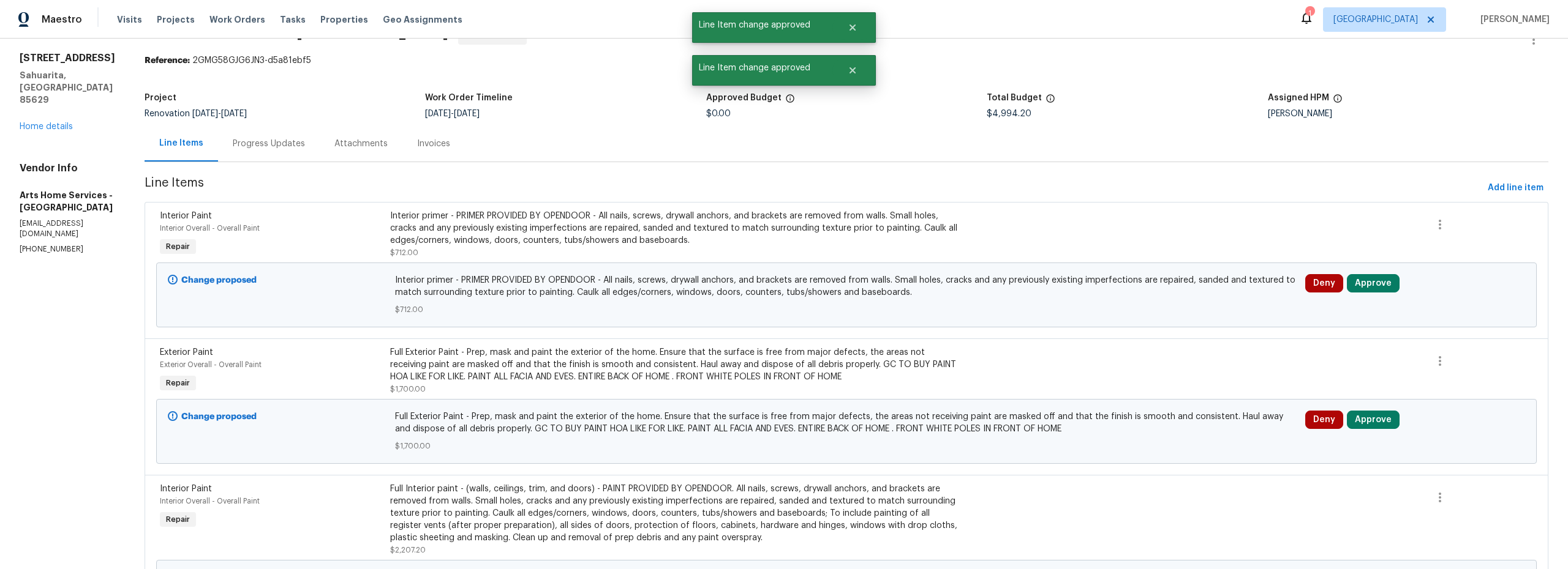
scroll to position [55, 0]
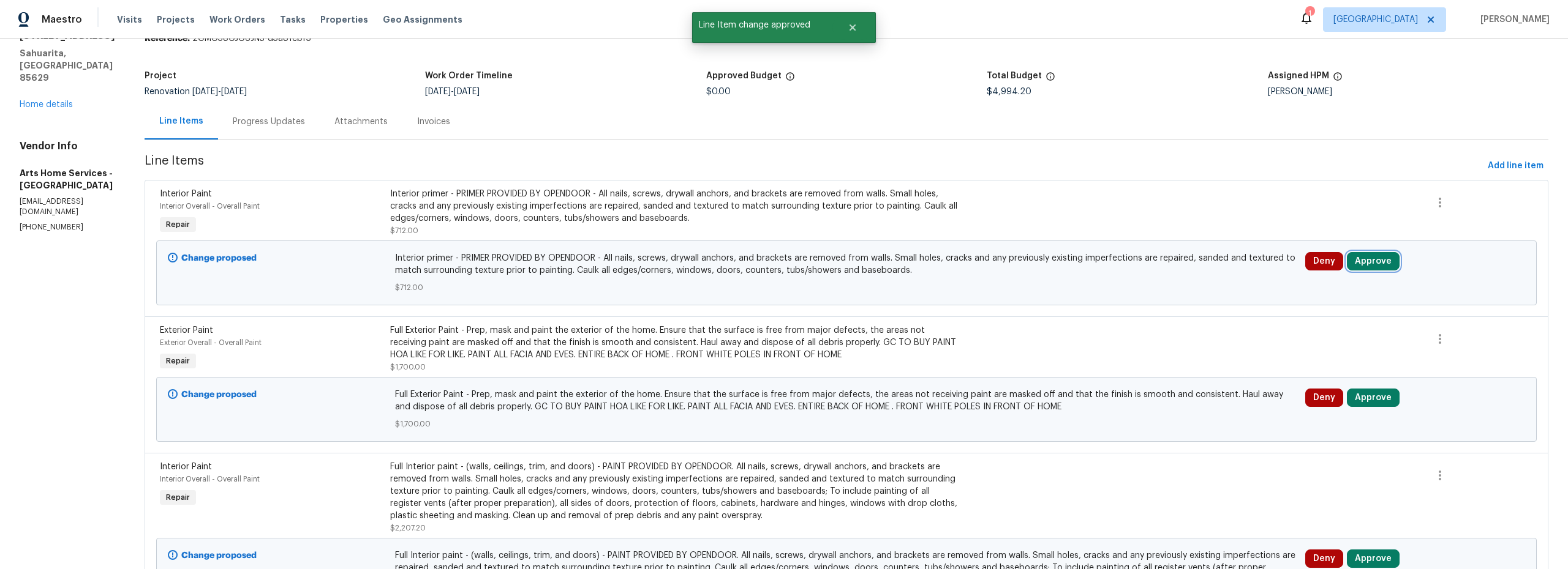
click at [1360, 268] on button "Approve" at bounding box center [1372, 261] width 52 height 18
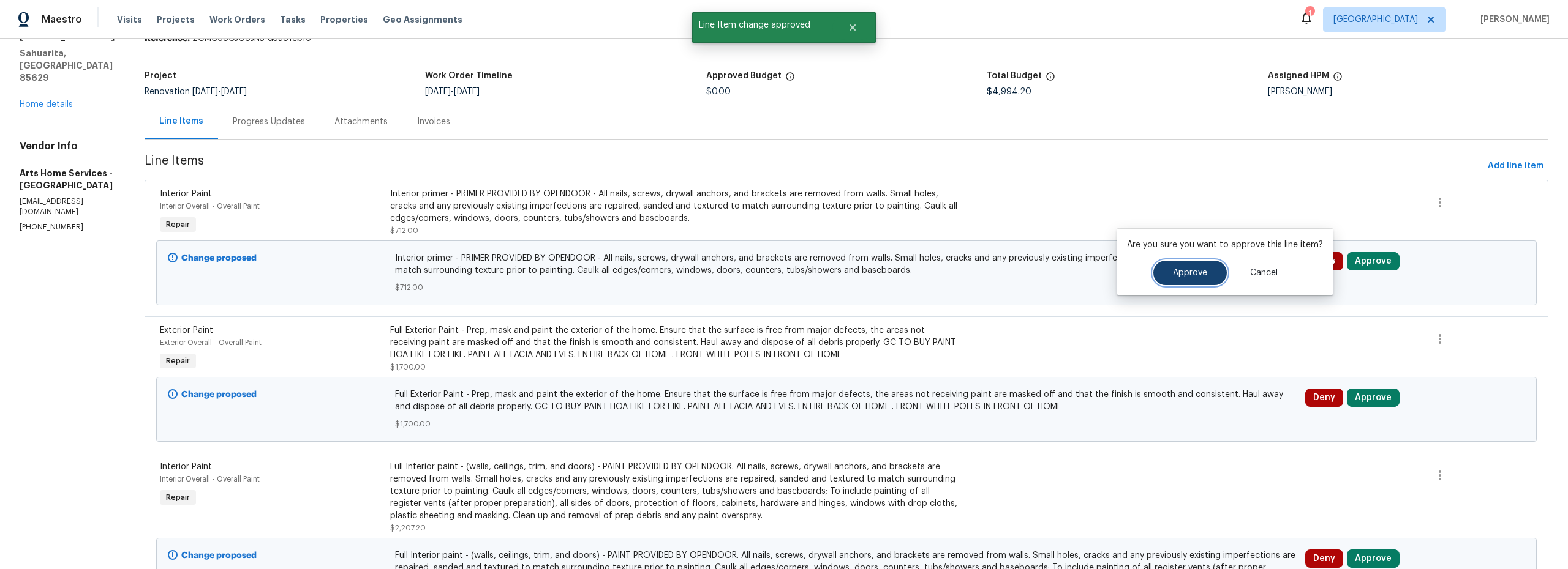
click at [1193, 282] on button "Approve" at bounding box center [1190, 273] width 74 height 24
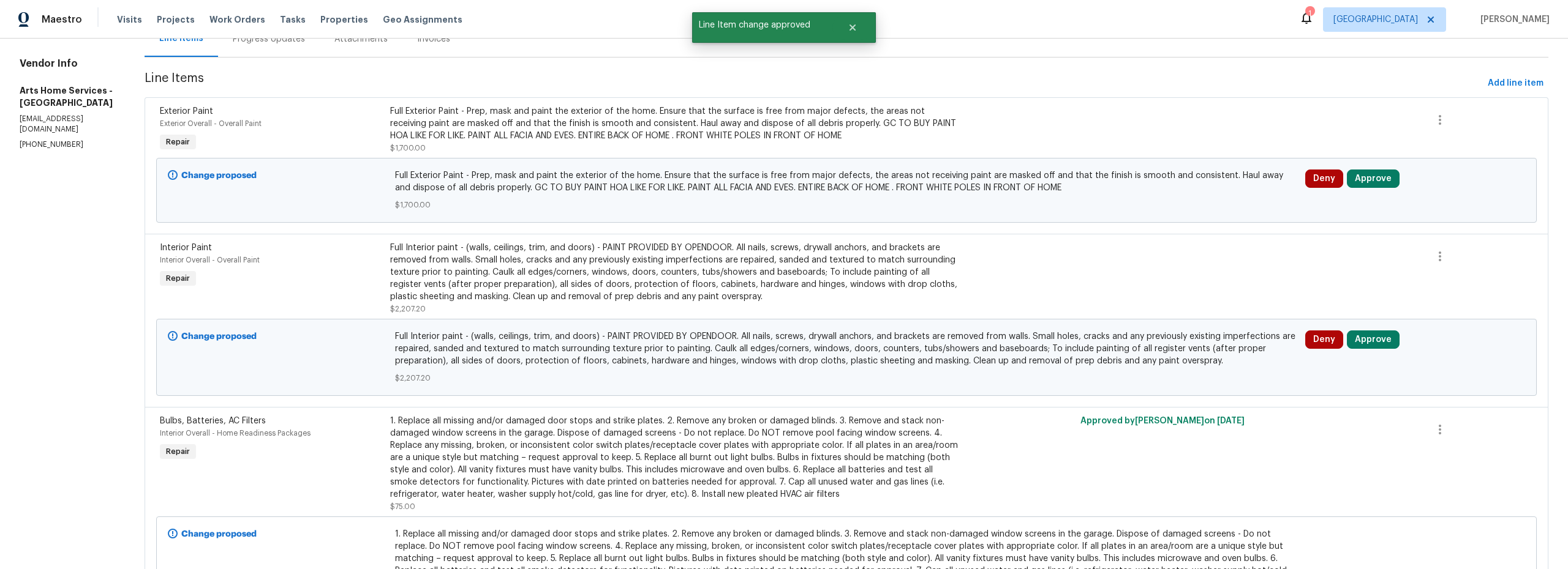
scroll to position [194, 0]
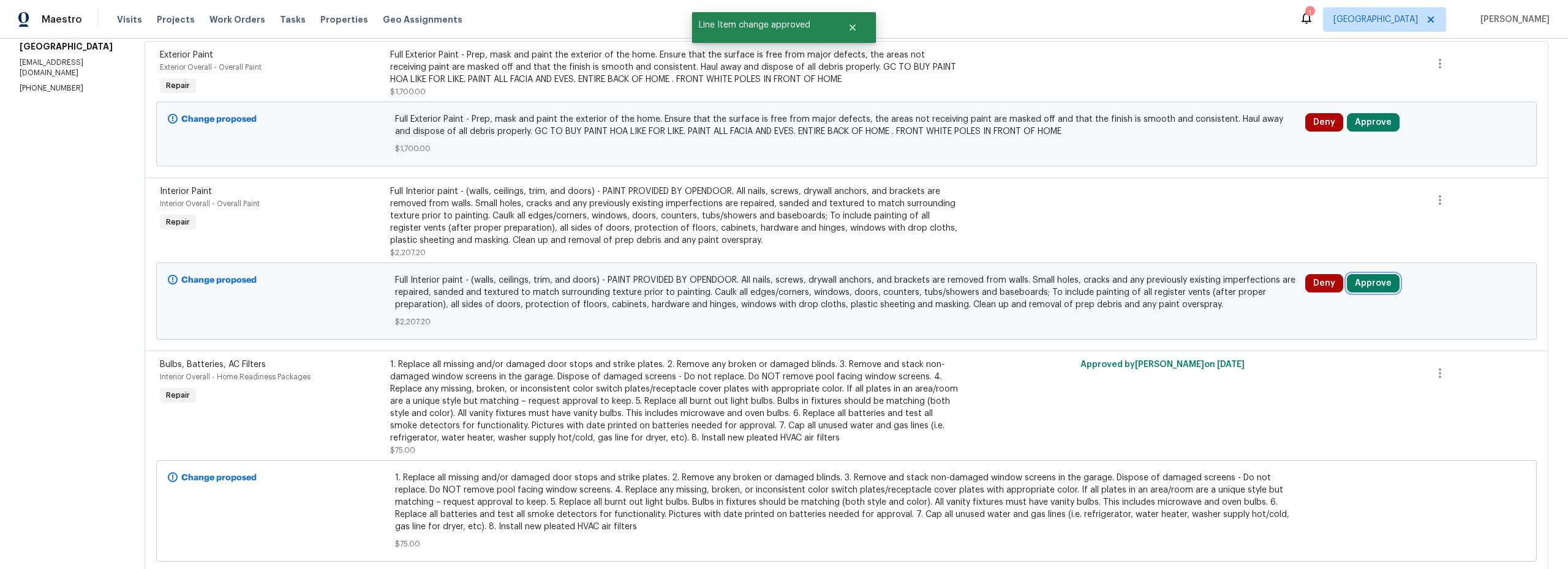
drag, startPoint x: 1371, startPoint y: 288, endPoint x: 1334, endPoint y: 290, distance: 37.1
click at [1370, 288] on button "Approve" at bounding box center [1372, 283] width 52 height 18
click at [1199, 295] on span "Approve" at bounding box center [1190, 295] width 34 height 9
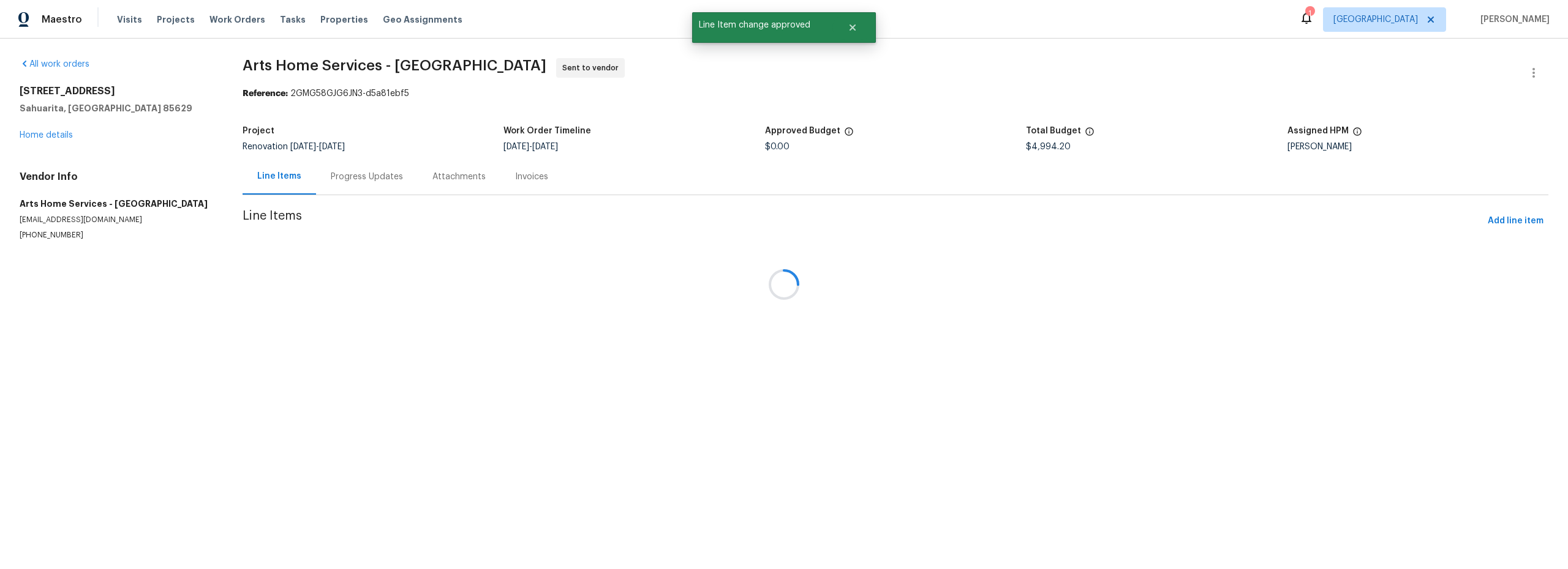
scroll to position [0, 0]
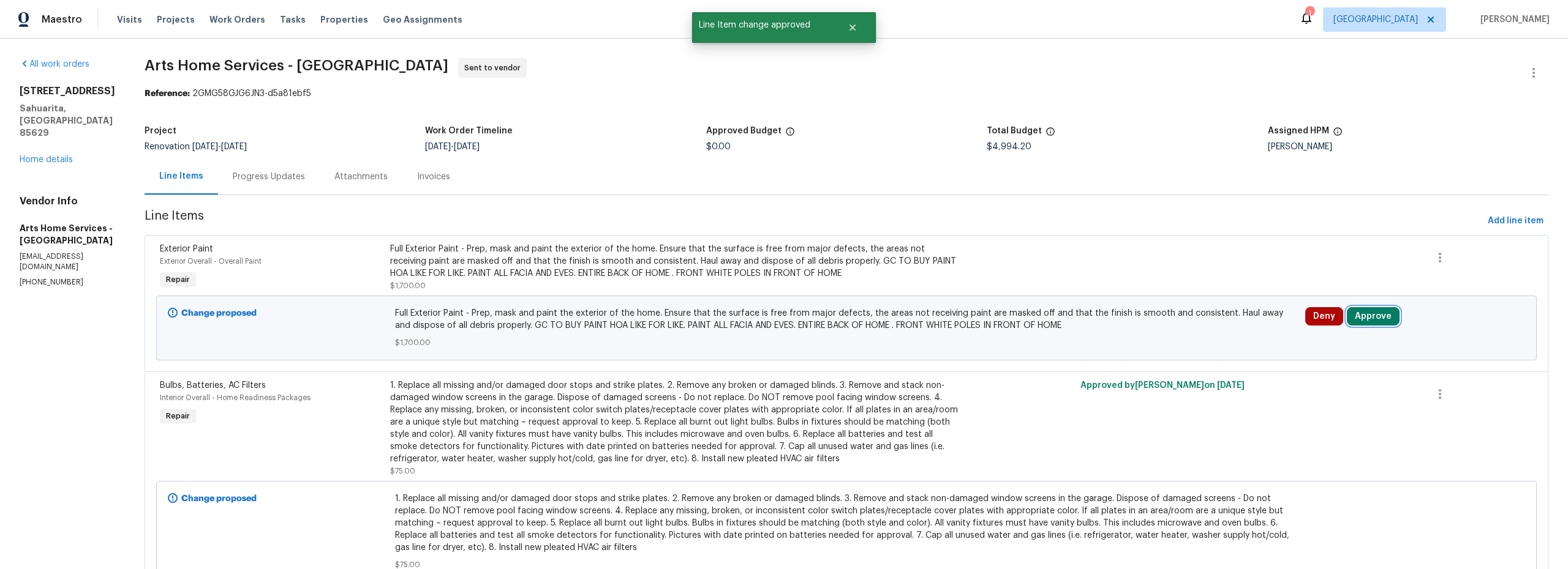
click at [1365, 317] on button "Approve" at bounding box center [1372, 316] width 52 height 18
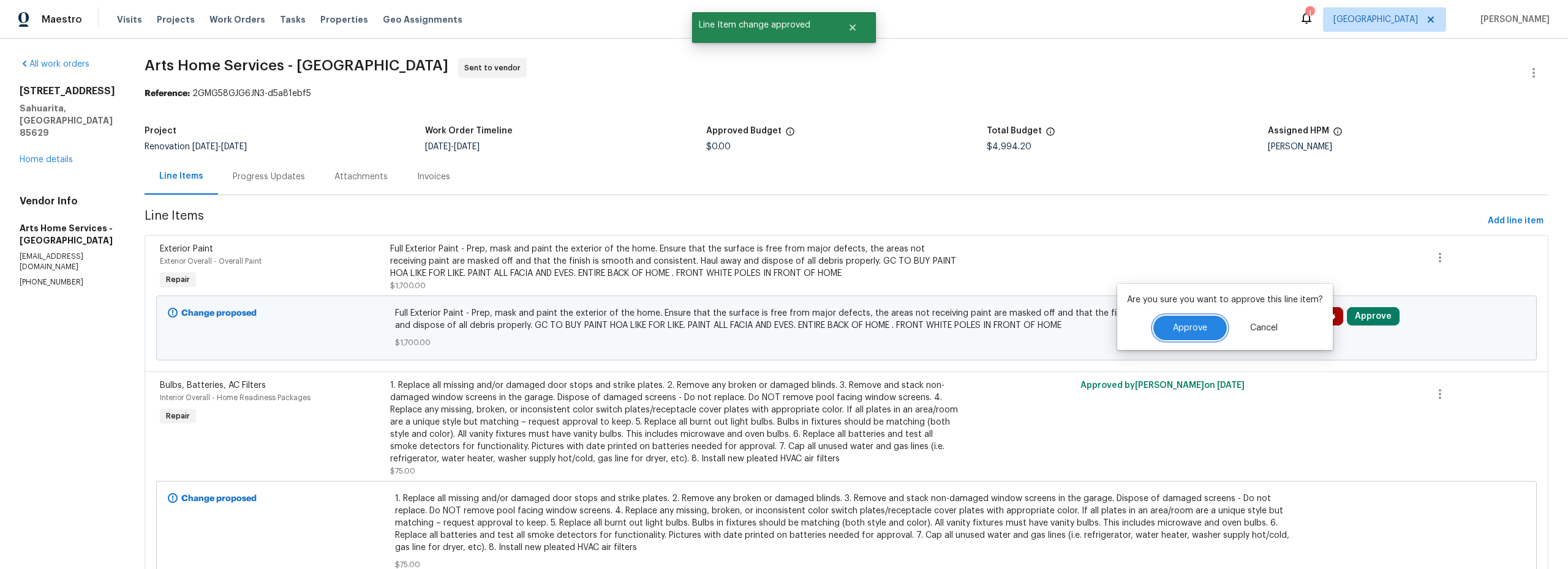
click at [1207, 322] on button "Approve" at bounding box center [1190, 327] width 74 height 24
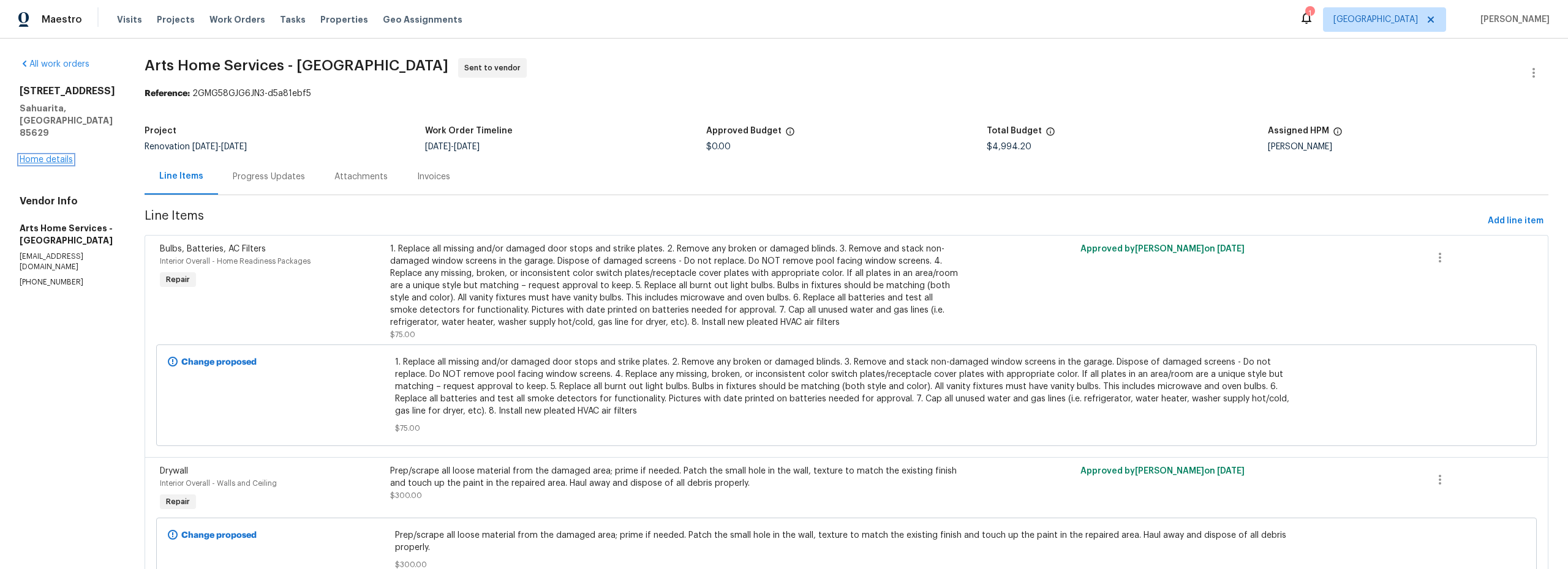
click at [61, 156] on link "Home details" at bounding box center [46, 159] width 53 height 9
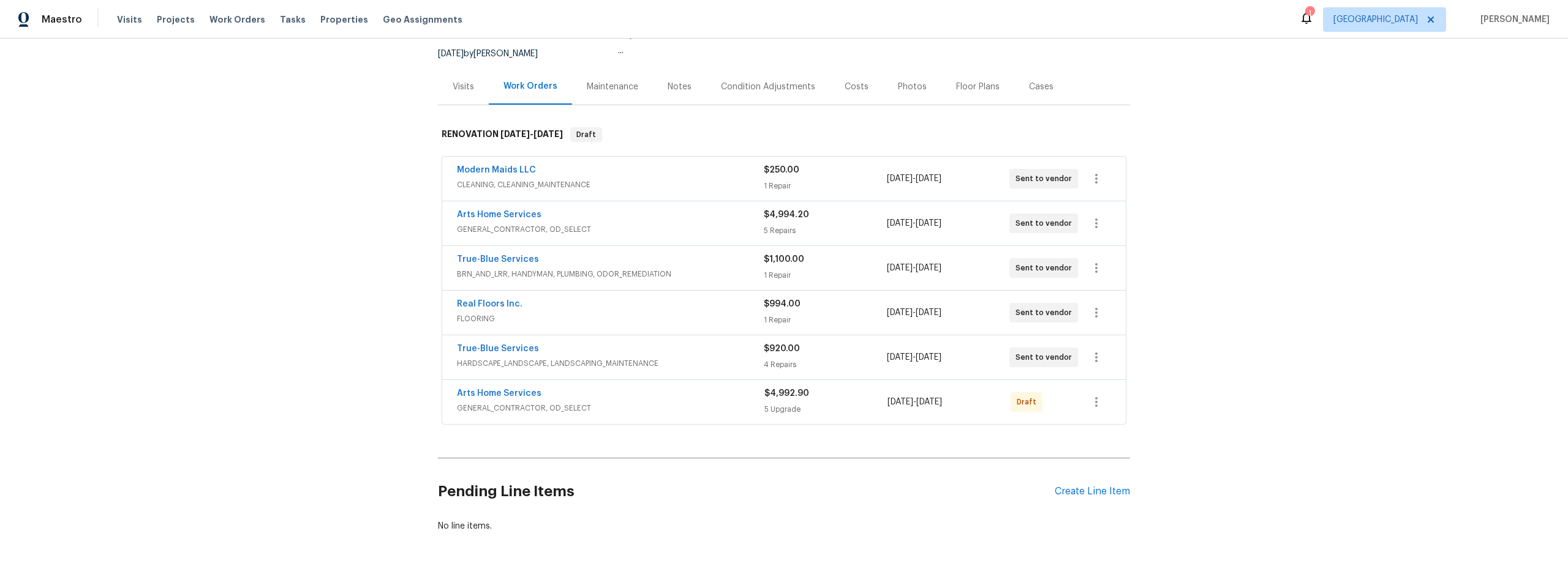
scroll to position [124, 0]
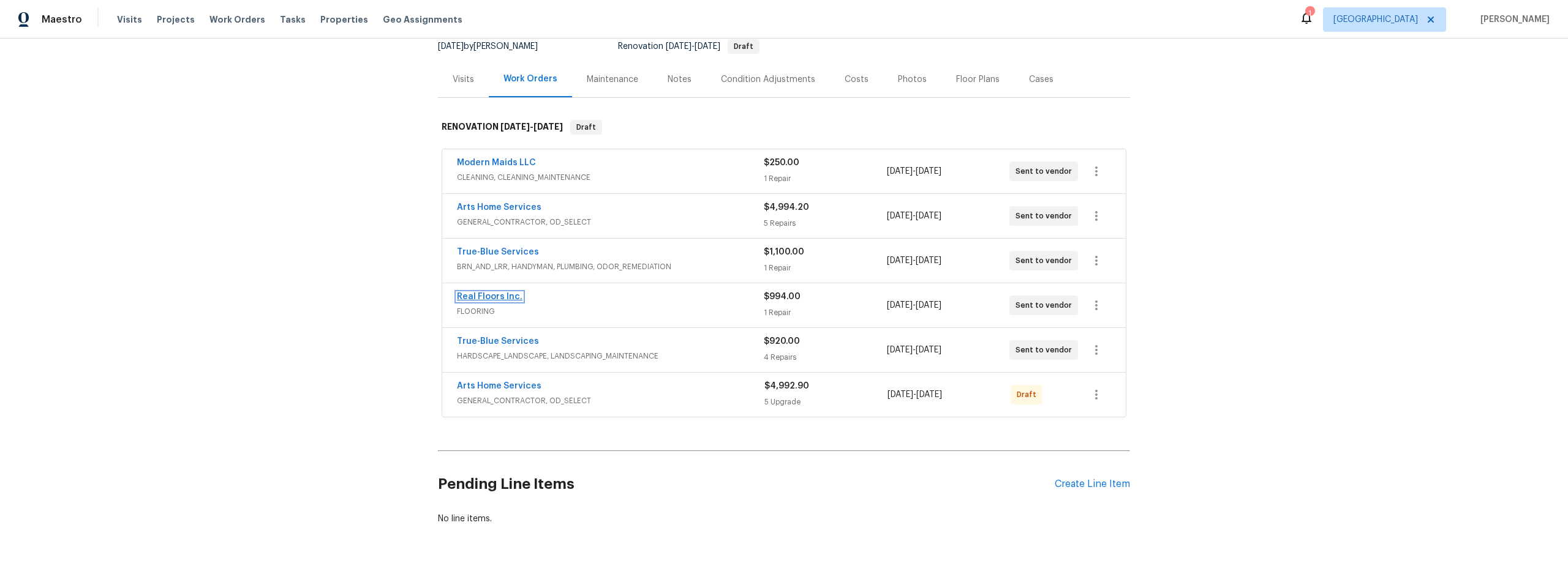
click at [488, 298] on link "Real Floors Inc." at bounding box center [490, 296] width 66 height 9
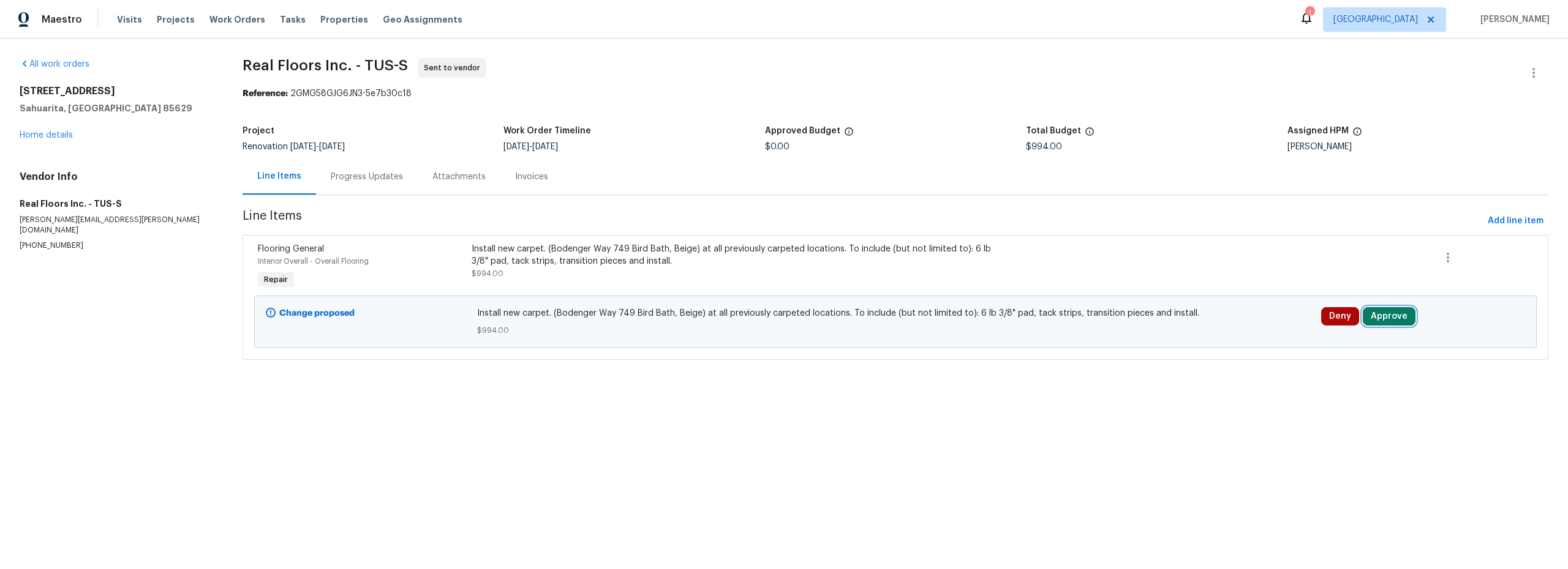
click at [1372, 317] on button "Approve" at bounding box center [1389, 316] width 52 height 18
click at [1200, 327] on span "Approve" at bounding box center [1206, 328] width 34 height 9
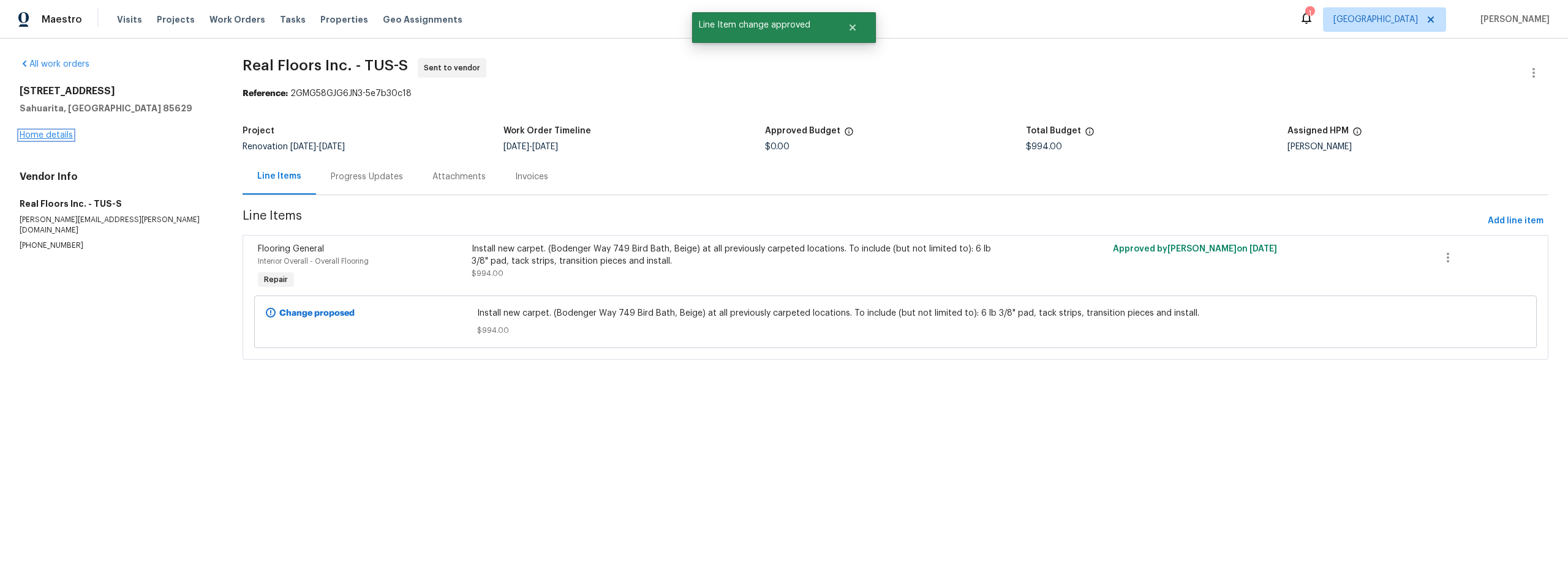
click at [56, 134] on link "Home details" at bounding box center [46, 135] width 53 height 9
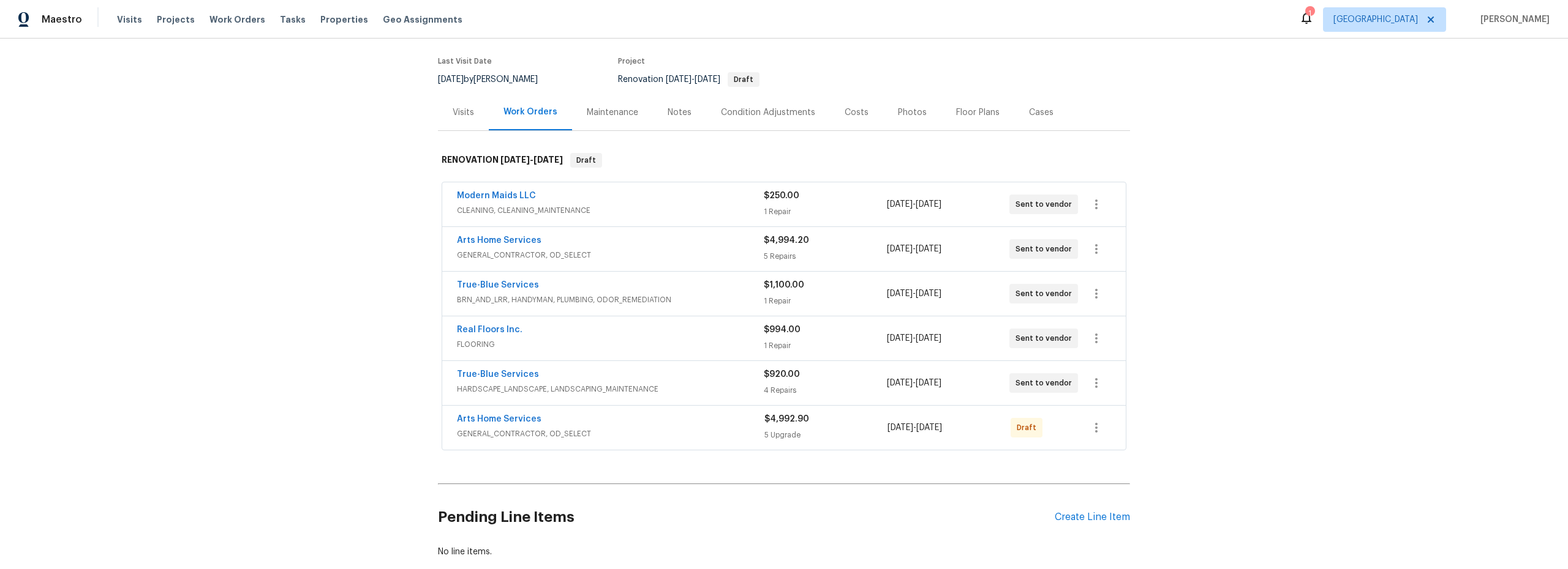
scroll to position [91, 0]
click at [510, 374] on link "True-Blue Services" at bounding box center [497, 374] width 82 height 9
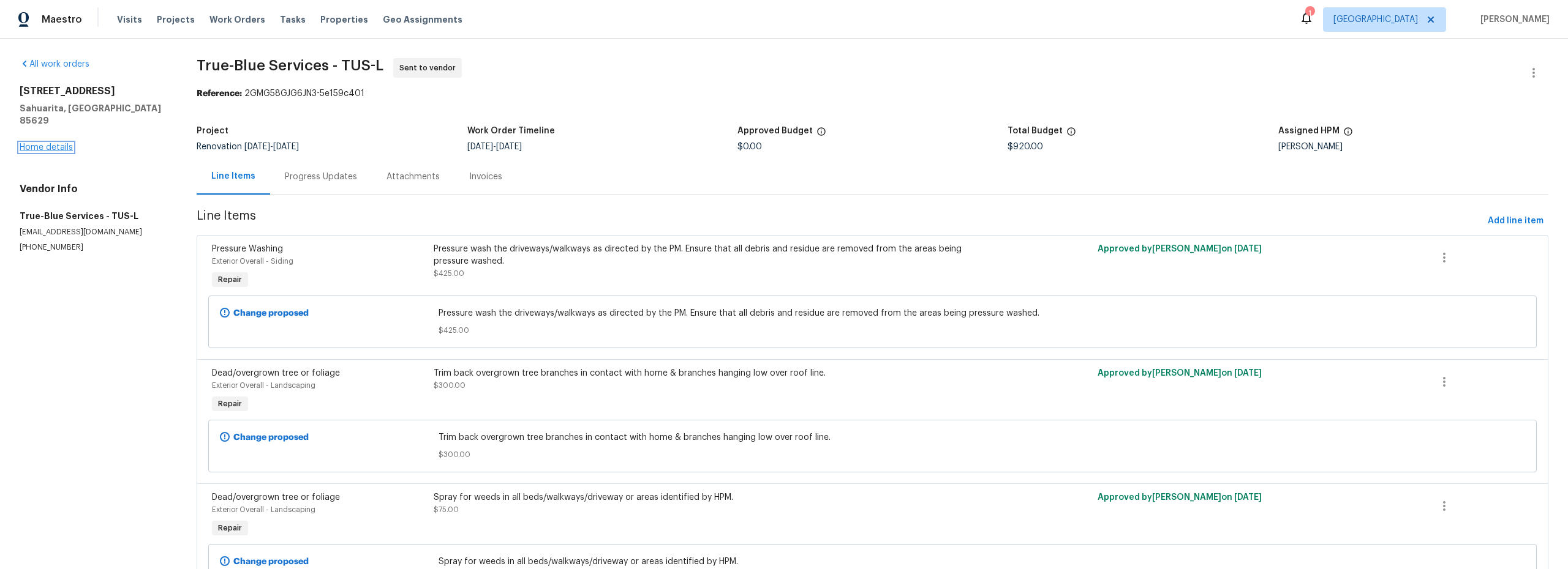
click at [52, 143] on link "Home details" at bounding box center [46, 147] width 53 height 9
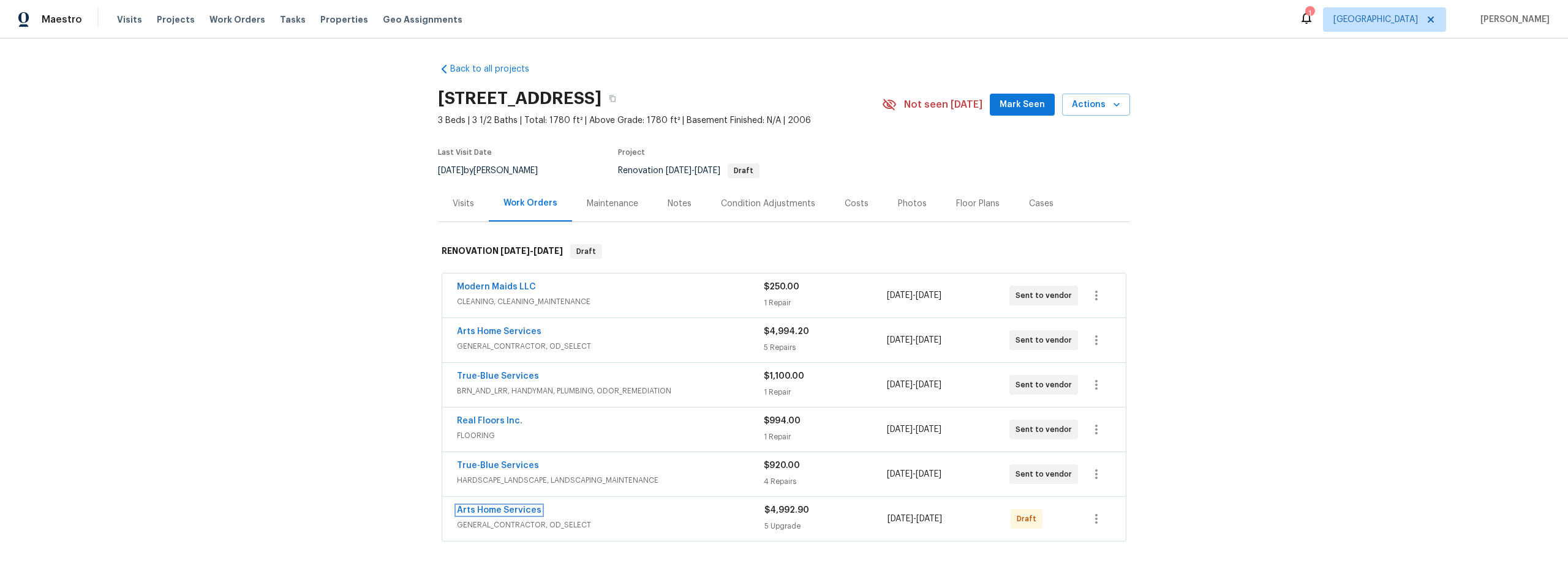
click at [504, 510] on link "Arts Home Services" at bounding box center [499, 510] width 84 height 9
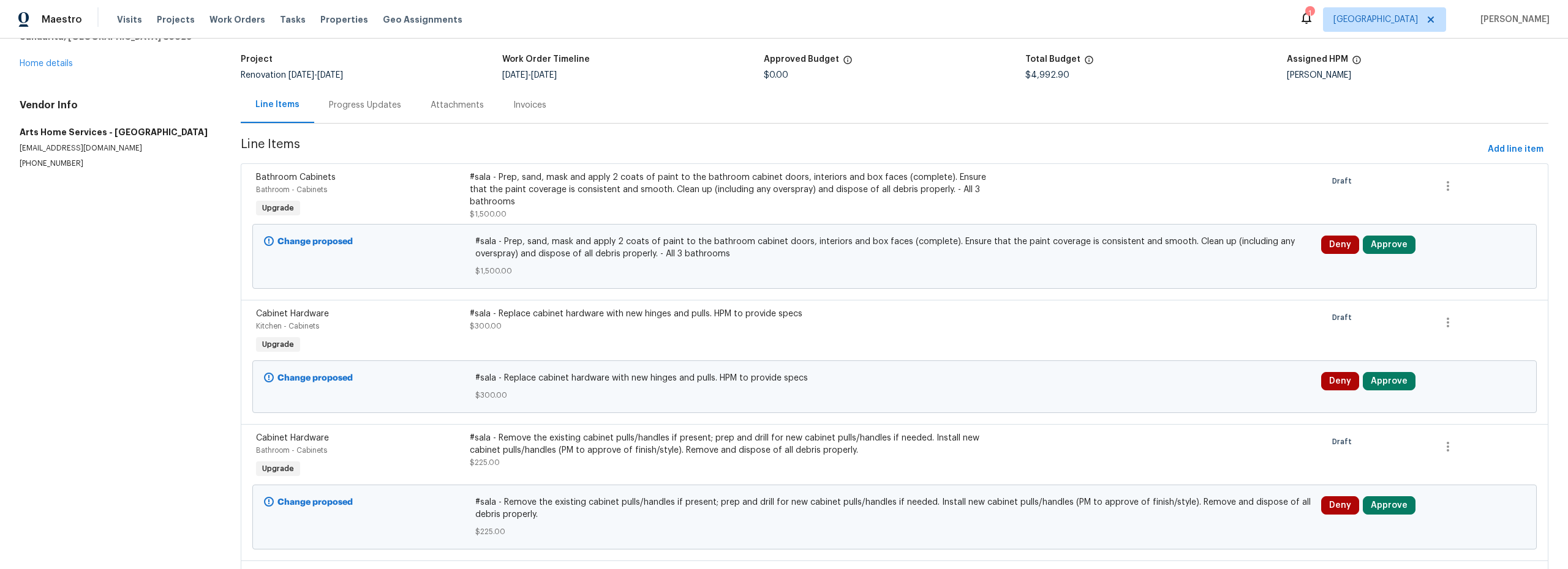
scroll to position [112, 0]
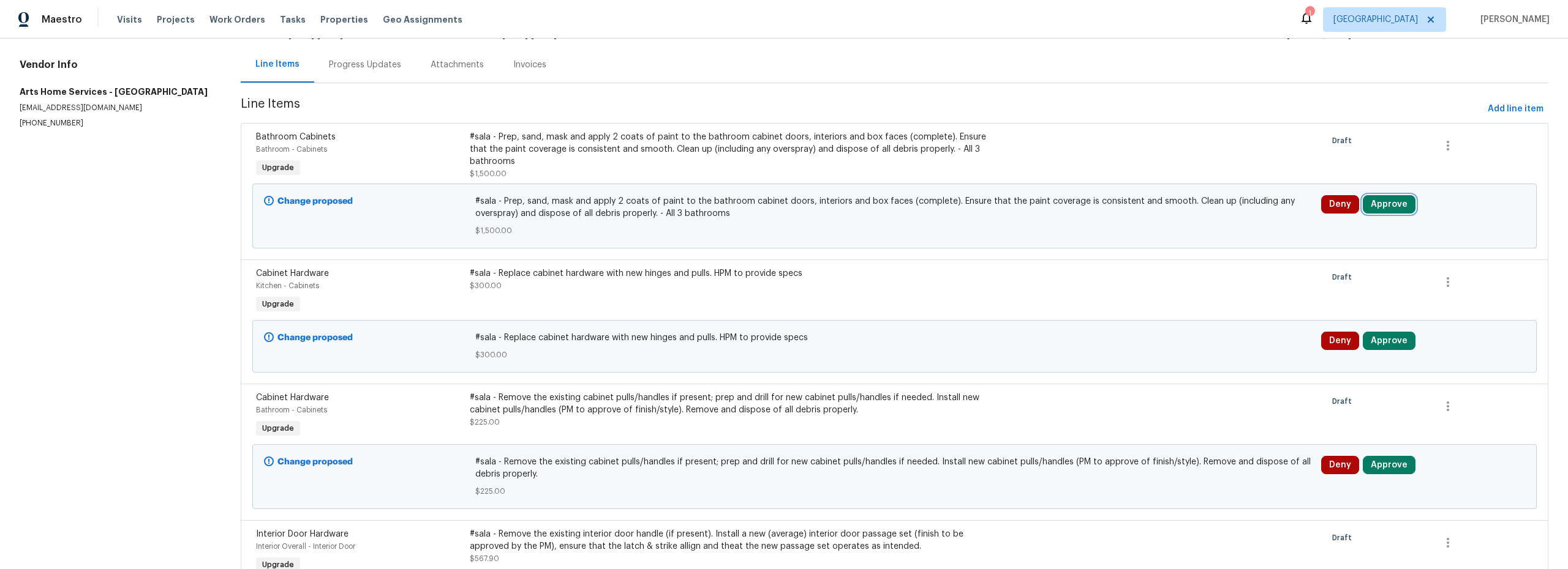
click at [1375, 213] on button "Approve" at bounding box center [1389, 204] width 52 height 18
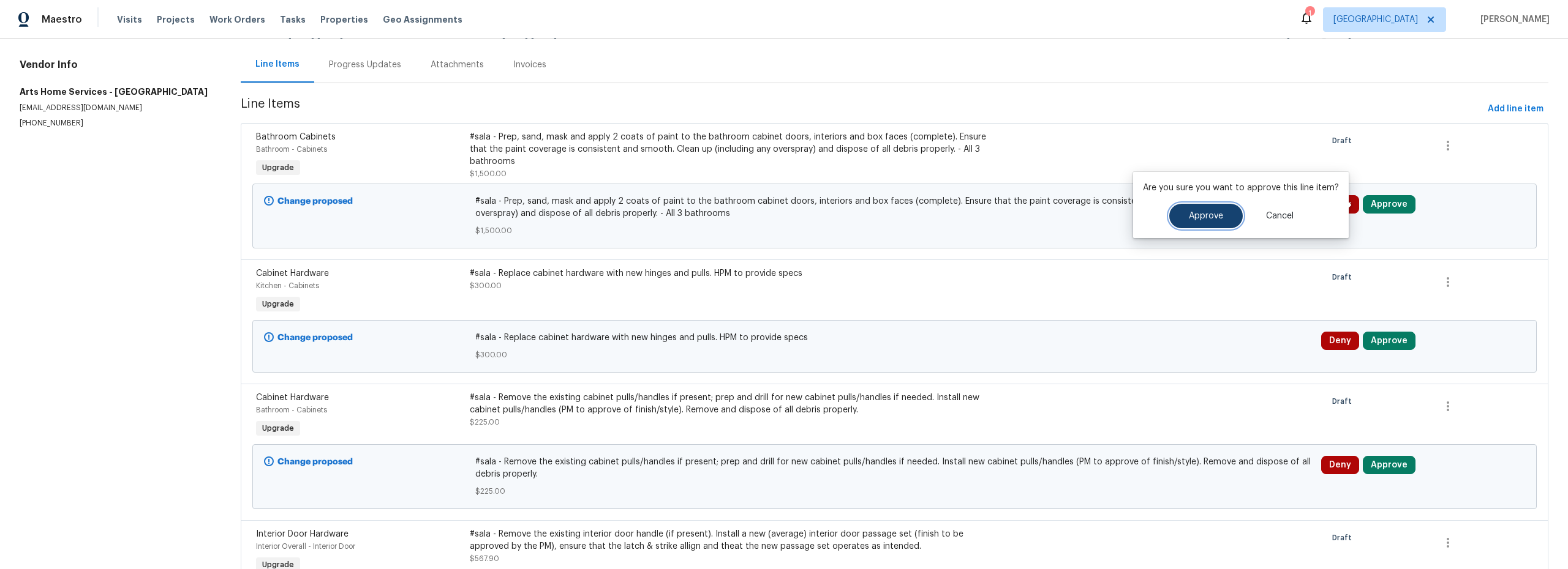
click at [1212, 219] on span "Approve" at bounding box center [1206, 217] width 34 height 9
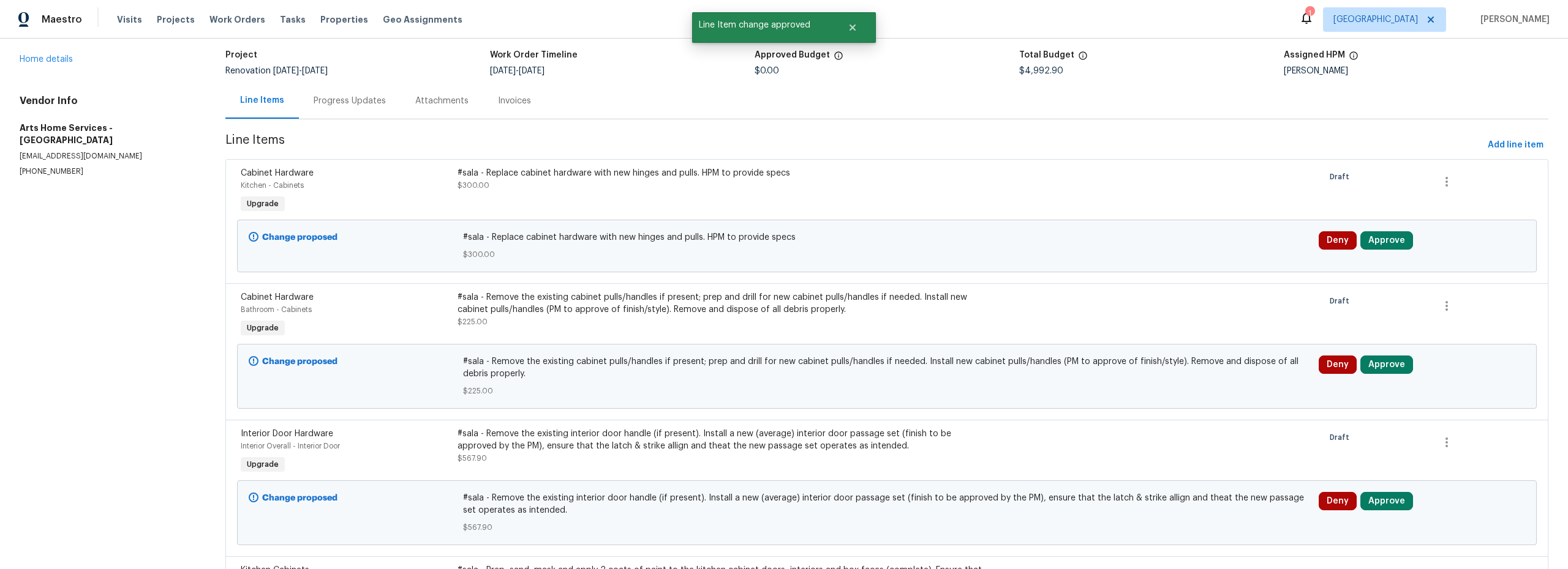
scroll to position [86, 0]
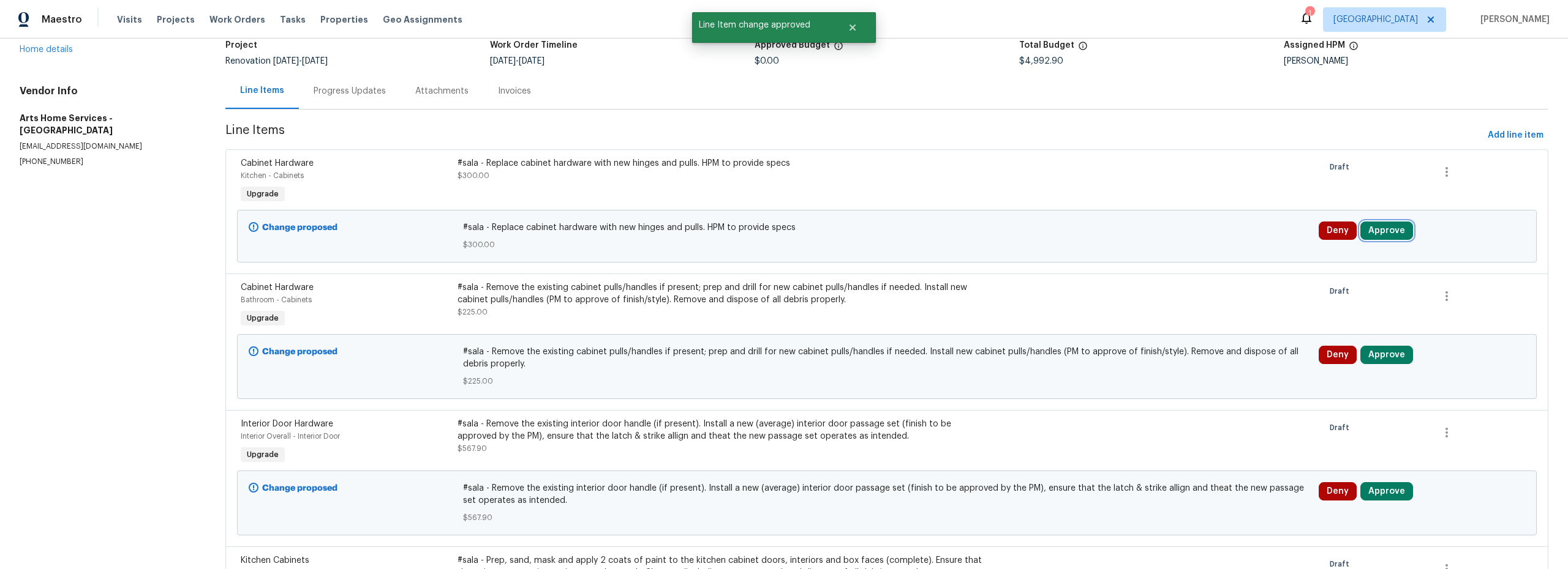
click at [1380, 231] on button "Approve" at bounding box center [1386, 231] width 52 height 18
click at [1219, 236] on button "Approve" at bounding box center [1204, 242] width 74 height 24
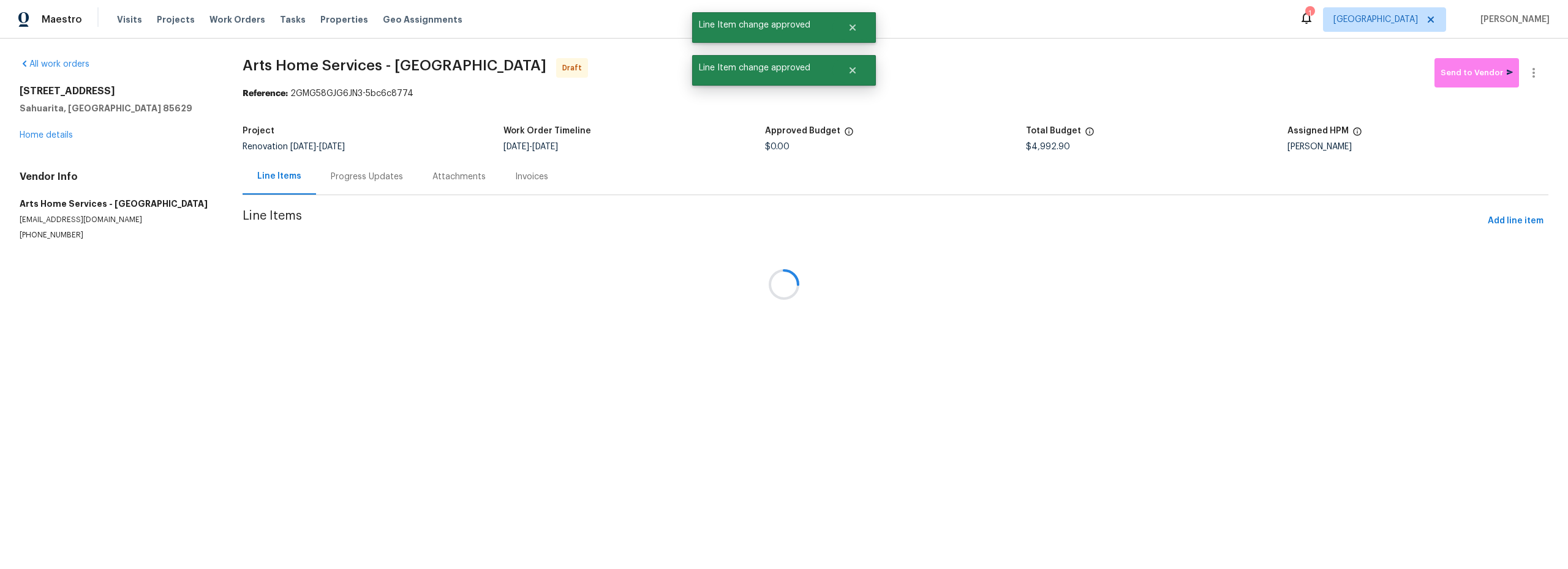
scroll to position [0, 0]
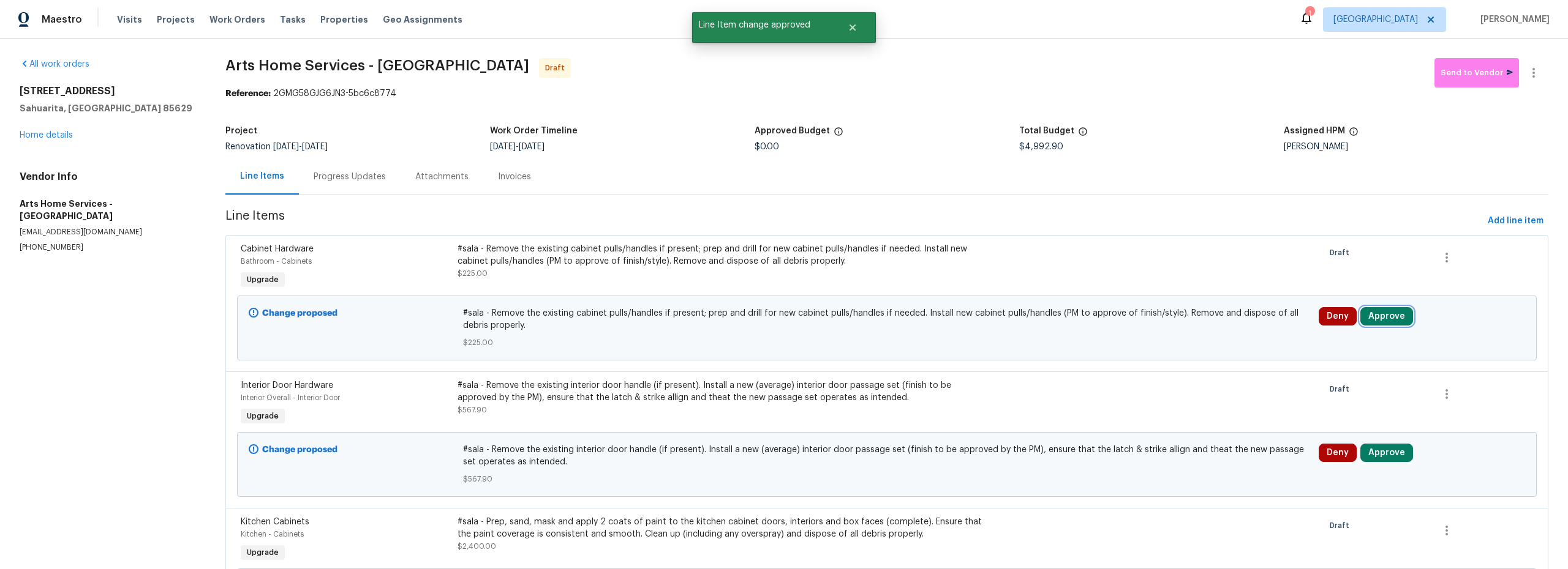
click at [1376, 317] on button "Approve" at bounding box center [1386, 316] width 52 height 18
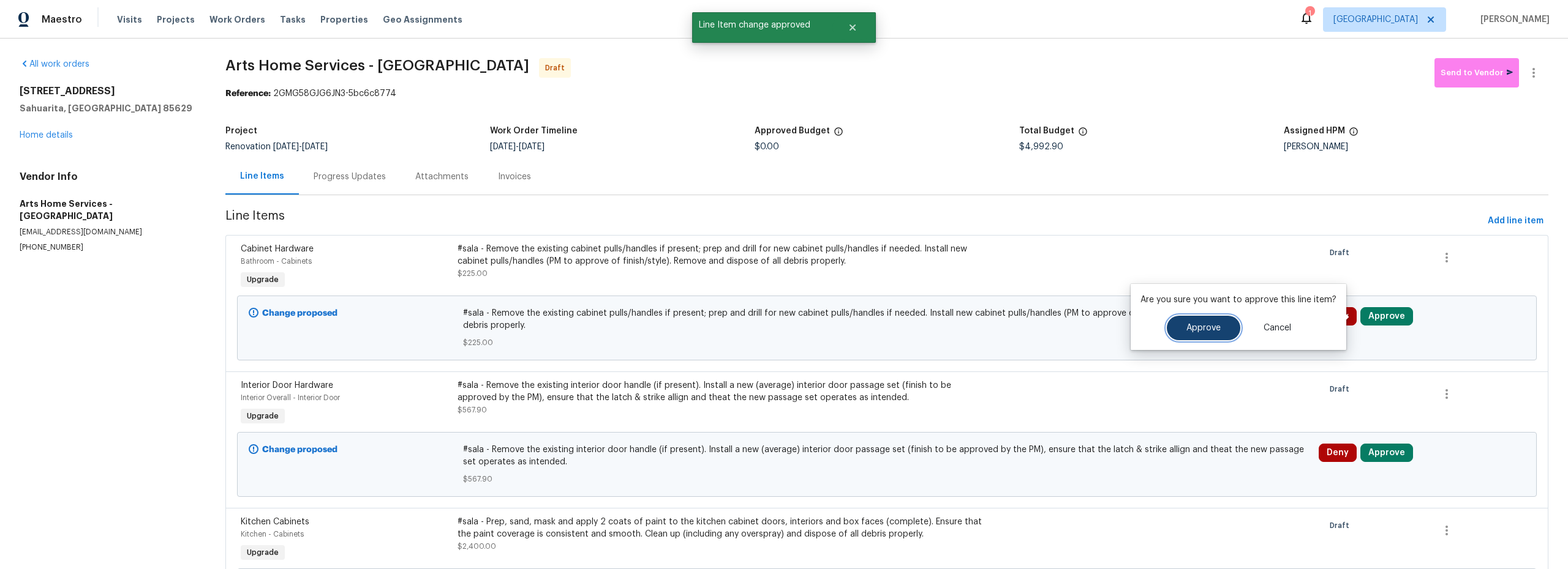
click at [1199, 326] on span "Approve" at bounding box center [1204, 328] width 34 height 9
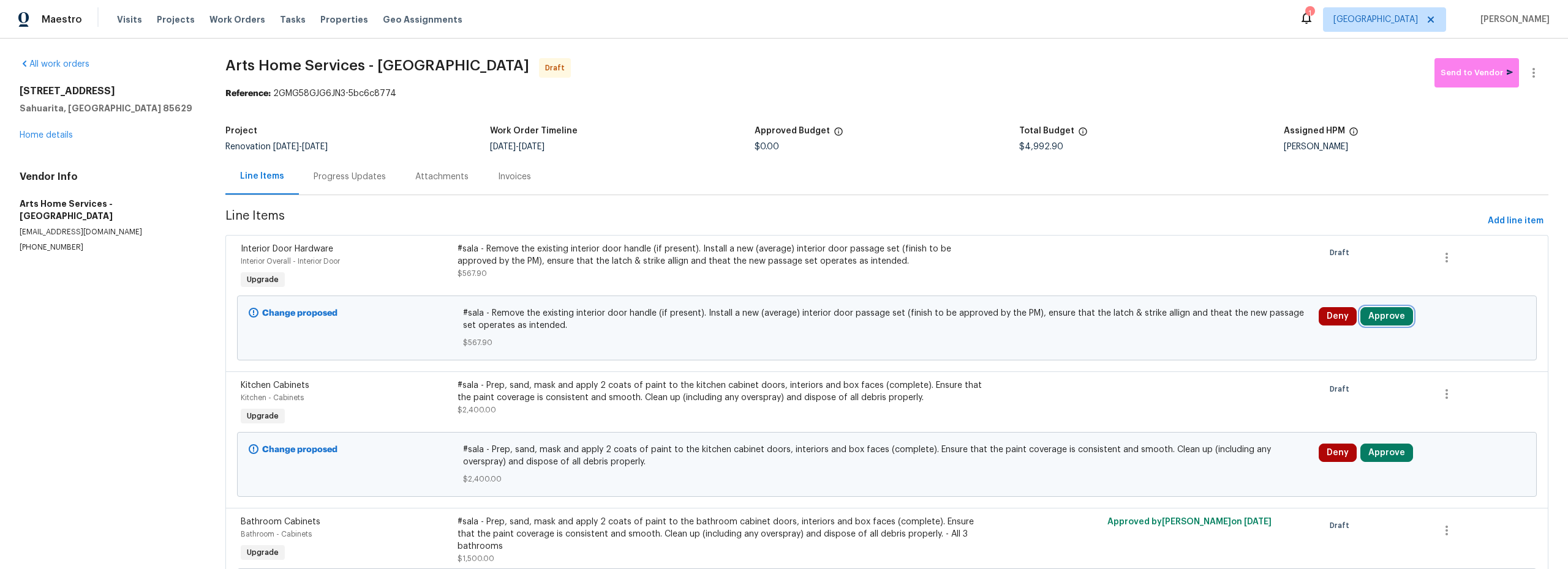
click at [1365, 314] on button "Approve" at bounding box center [1386, 316] width 52 height 18
click at [1202, 335] on button "Approve" at bounding box center [1204, 327] width 74 height 24
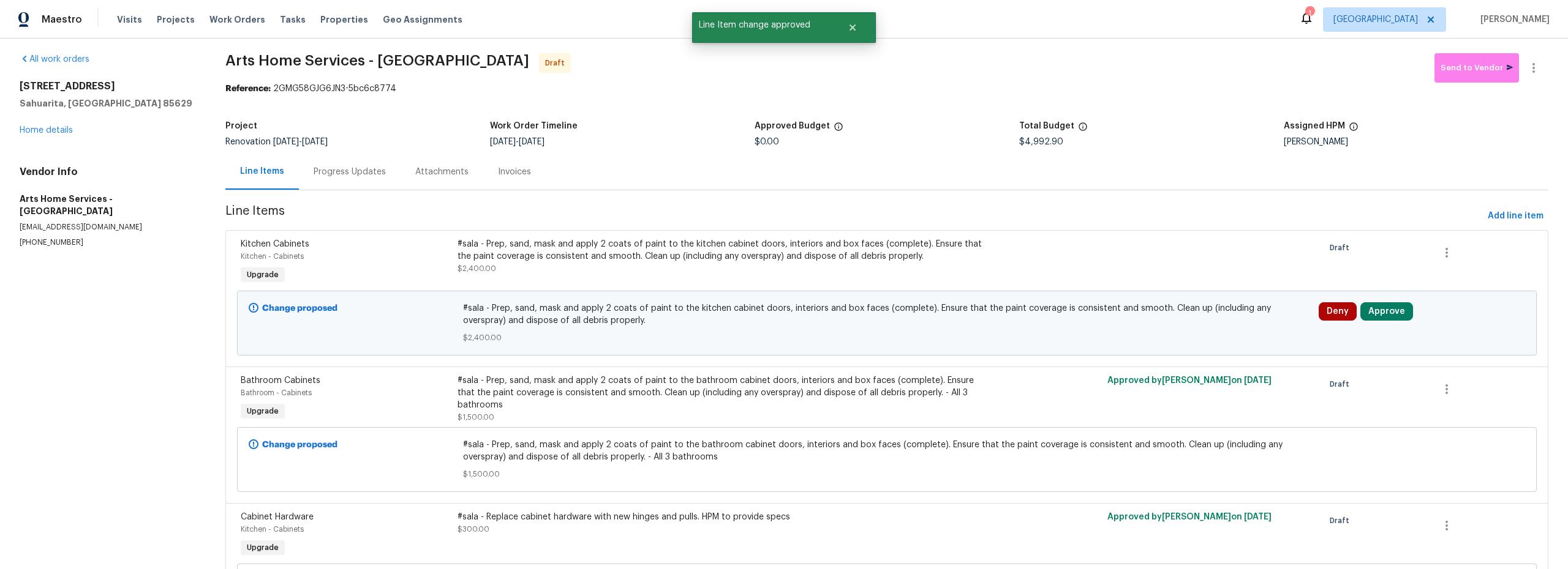
scroll to position [5, 0]
click at [641, 335] on span "$2,400.00" at bounding box center [887, 338] width 849 height 13
click at [658, 258] on div "#sala - Prep, sand, mask and apply 2 coats of paint to the kitchen cabinet door…" at bounding box center [724, 249] width 534 height 24
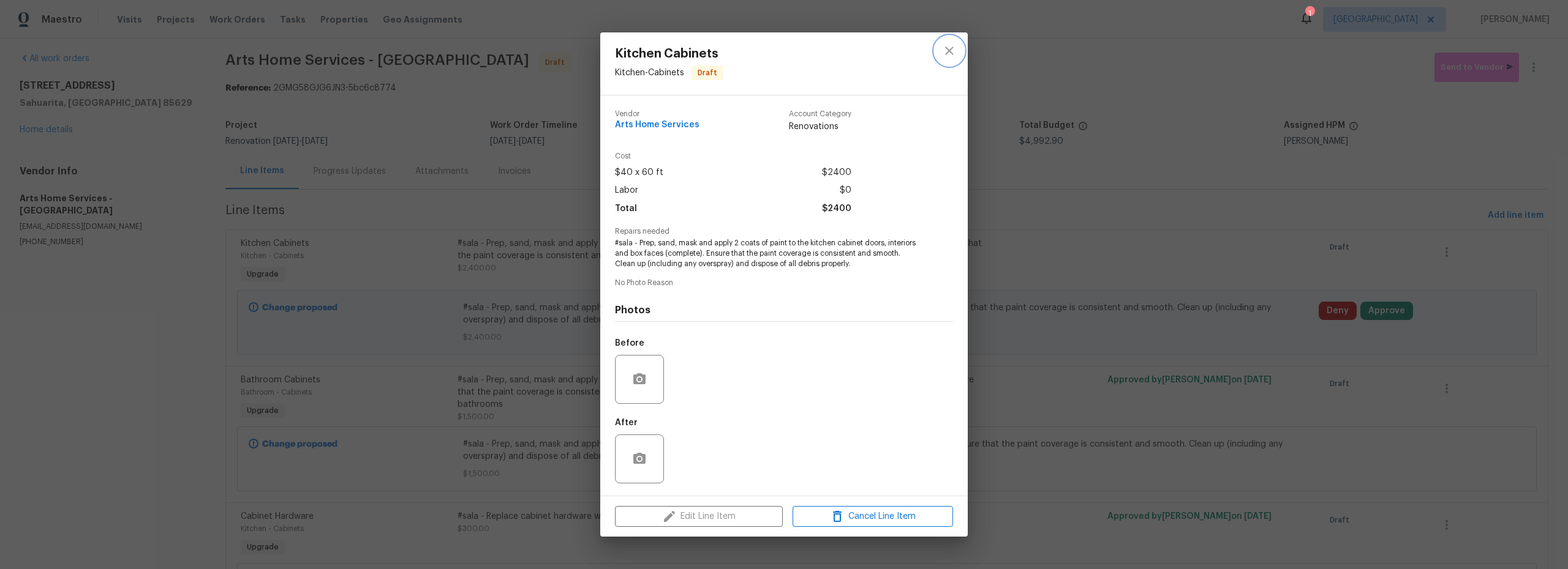
click at [948, 51] on icon "close" at bounding box center [949, 51] width 15 height 15
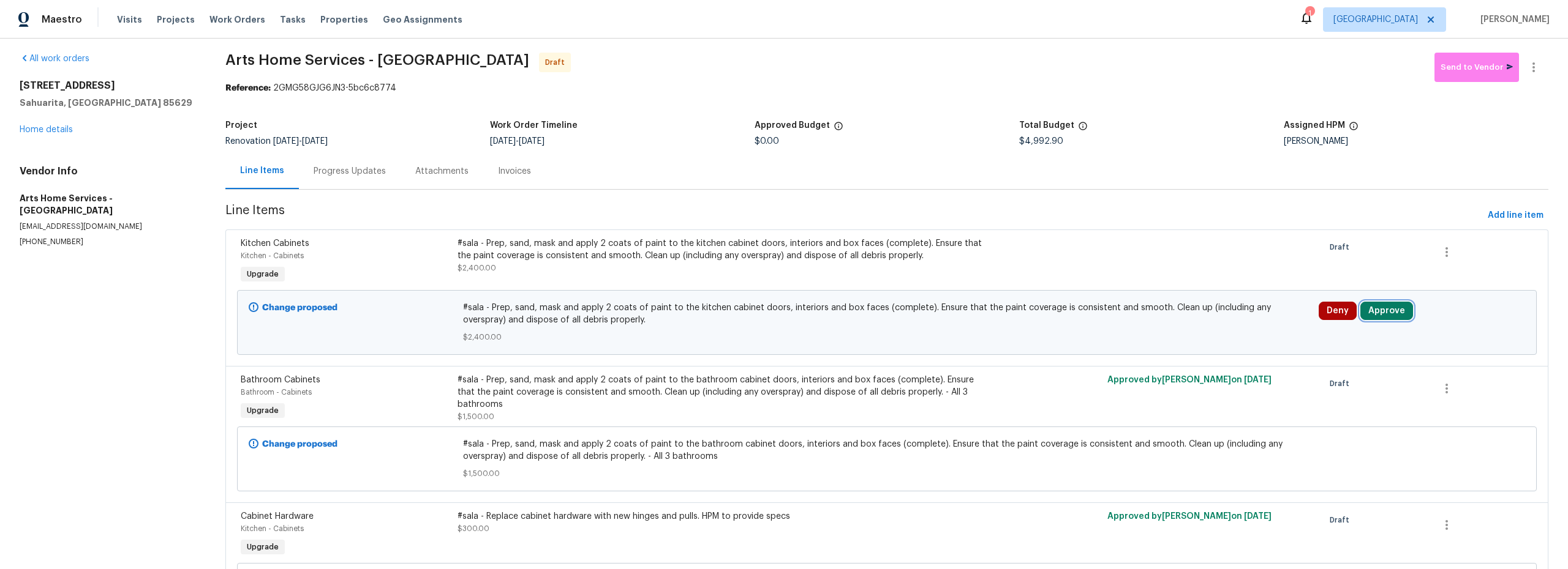
click at [1385, 316] on button "Approve" at bounding box center [1386, 310] width 52 height 18
drag, startPoint x: 1223, startPoint y: 316, endPoint x: 1202, endPoint y: 326, distance: 23.3
click at [1223, 317] on button "Approve" at bounding box center [1204, 322] width 74 height 24
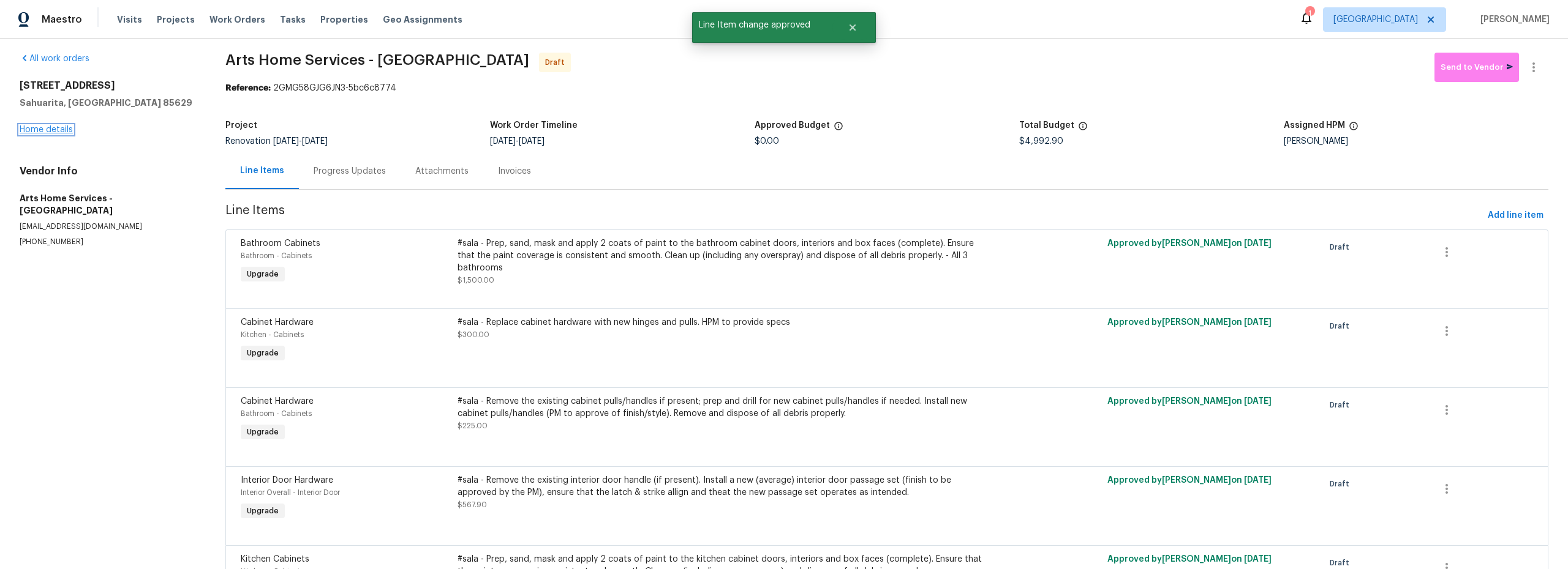
click at [48, 131] on link "Home details" at bounding box center [46, 130] width 53 height 9
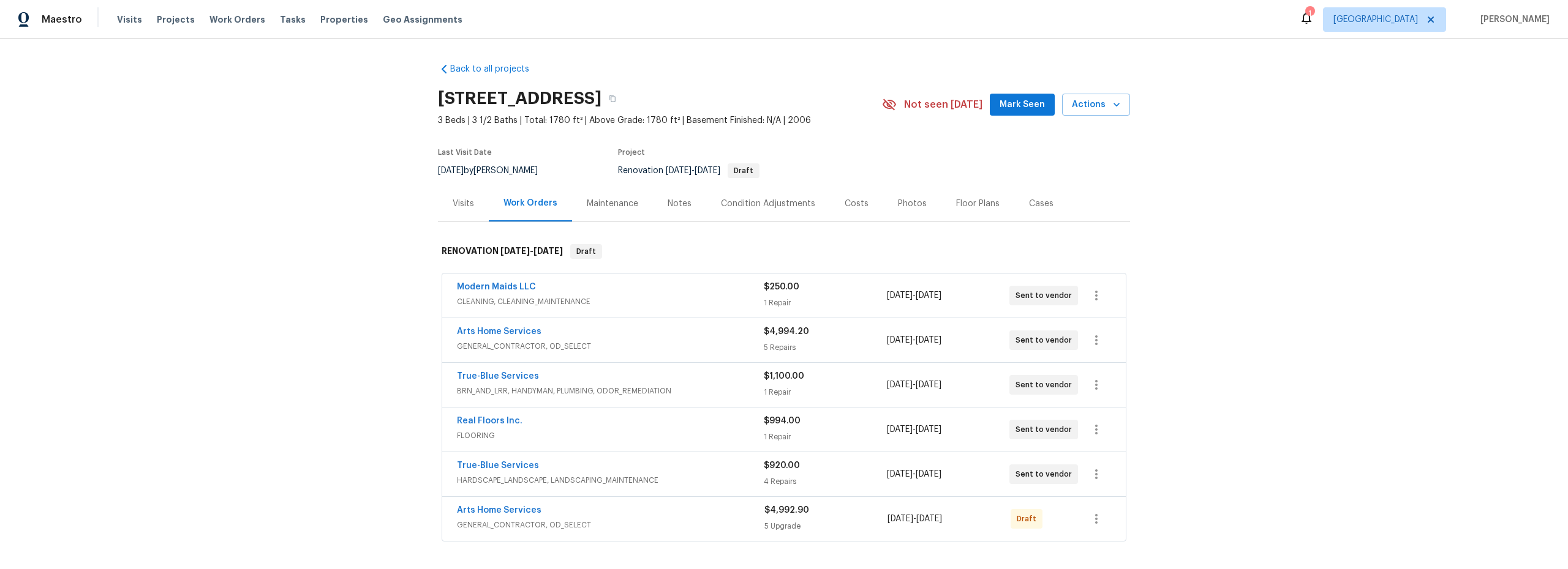
click at [845, 204] on div "Costs" at bounding box center [856, 204] width 24 height 13
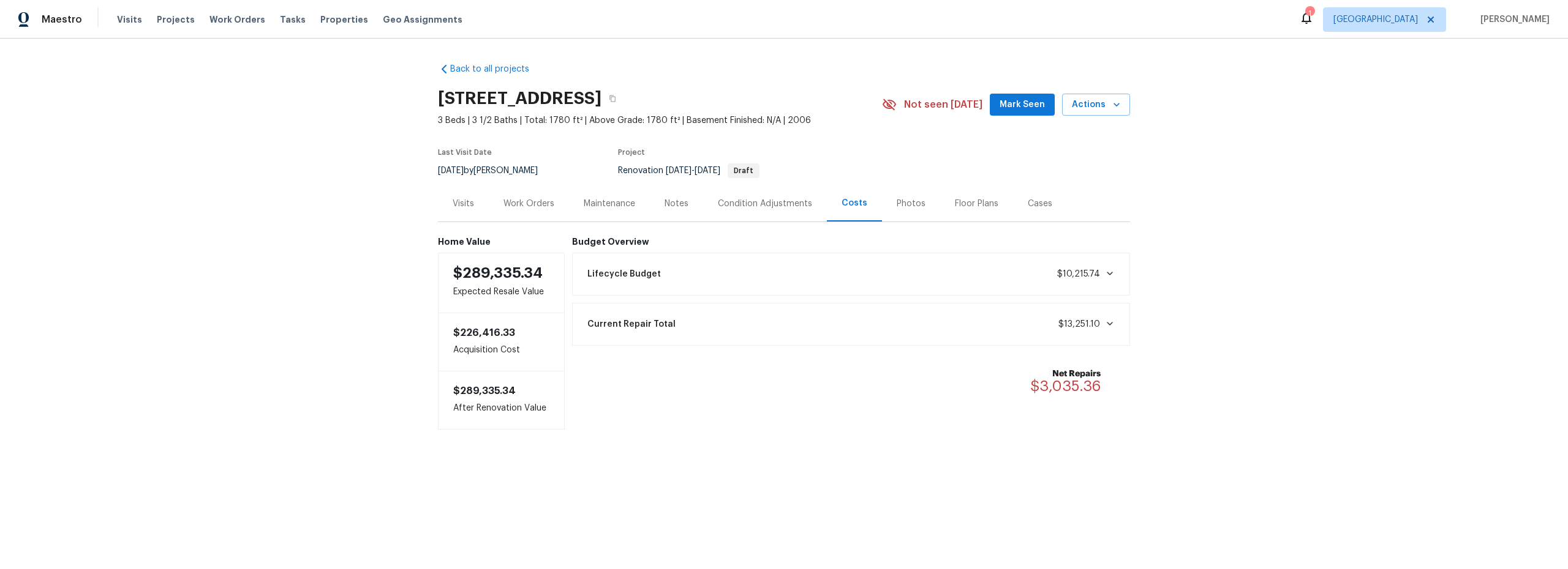
click at [524, 206] on div "Work Orders" at bounding box center [529, 204] width 51 height 13
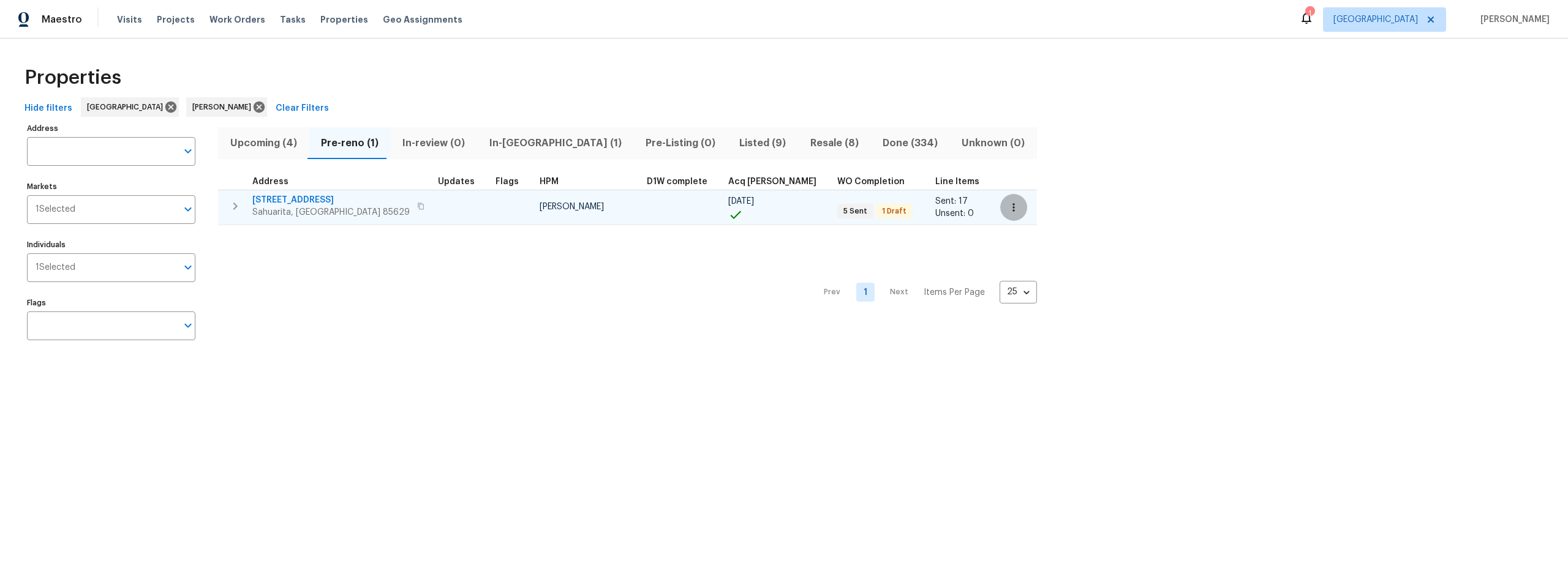
click at [1007, 207] on icon "button" at bounding box center [1014, 208] width 13 height 13
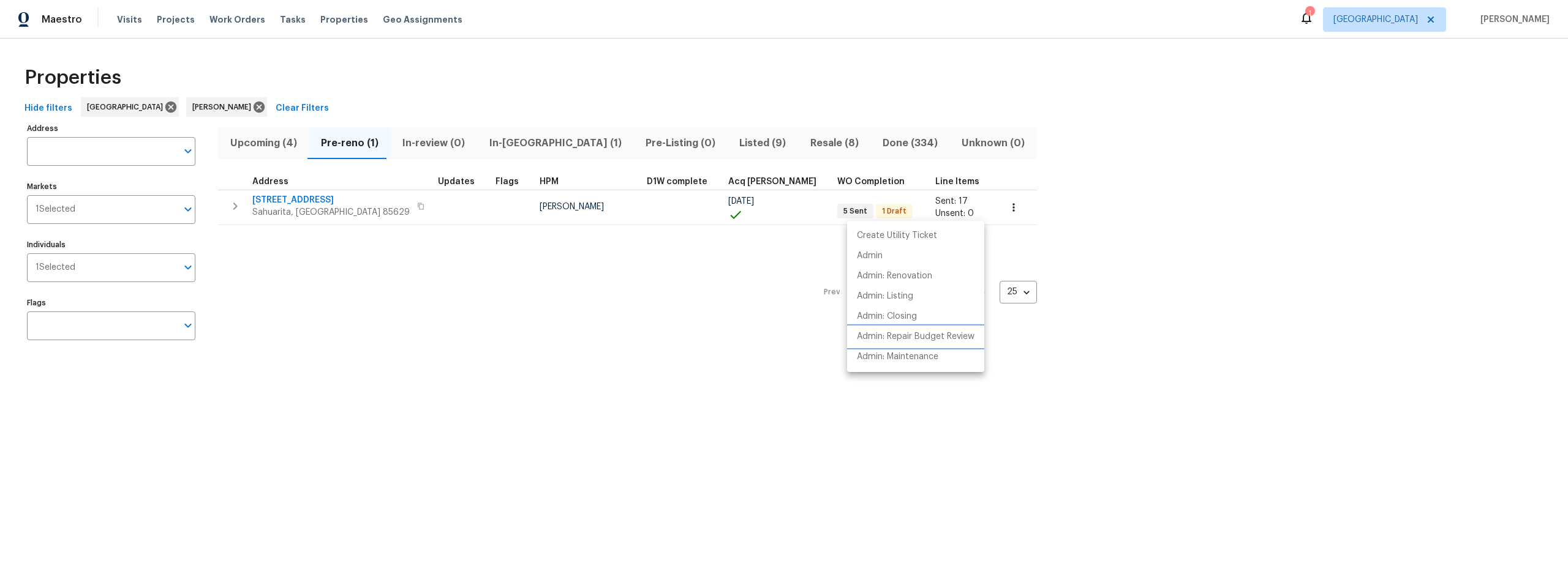
click at [914, 341] on p "Admin: Repair Budget Review" at bounding box center [916, 337] width 117 height 13
drag, startPoint x: 576, startPoint y: 91, endPoint x: 562, endPoint y: 90, distance: 14.0
click at [574, 91] on div at bounding box center [784, 284] width 1568 height 569
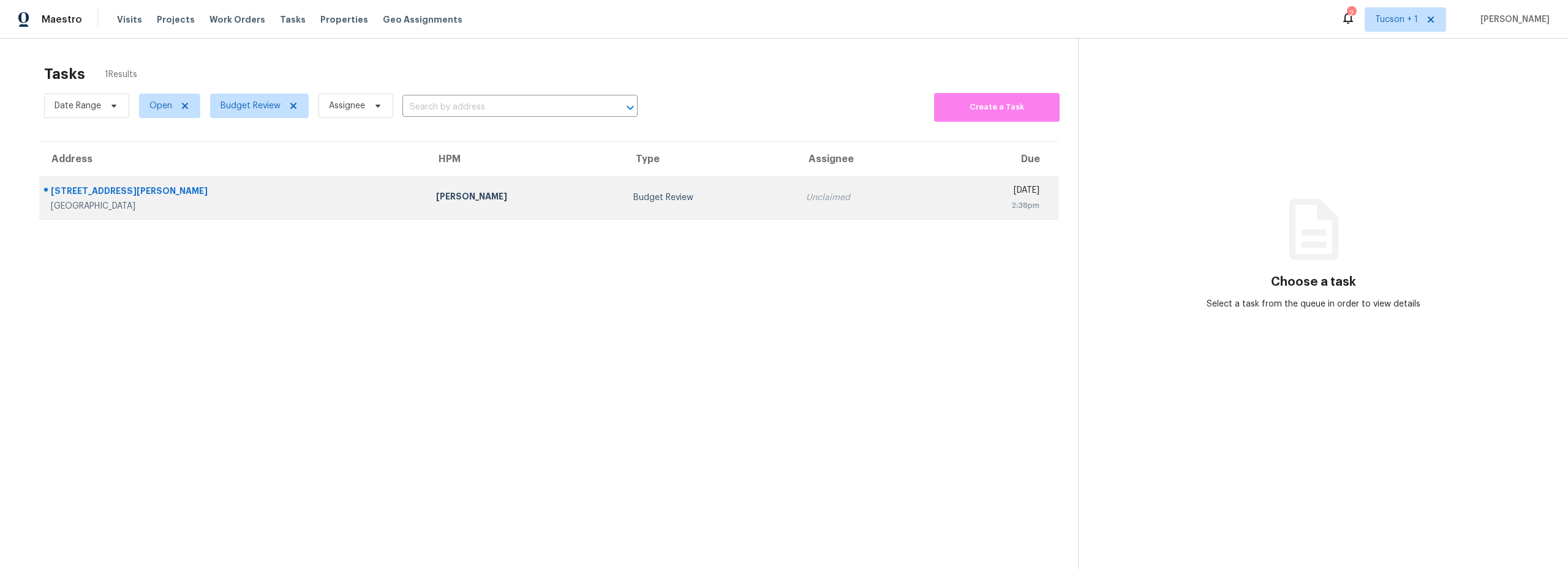
click at [436, 191] on div "[PERSON_NAME]" at bounding box center [525, 199] width 178 height 16
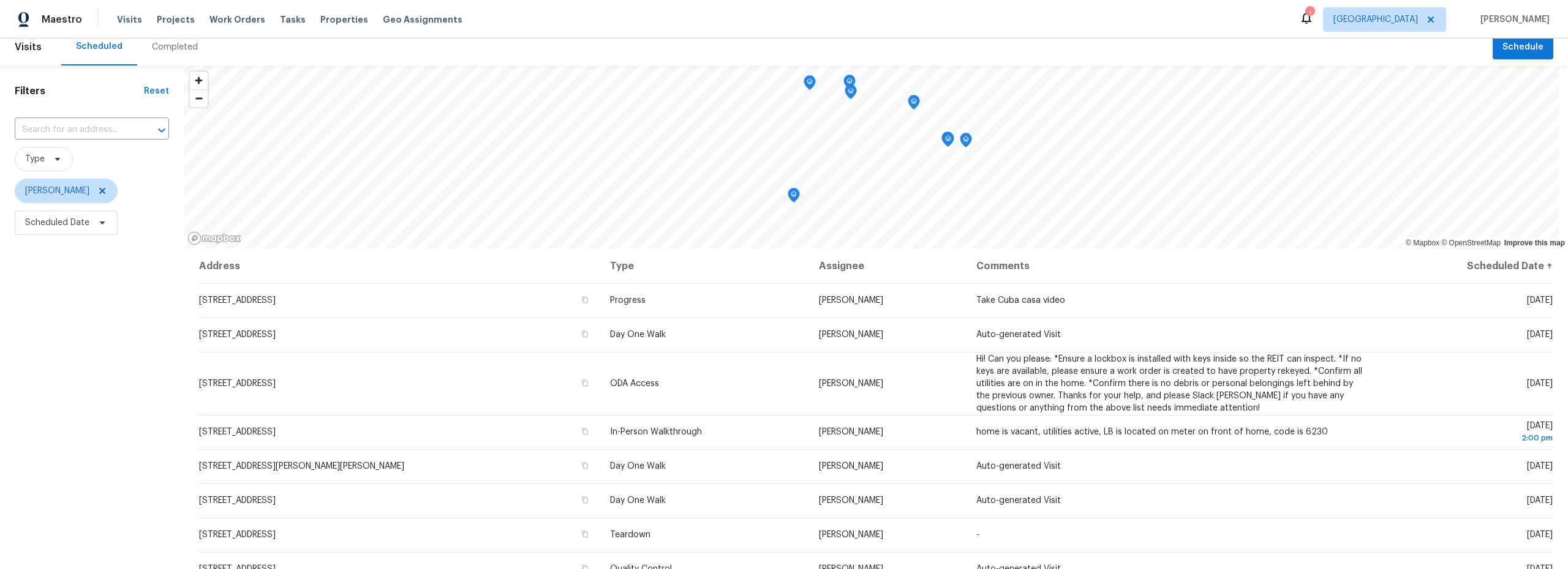
scroll to position [13, 0]
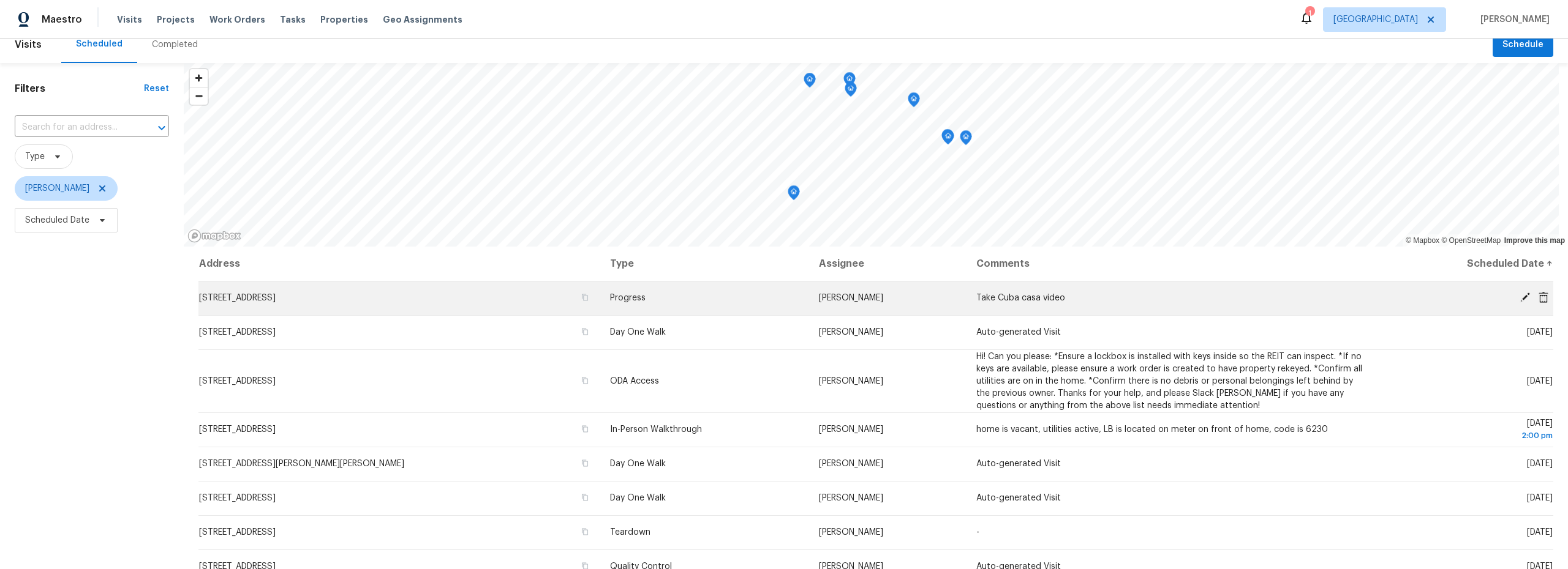
click at [1520, 298] on icon at bounding box center [1525, 298] width 11 height 11
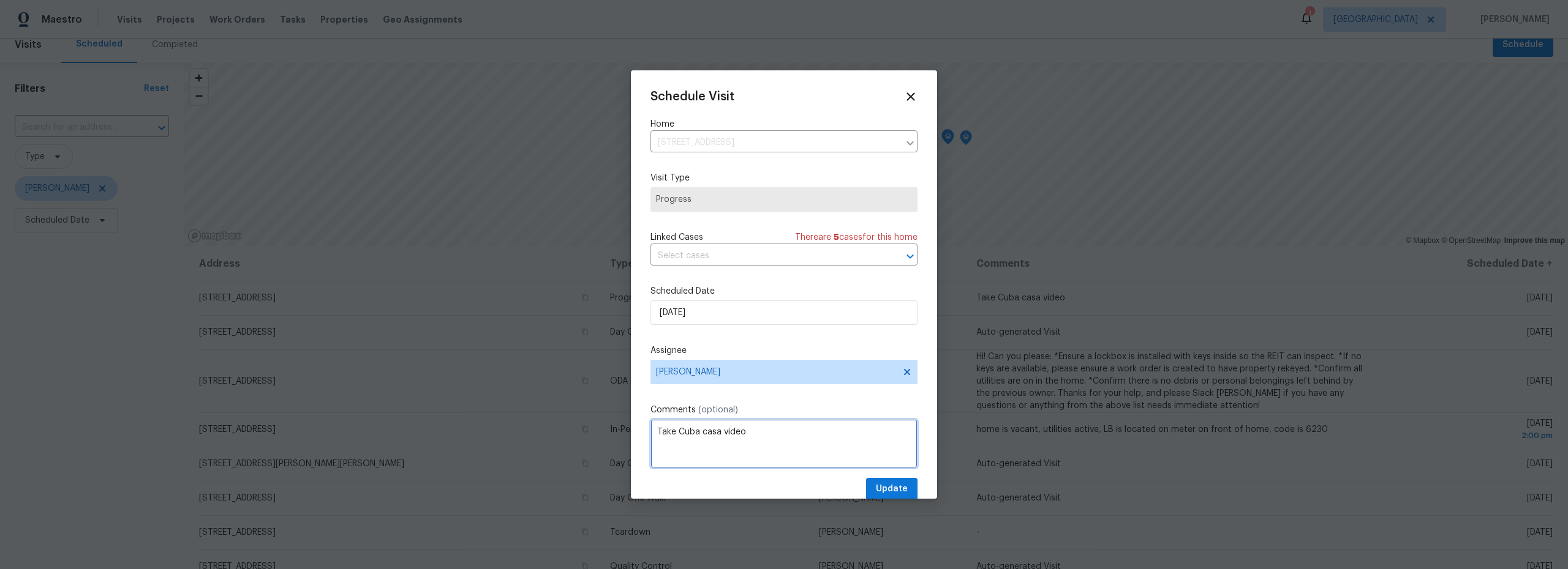
drag, startPoint x: 773, startPoint y: 428, endPoint x: 594, endPoint y: 394, distance: 182.2
click at [594, 395] on div "Schedule Visit Home [STREET_ADDRESS] ​ Visit Type Progress Linked Cases There a…" at bounding box center [784, 284] width 1568 height 569
click at [895, 492] on span "Update" at bounding box center [892, 489] width 32 height 16
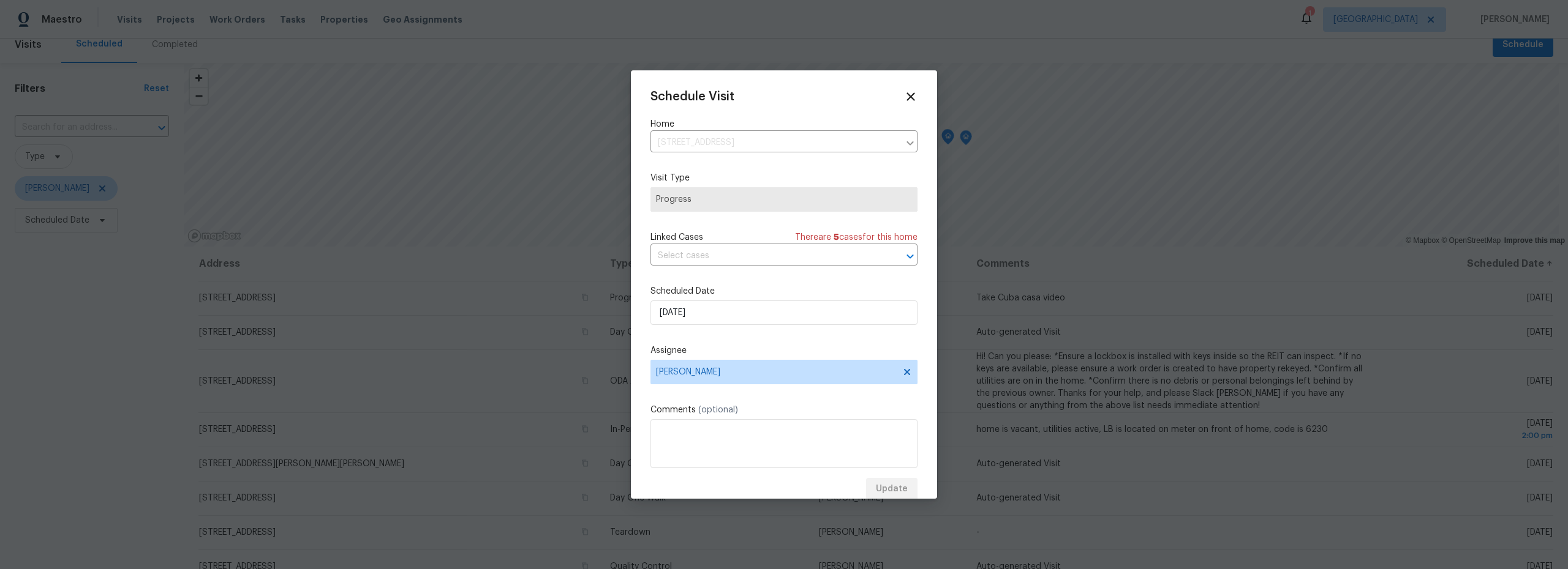
scroll to position [0, 0]
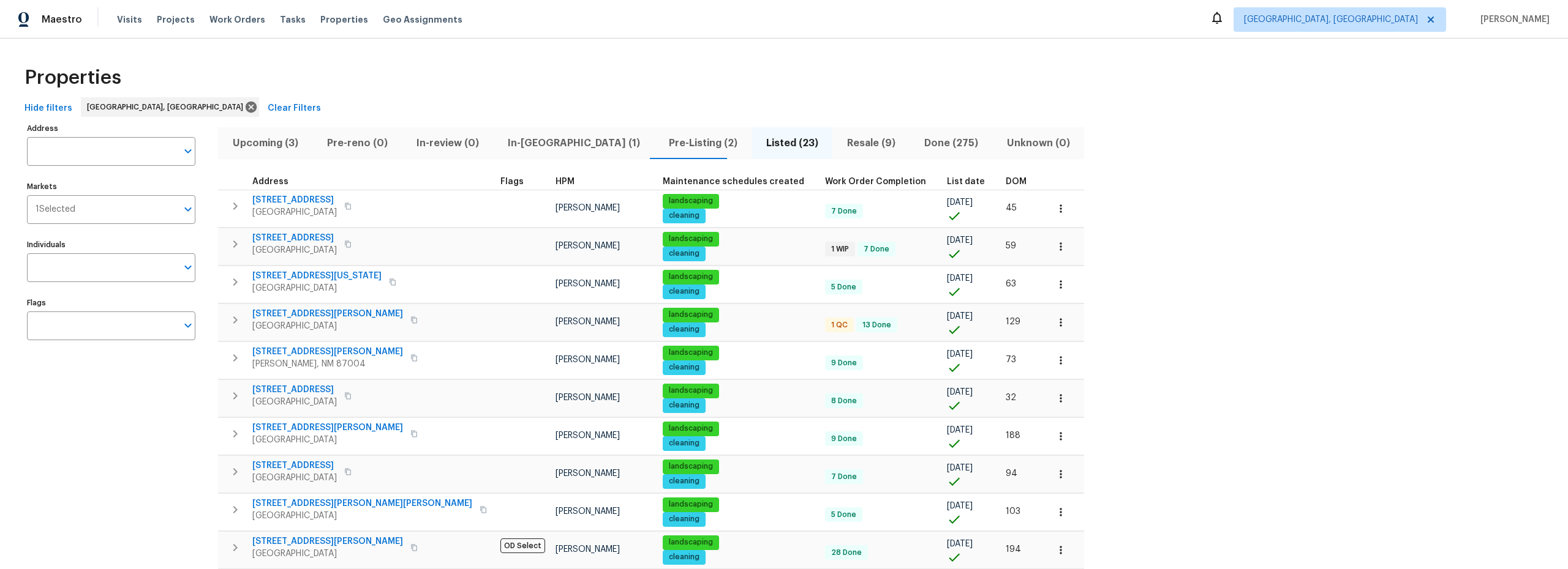
scroll to position [46, 0]
click at [527, 137] on span "In-reno (1)" at bounding box center [572, 143] width 146 height 17
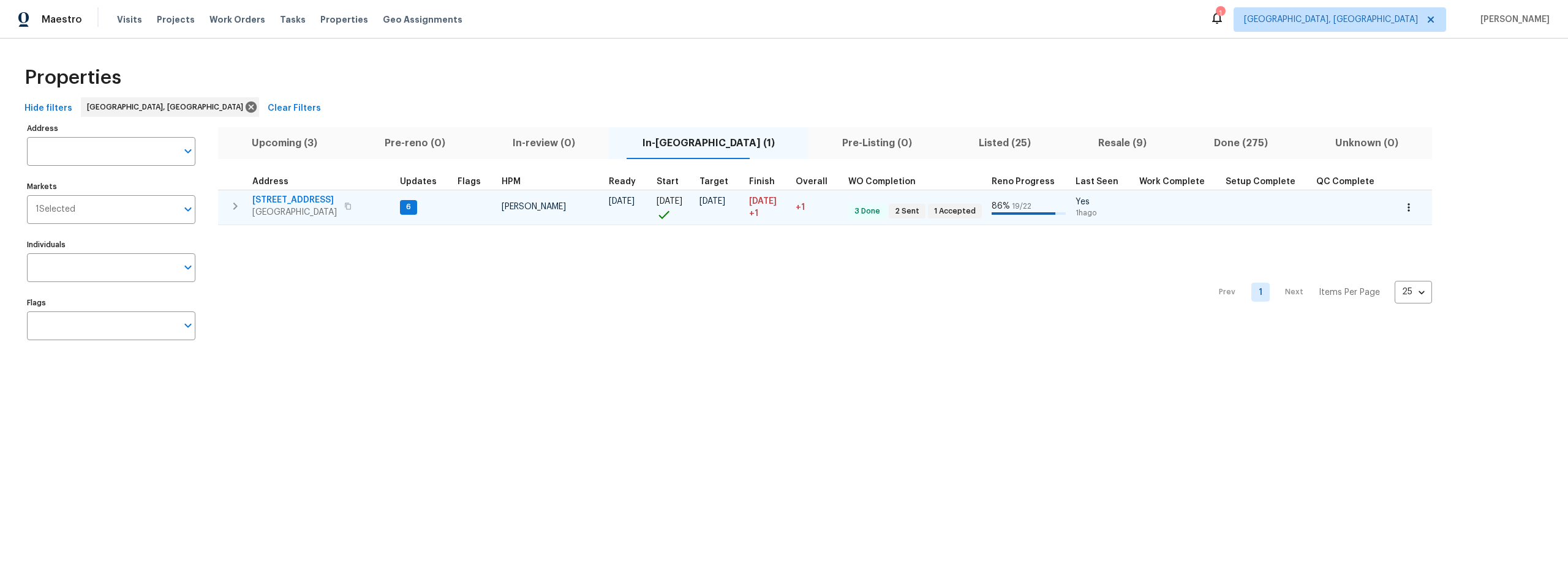
click at [1402, 207] on icon "button" at bounding box center [1408, 208] width 13 height 13
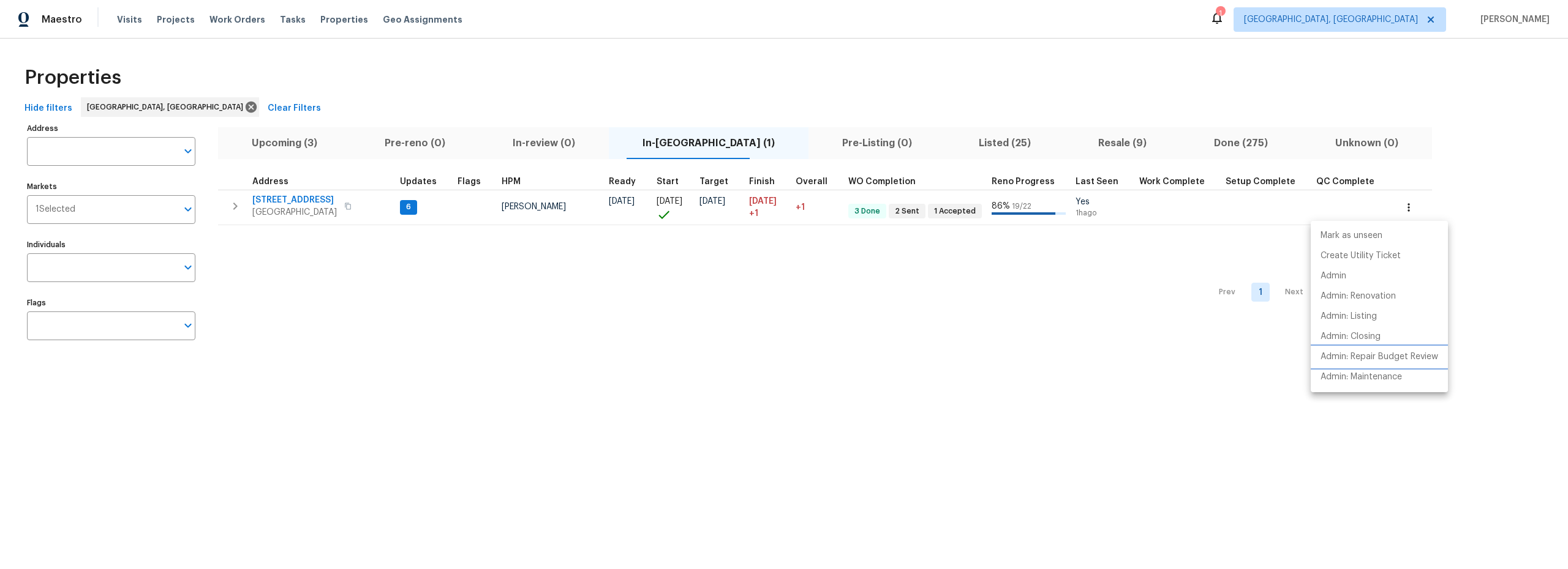
click at [1355, 356] on p "Admin: Repair Budget Review" at bounding box center [1379, 357] width 117 height 13
click at [1152, 267] on div at bounding box center [784, 284] width 1568 height 569
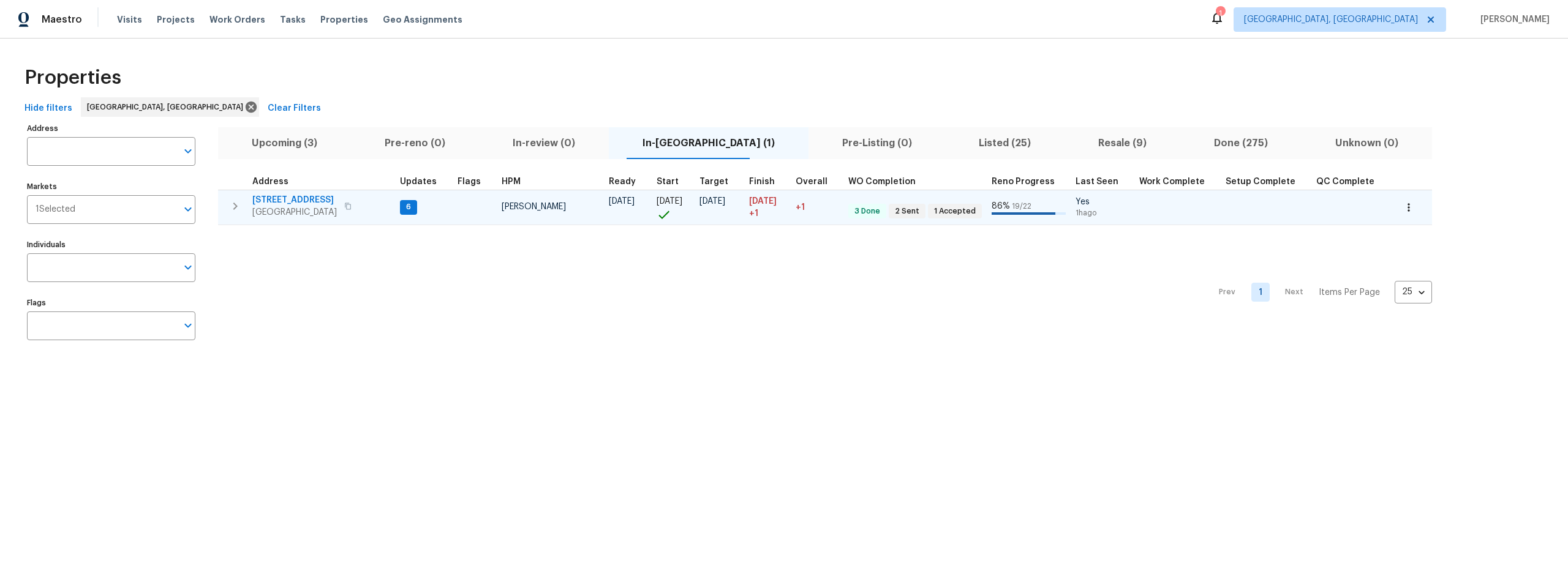
click at [311, 199] on span "4847 Longs Peak Rd NE" at bounding box center [295, 200] width 84 height 13
click at [1408, 207] on icon "button" at bounding box center [1408, 207] width 2 height 8
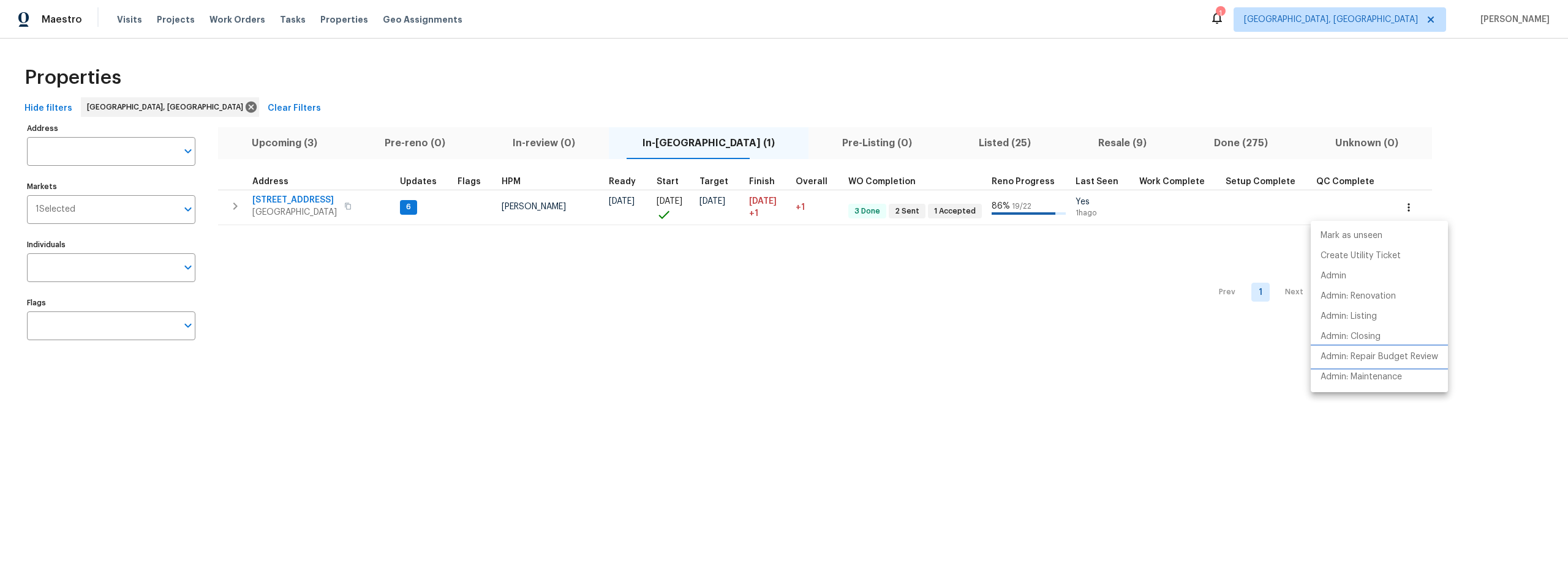
click at [1369, 355] on p "Admin: Repair Budget Review" at bounding box center [1379, 357] width 117 height 13
click at [301, 137] on div at bounding box center [784, 284] width 1568 height 569
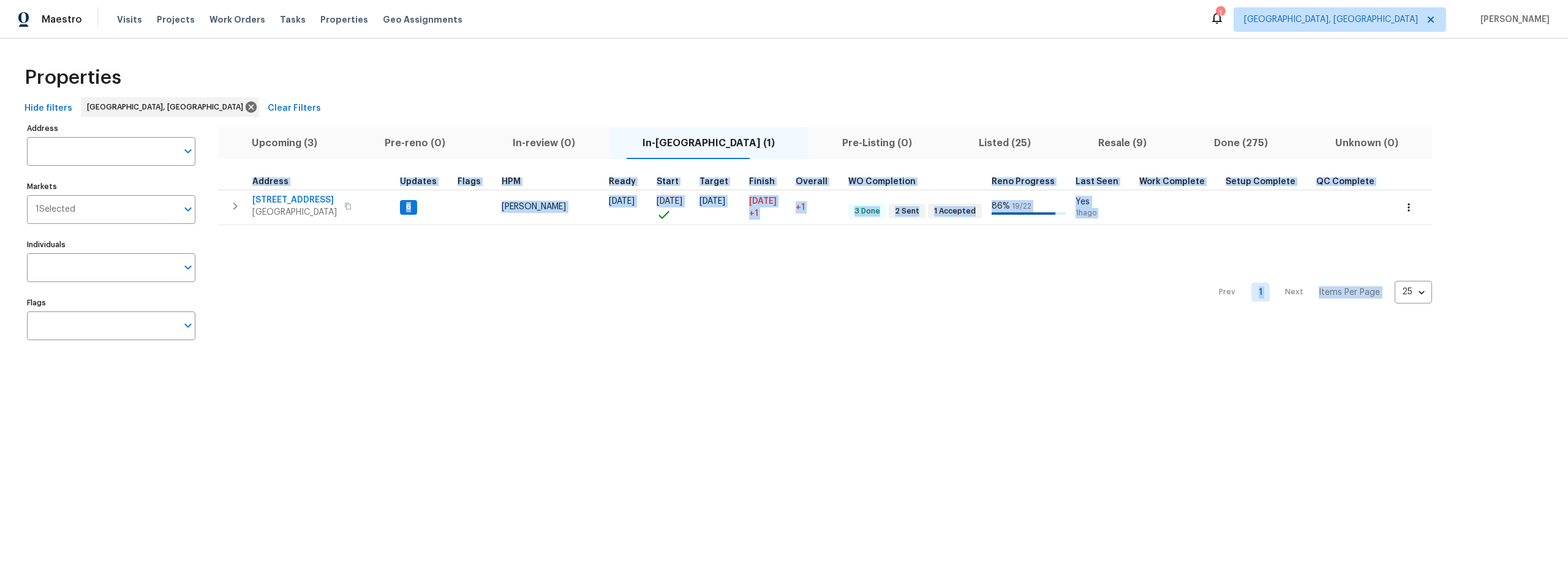
click at [312, 145] on span "Upcoming (3)" at bounding box center [284, 143] width 118 height 17
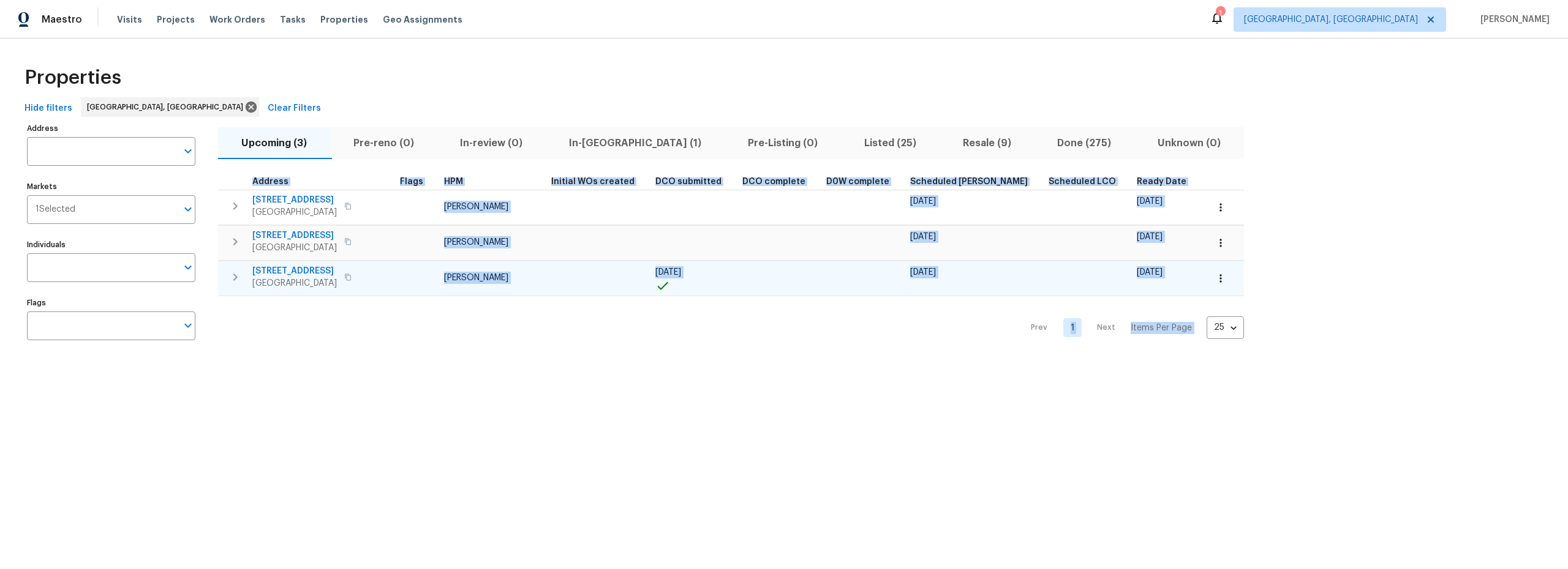
click at [1215, 279] on icon "button" at bounding box center [1221, 279] width 13 height 13
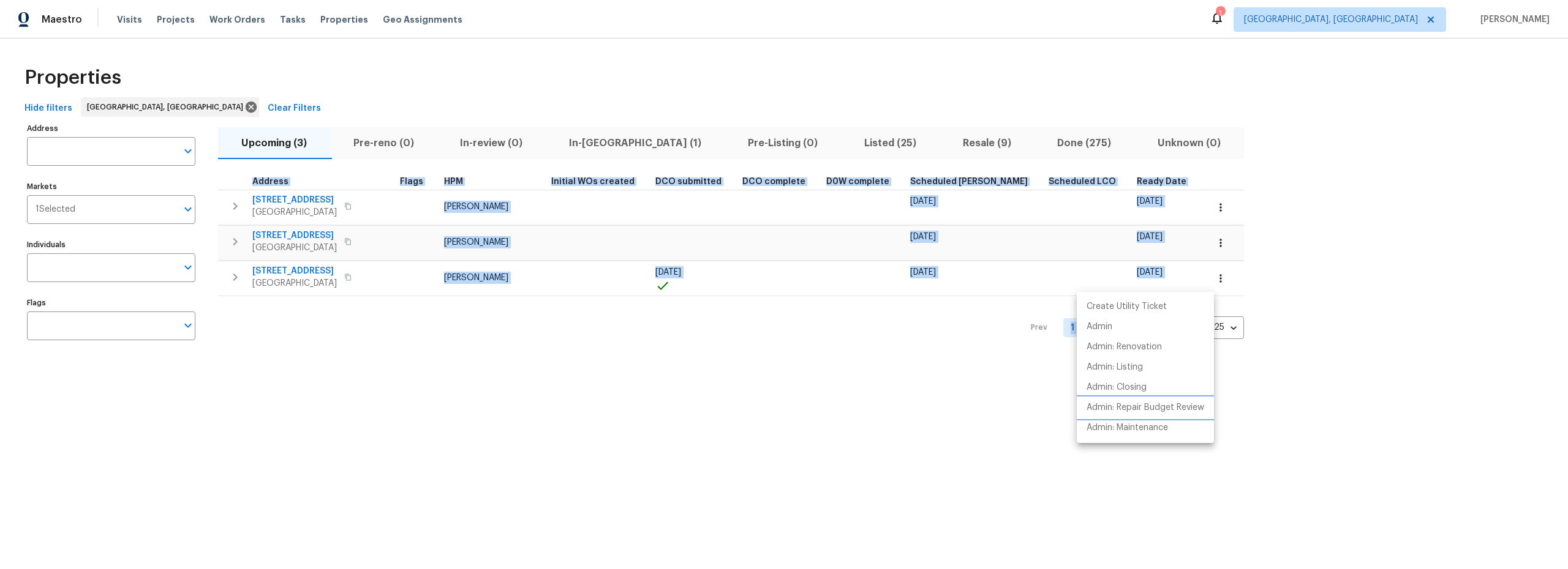
click at [1127, 408] on p "Admin: Repair Budget Review" at bounding box center [1145, 408] width 117 height 13
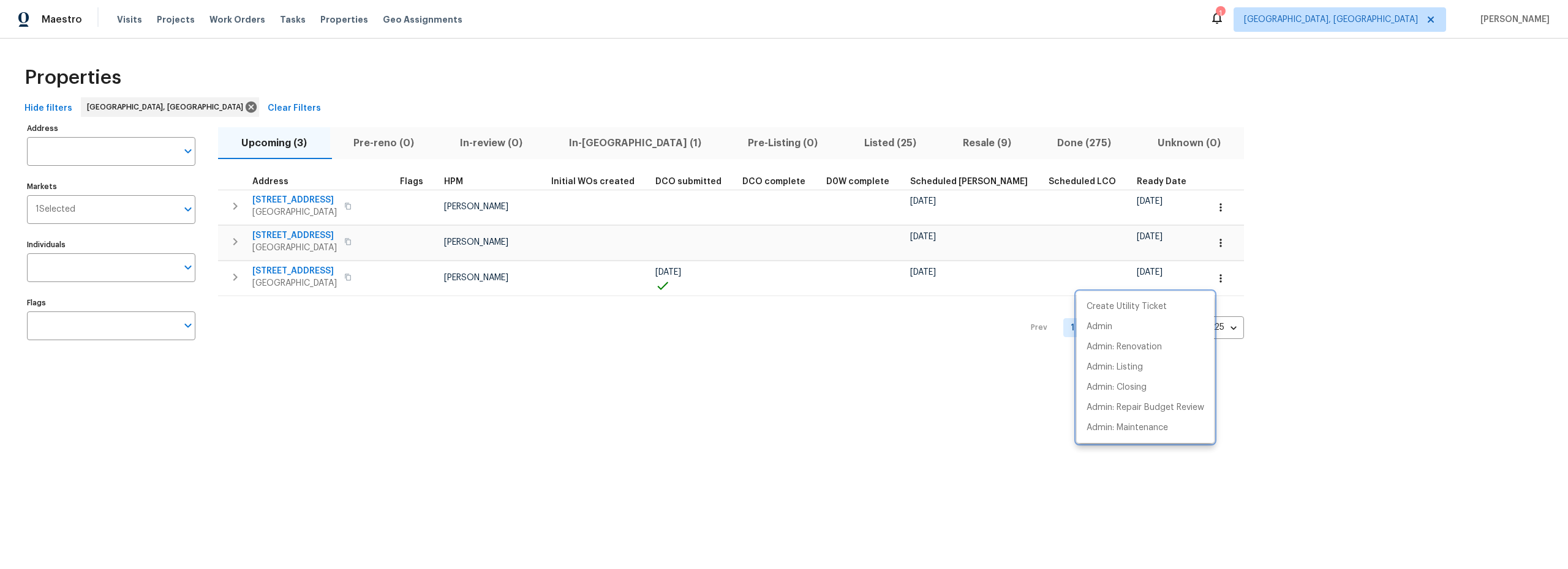
click at [318, 234] on div at bounding box center [784, 284] width 1568 height 569
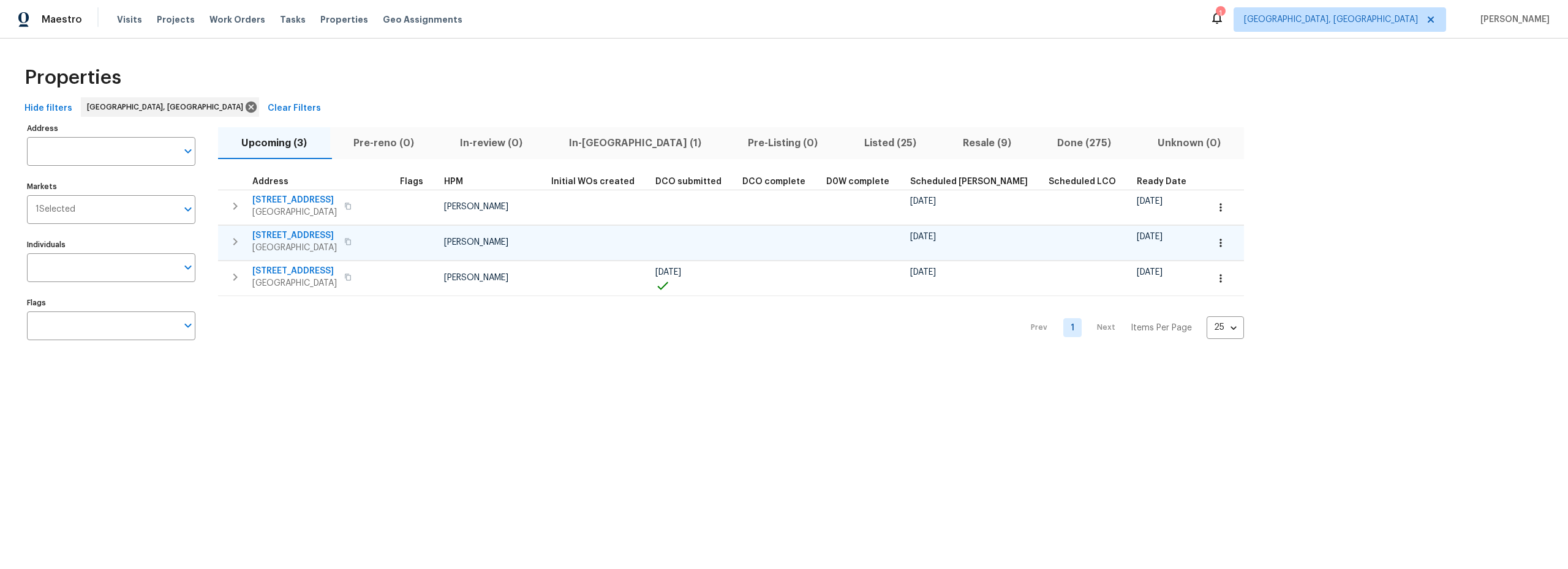
click at [306, 236] on span "804 Buckboard Rd SE" at bounding box center [295, 236] width 84 height 13
click at [1215, 246] on icon "button" at bounding box center [1221, 243] width 13 height 13
click at [1120, 375] on p "Admin: Repair Budget Review" at bounding box center [1145, 372] width 117 height 13
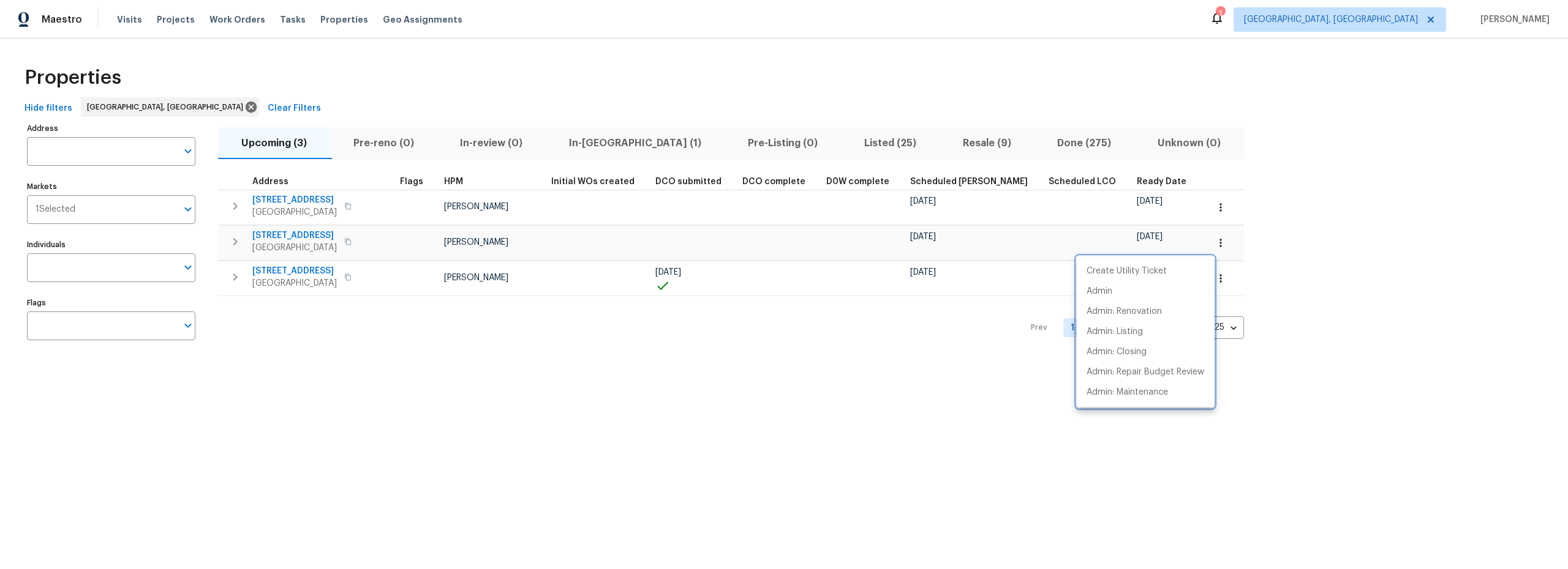
click at [423, 349] on div at bounding box center [784, 284] width 1568 height 569
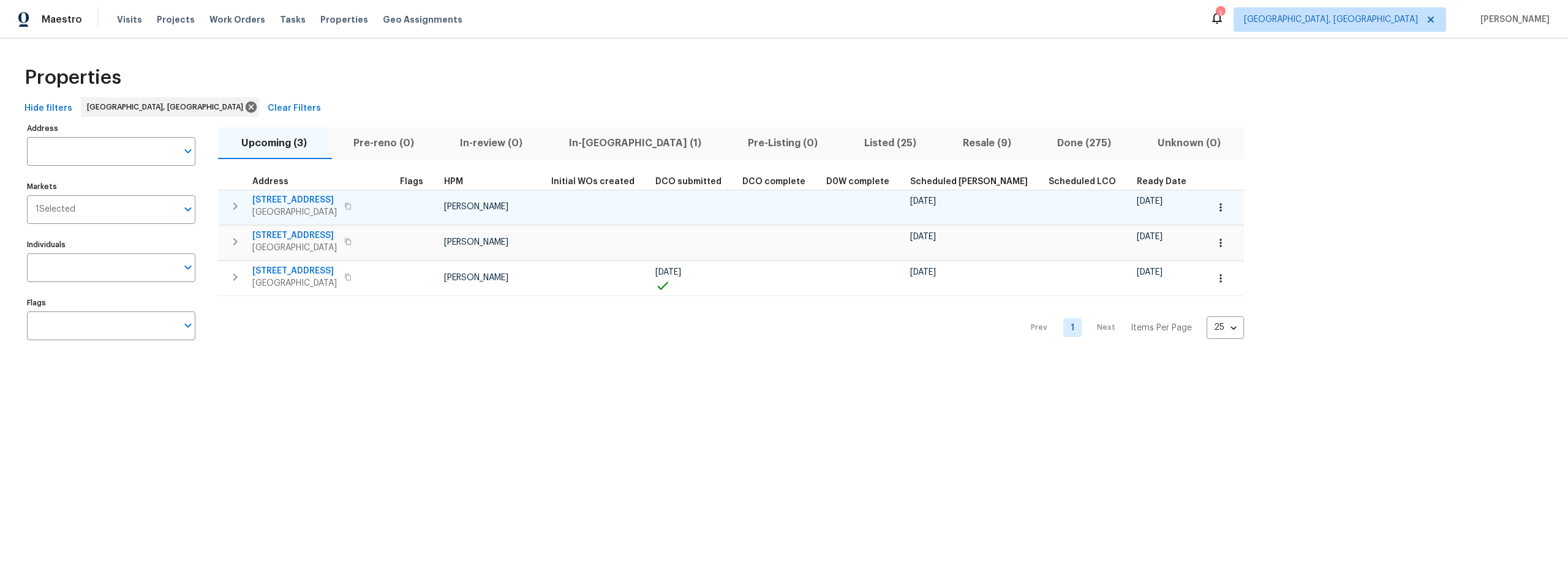
click at [1207, 207] on button "button" at bounding box center [1221, 207] width 27 height 27
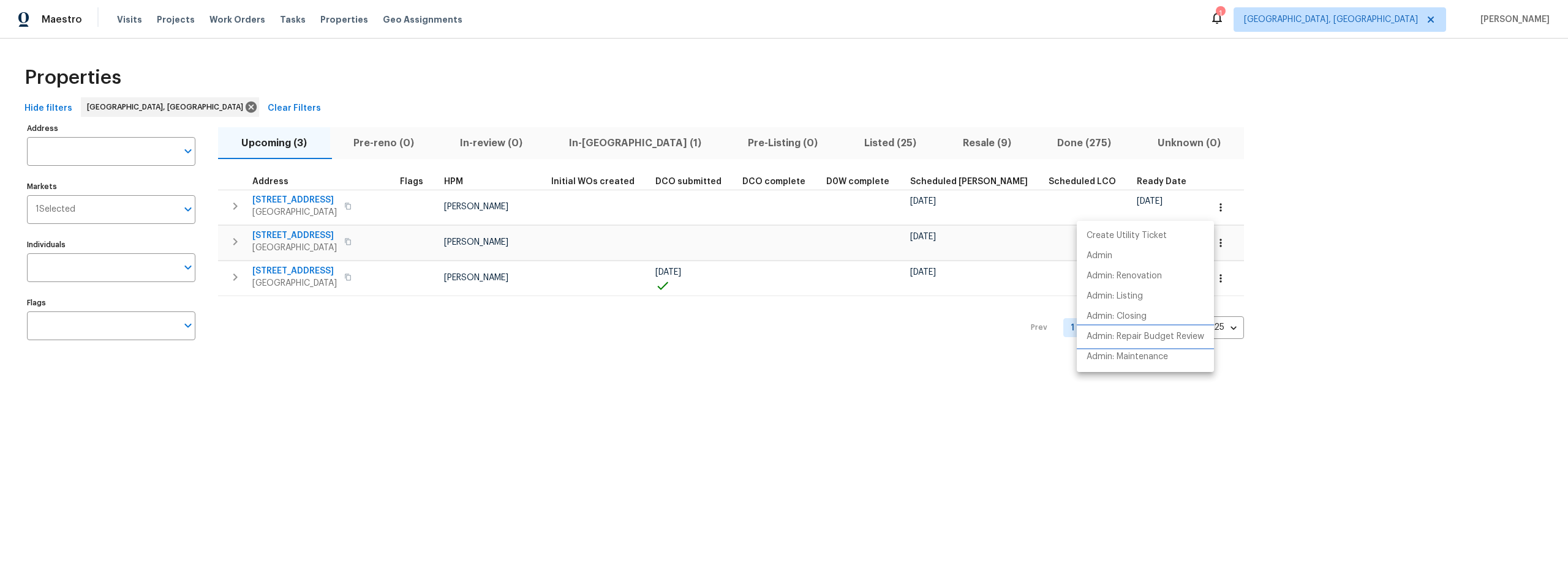
click at [1134, 339] on p "Admin: Repair Budget Review" at bounding box center [1145, 337] width 117 height 13
click at [585, 145] on div at bounding box center [784, 284] width 1568 height 569
click at [594, 142] on div "Create Utility Ticket Admin Admin: Renovation Admin: Listing Admin: Closing Adm…" at bounding box center [784, 284] width 1568 height 569
click at [594, 145] on span "In-reno (1)" at bounding box center [635, 143] width 164 height 17
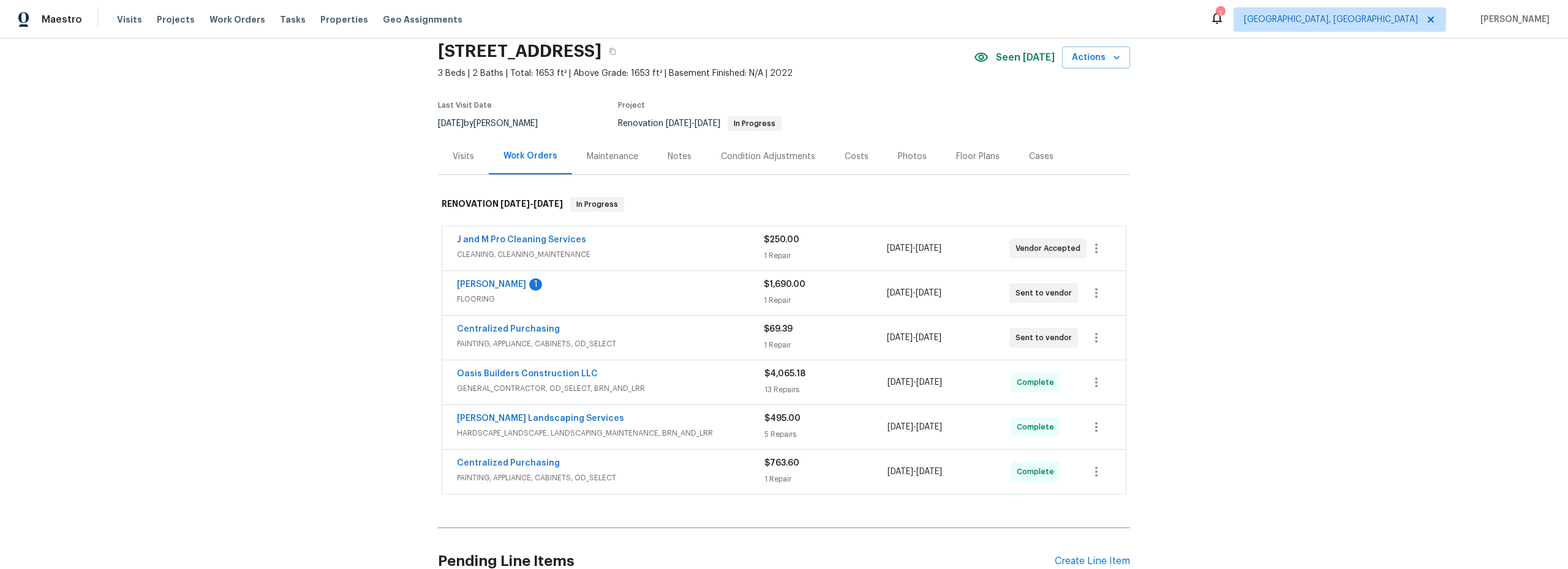
scroll to position [41, 0]
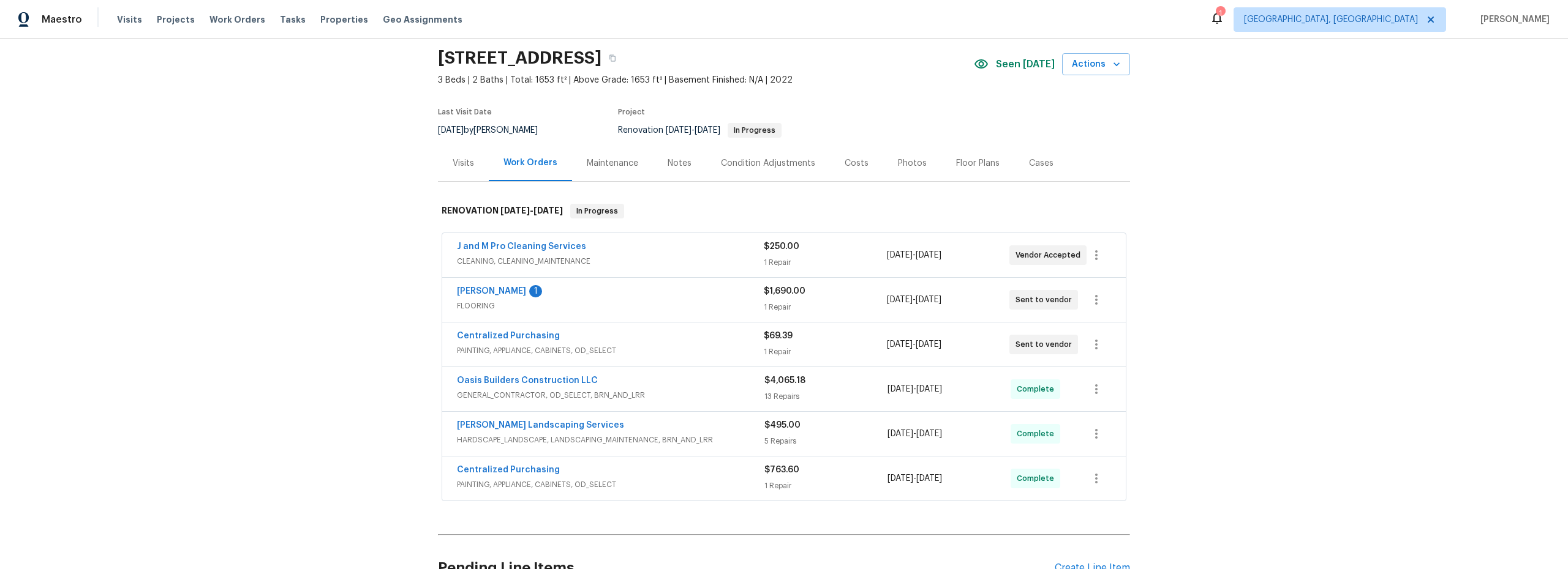
click at [845, 162] on div "Costs" at bounding box center [856, 163] width 24 height 13
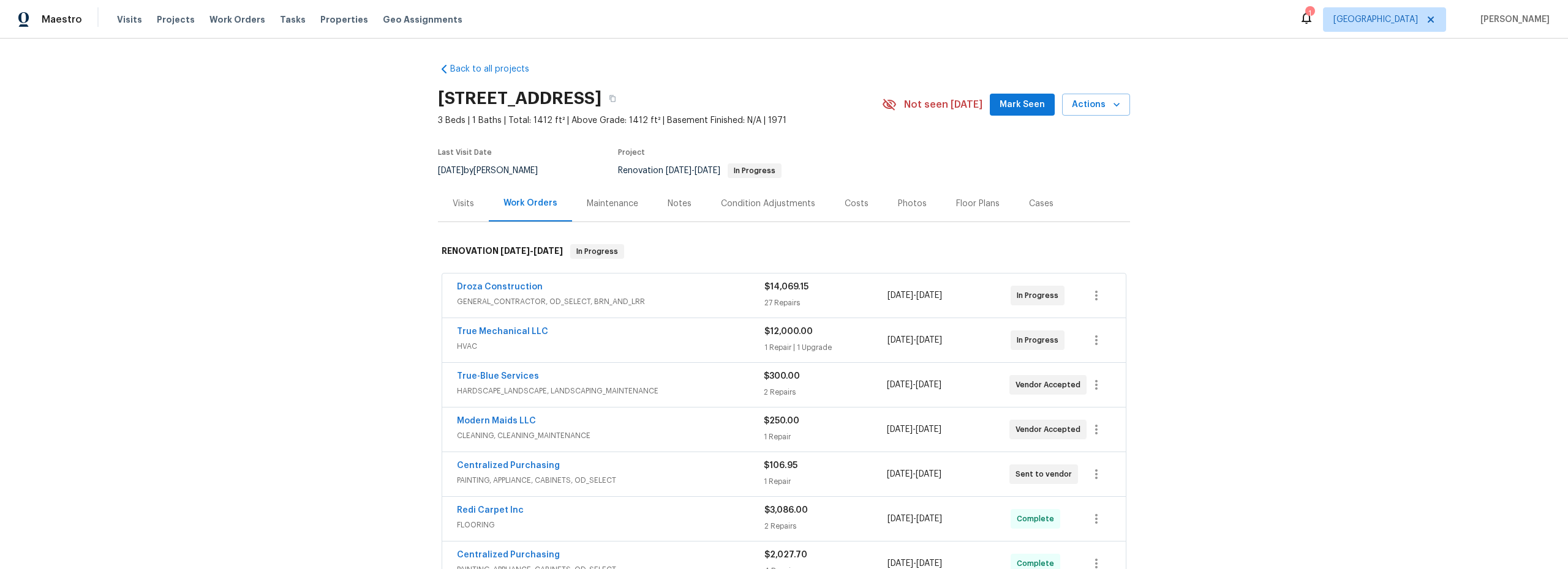
click at [671, 202] on div "Notes" at bounding box center [680, 204] width 24 height 13
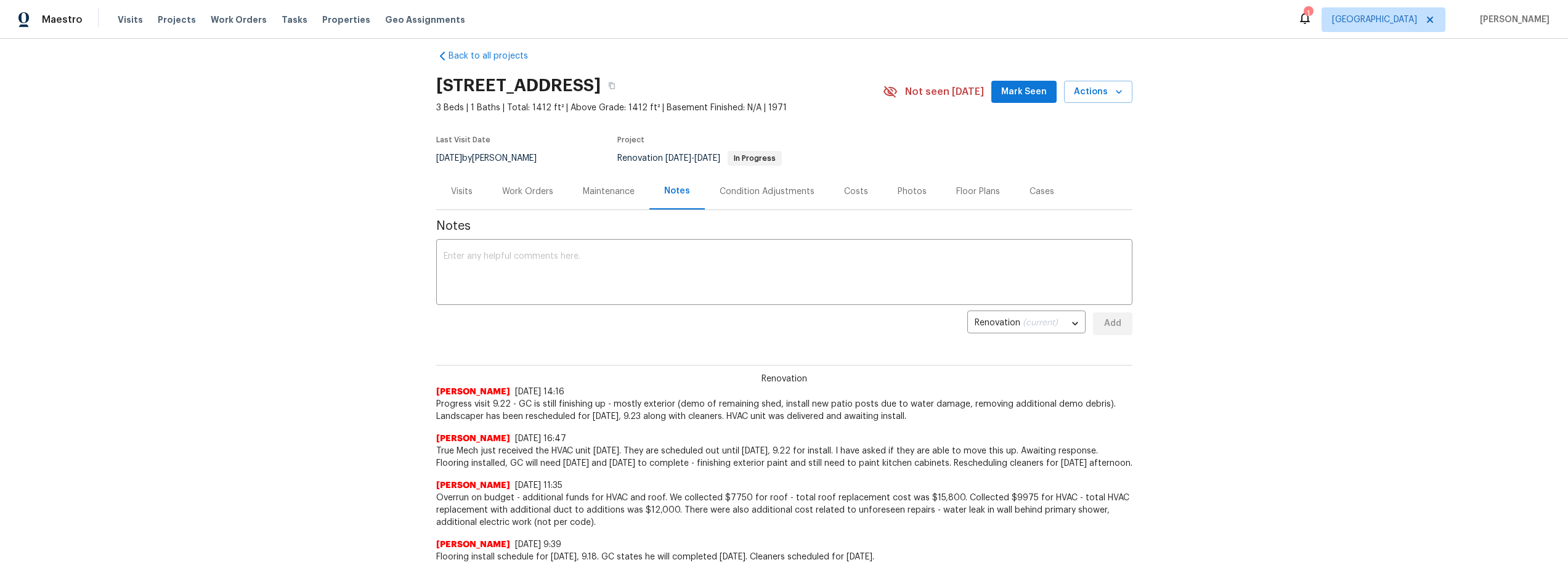
scroll to position [12, 0]
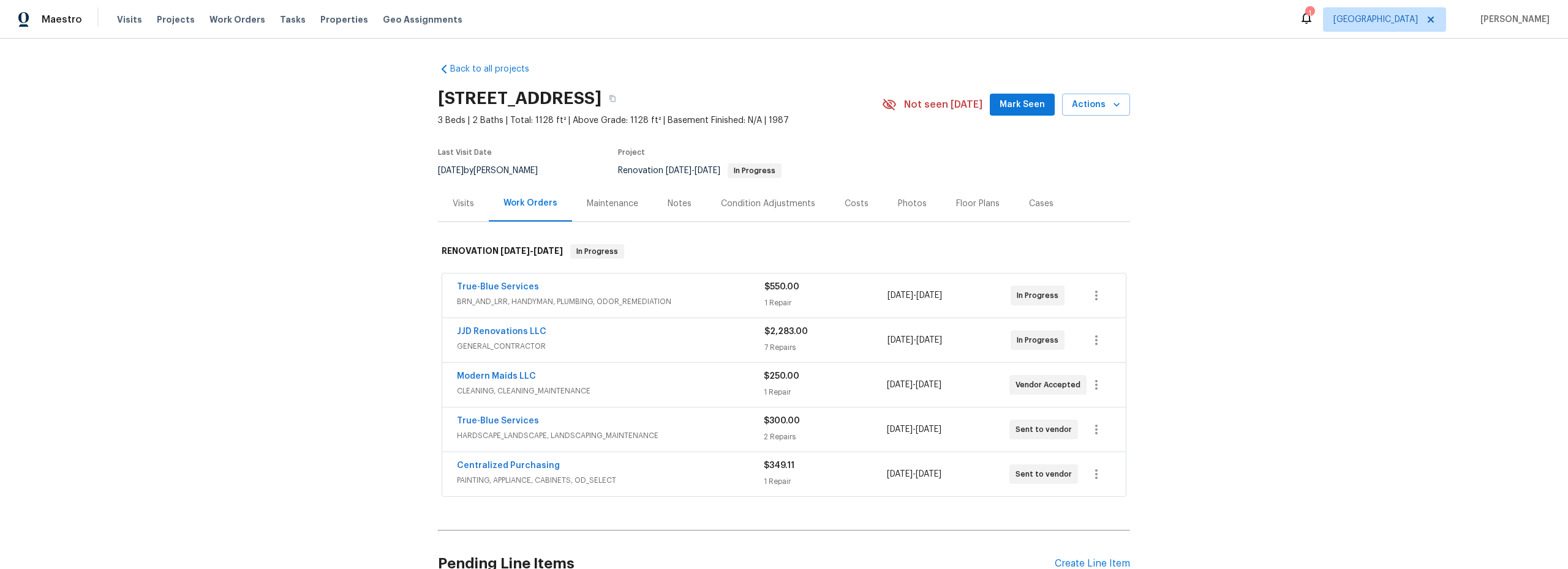
click at [850, 202] on div "Costs" at bounding box center [856, 204] width 24 height 13
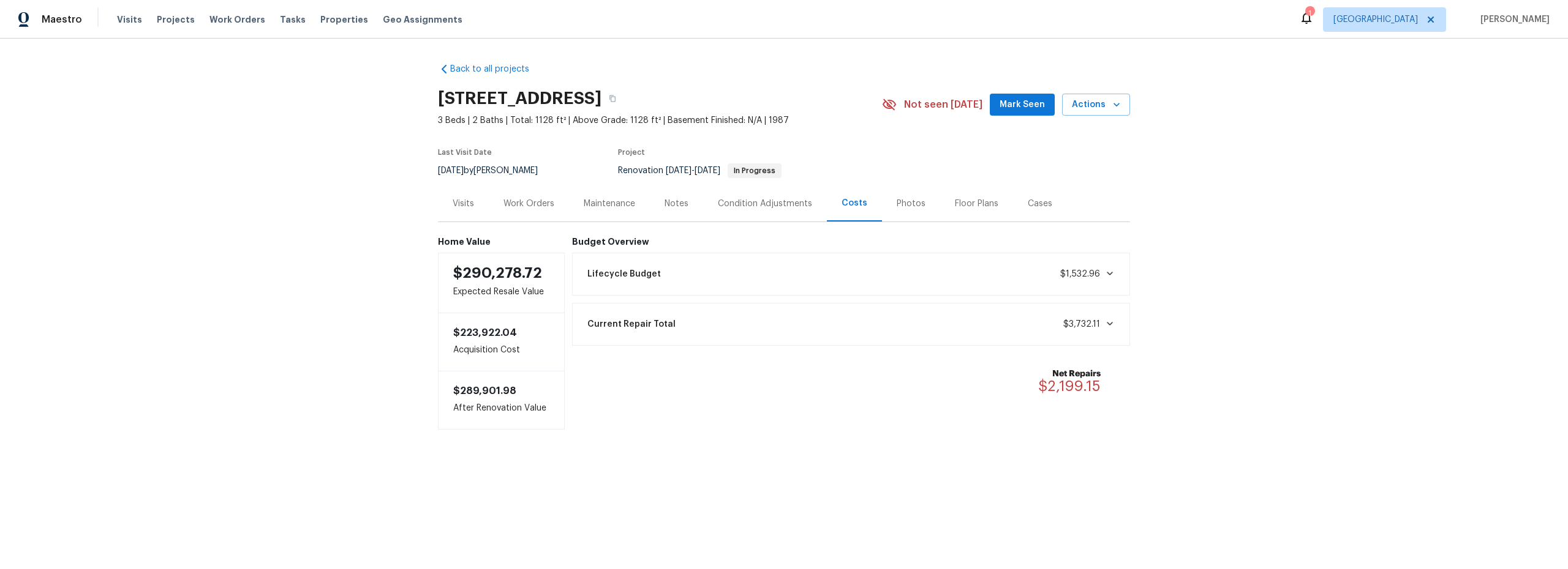
click at [665, 201] on div "Notes" at bounding box center [676, 204] width 24 height 13
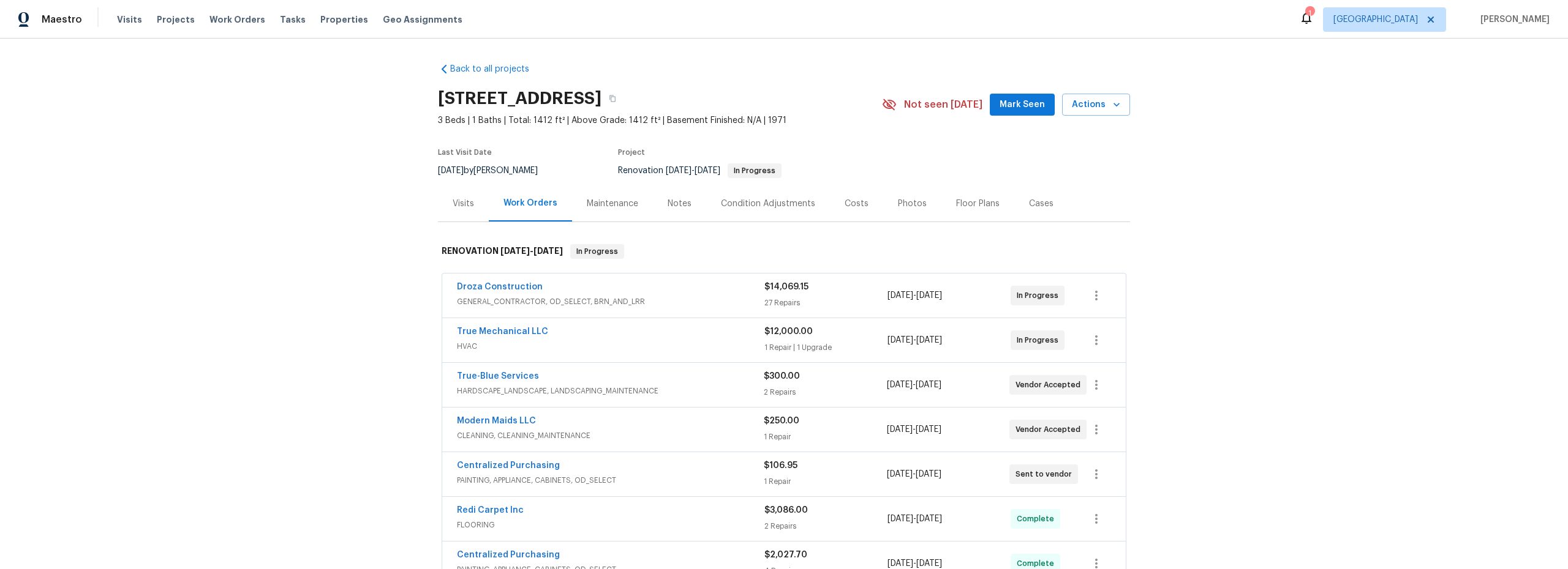
drag, startPoint x: 673, startPoint y: 200, endPoint x: 676, endPoint y: 207, distance: 7.6
click at [673, 201] on div "Notes" at bounding box center [680, 204] width 24 height 13
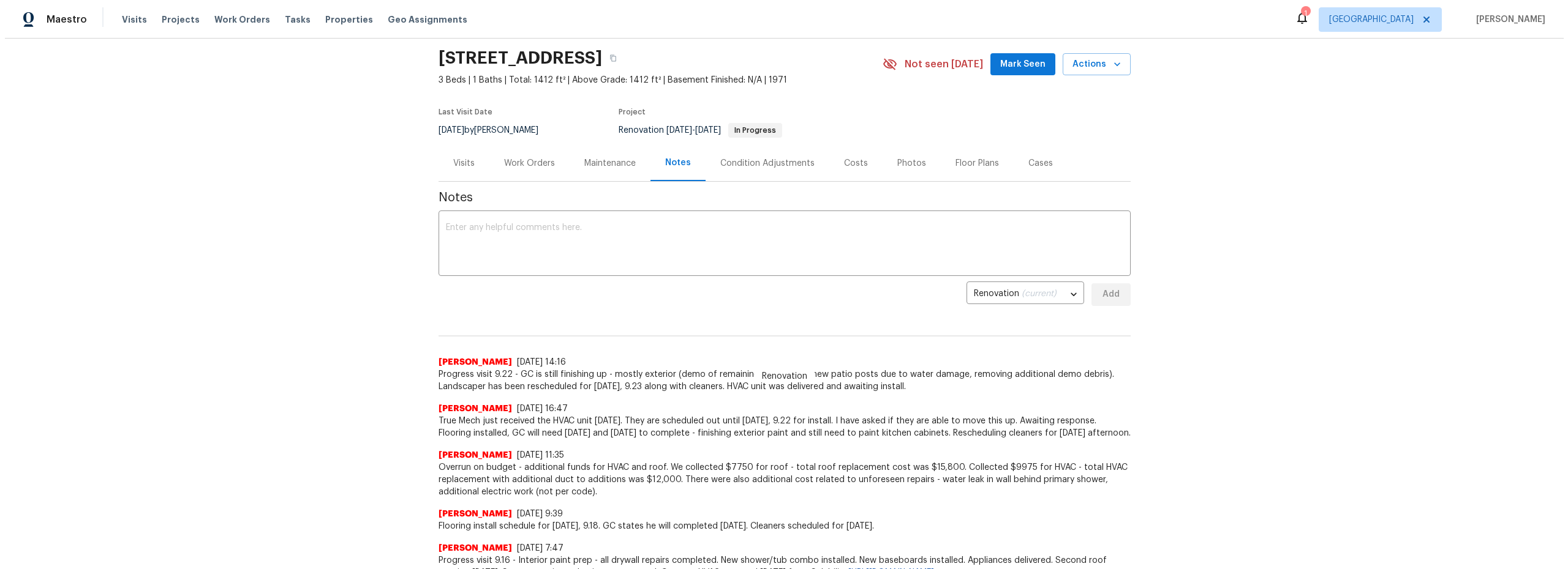
scroll to position [72, 0]
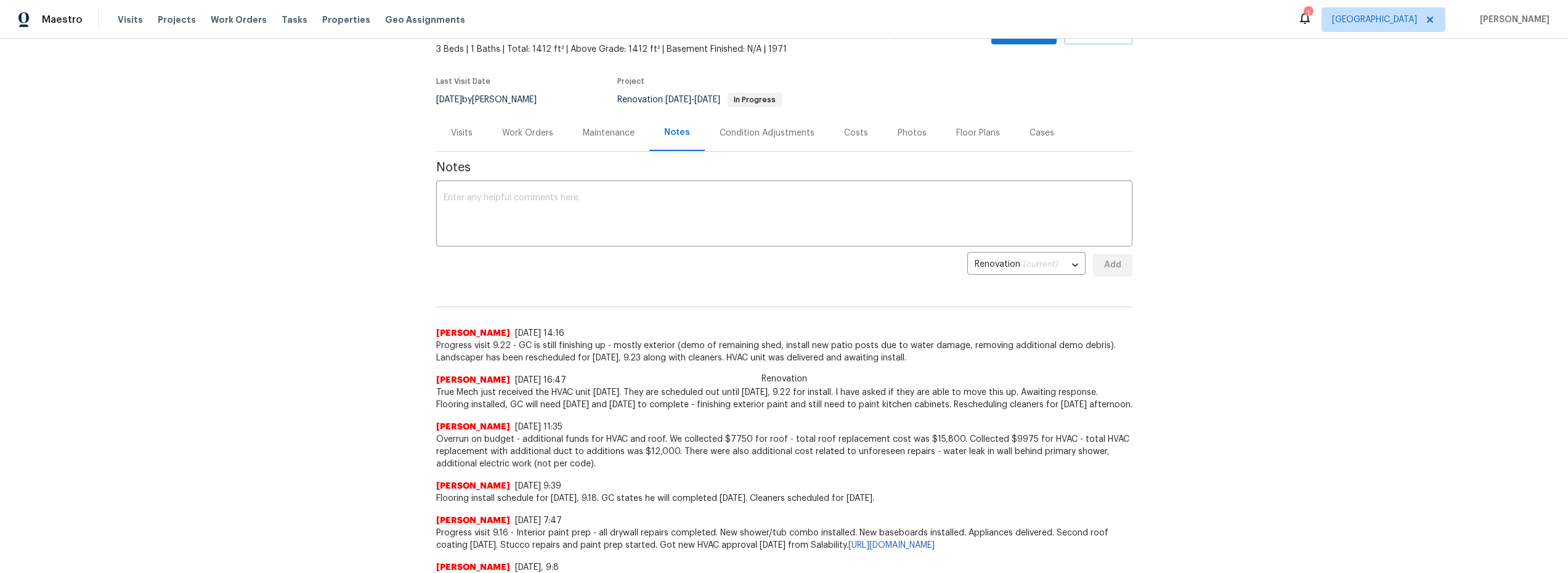
click at [531, 133] on div "Work Orders" at bounding box center [527, 133] width 51 height 13
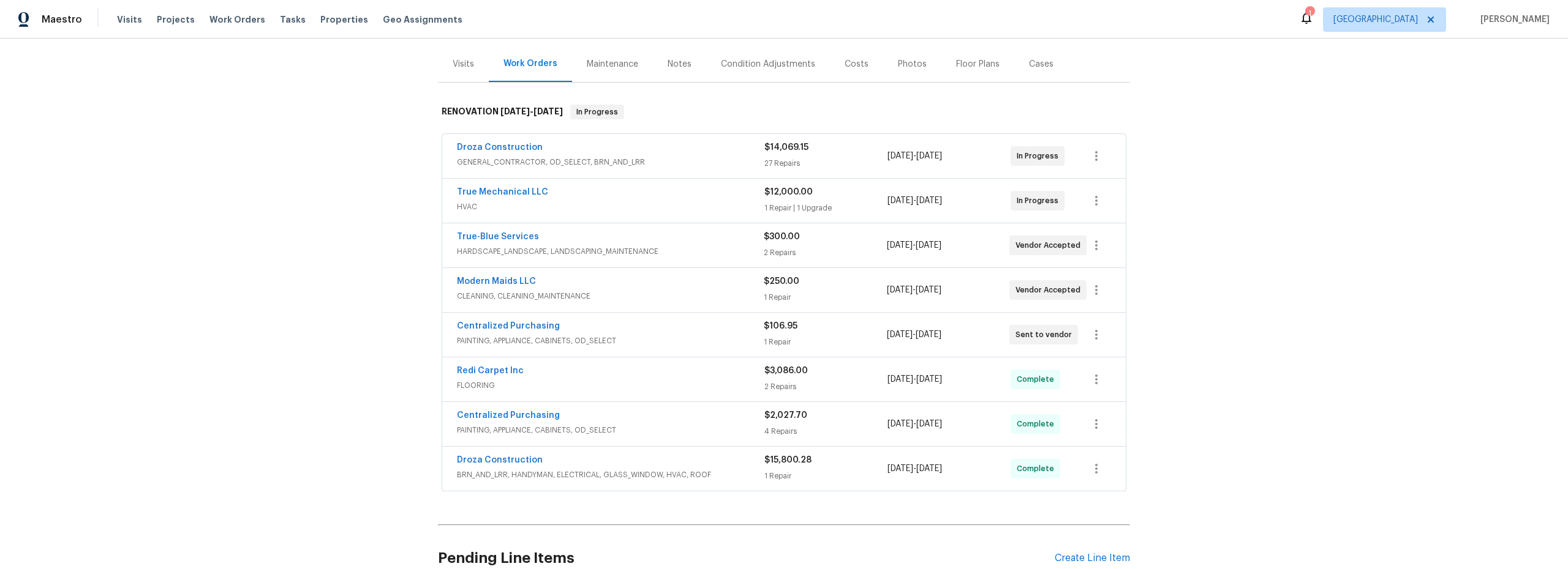
scroll to position [124, 0]
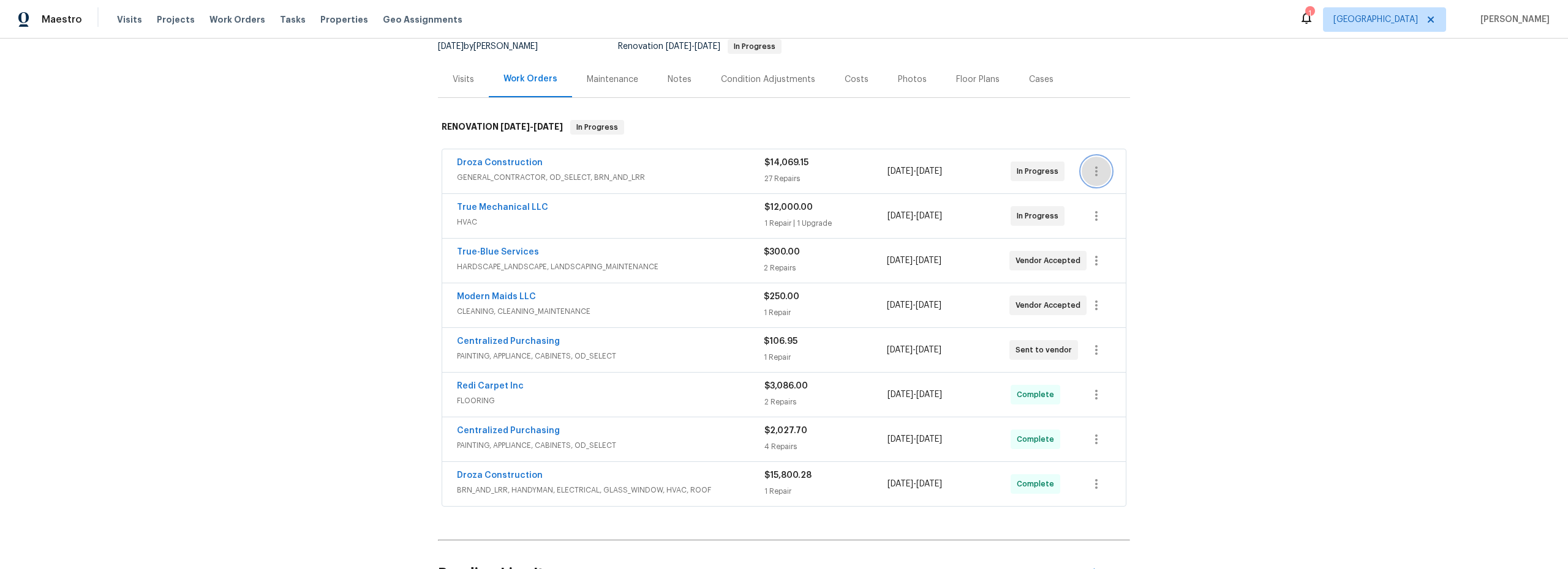
click at [1097, 174] on icon "button" at bounding box center [1096, 171] width 15 height 15
click at [1096, 170] on li "Edit" at bounding box center [1143, 172] width 132 height 20
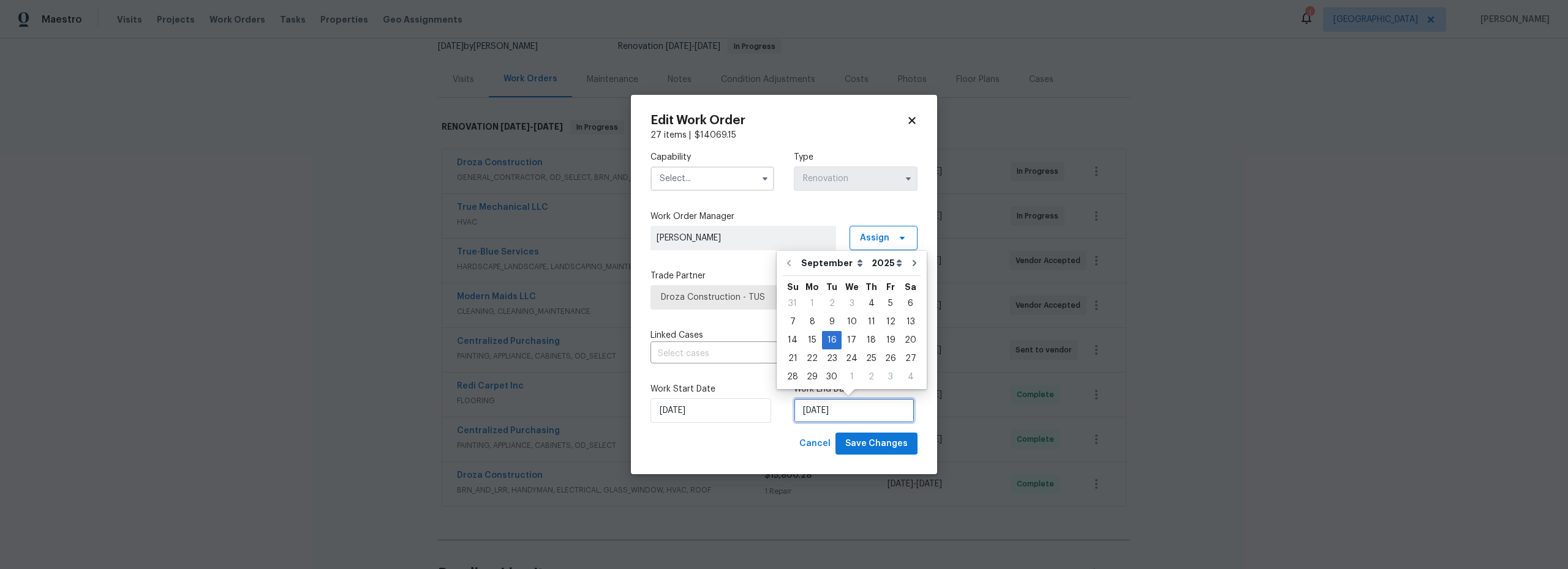
click at [847, 410] on input "9/16/2025" at bounding box center [854, 410] width 120 height 24
click at [911, 123] on icon at bounding box center [912, 120] width 11 height 11
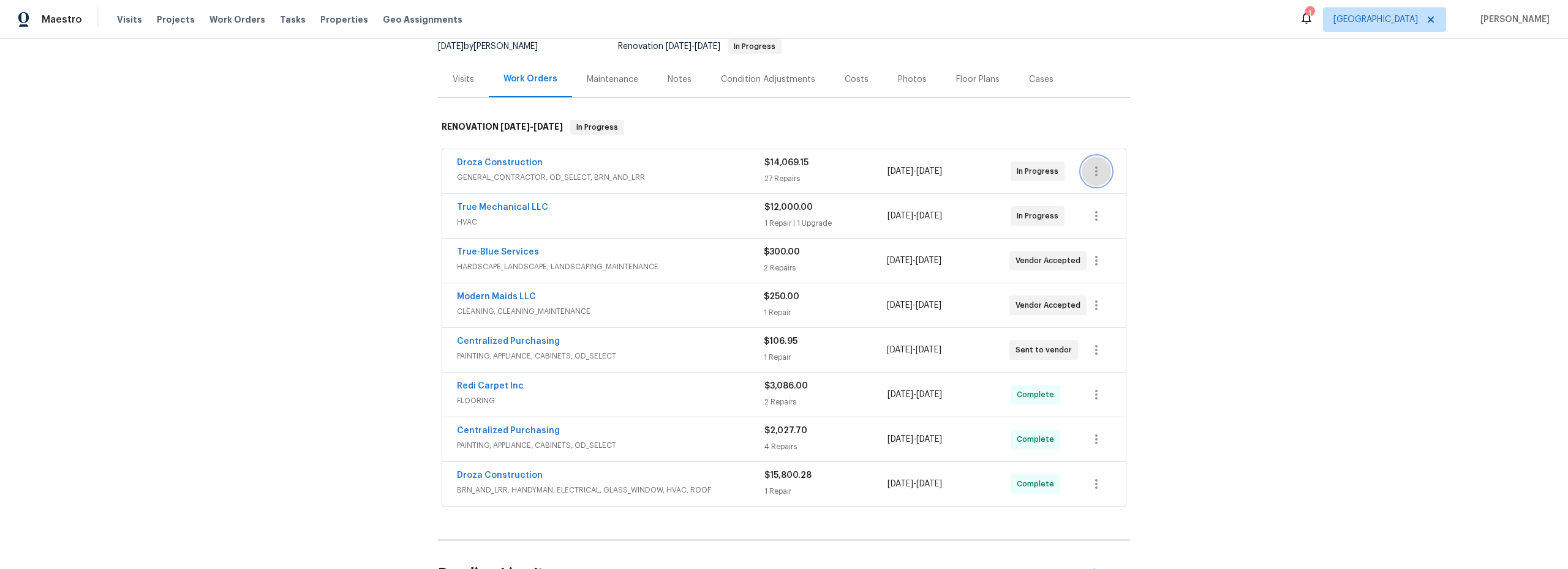
click at [1098, 176] on icon "button" at bounding box center [1096, 171] width 15 height 15
click at [1114, 176] on li "Edit" at bounding box center [1143, 172] width 132 height 20
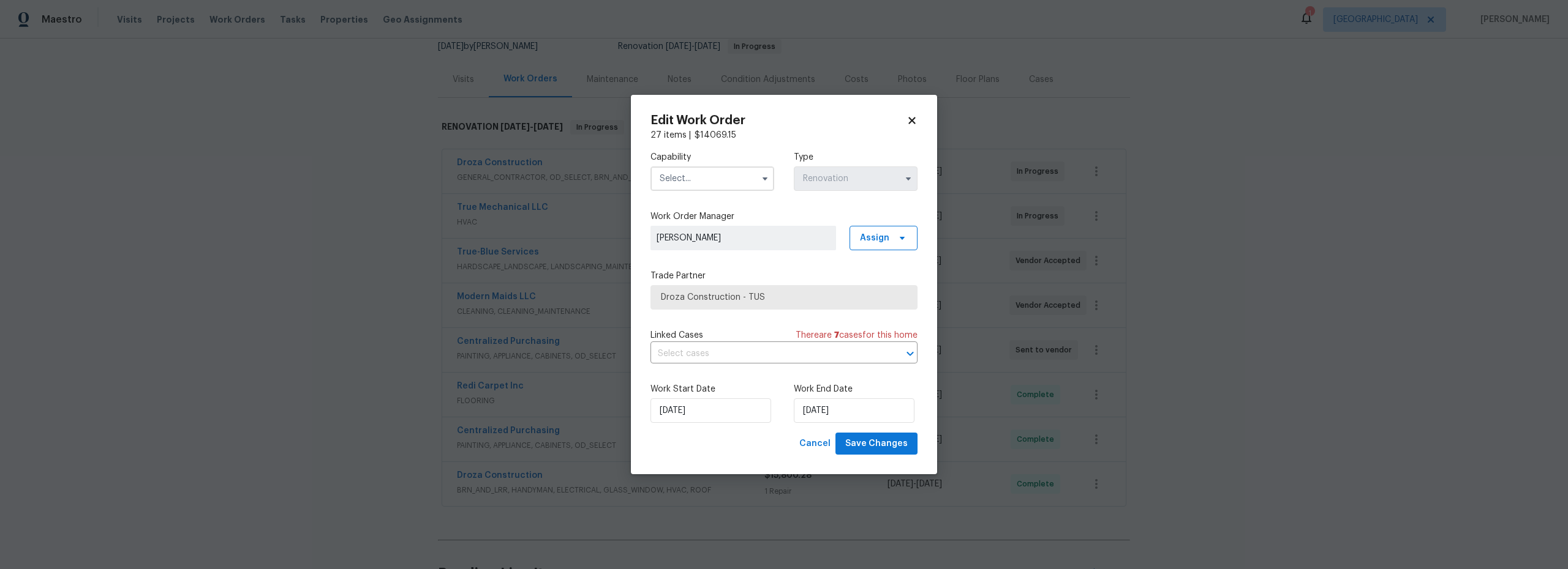
click at [708, 177] on input "text" at bounding box center [712, 178] width 124 height 24
click at [911, 119] on icon at bounding box center [911, 120] width 7 height 7
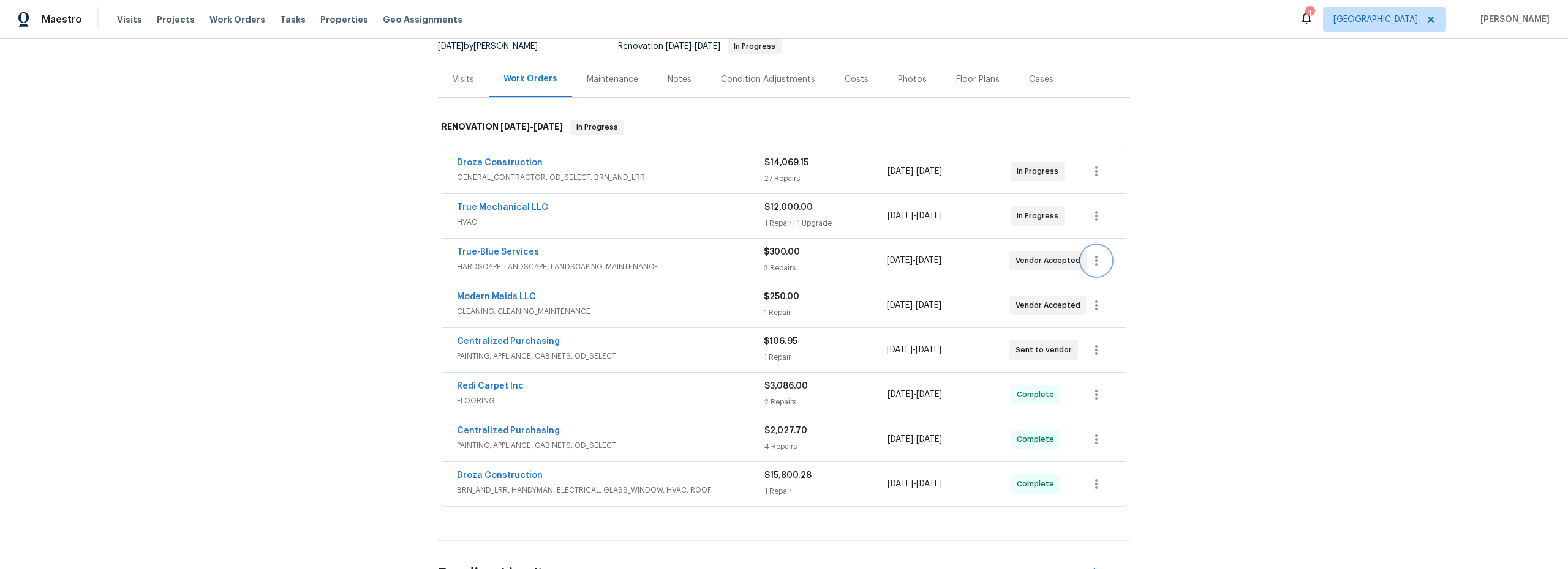
click at [1094, 265] on icon "button" at bounding box center [1096, 260] width 15 height 15
click at [1112, 264] on li "Edit" at bounding box center [1143, 261] width 132 height 20
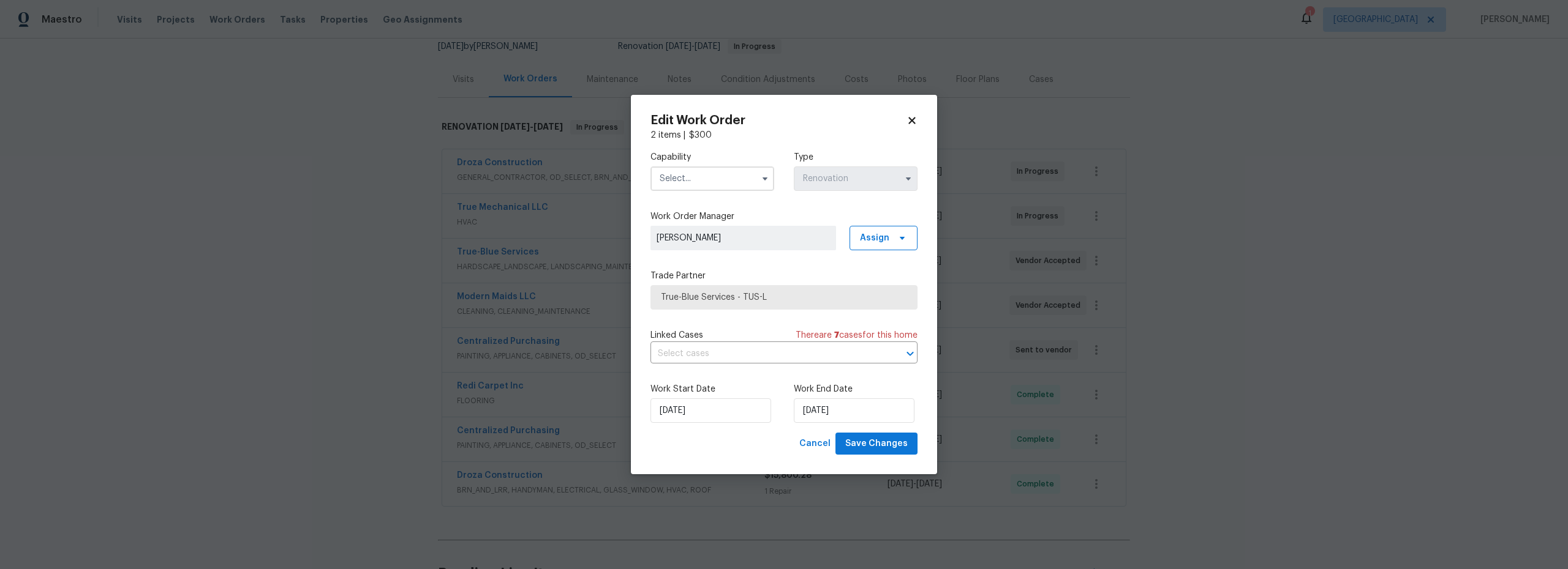
click at [719, 182] on input "text" at bounding box center [712, 178] width 124 height 24
click at [915, 117] on icon at bounding box center [911, 120] width 7 height 7
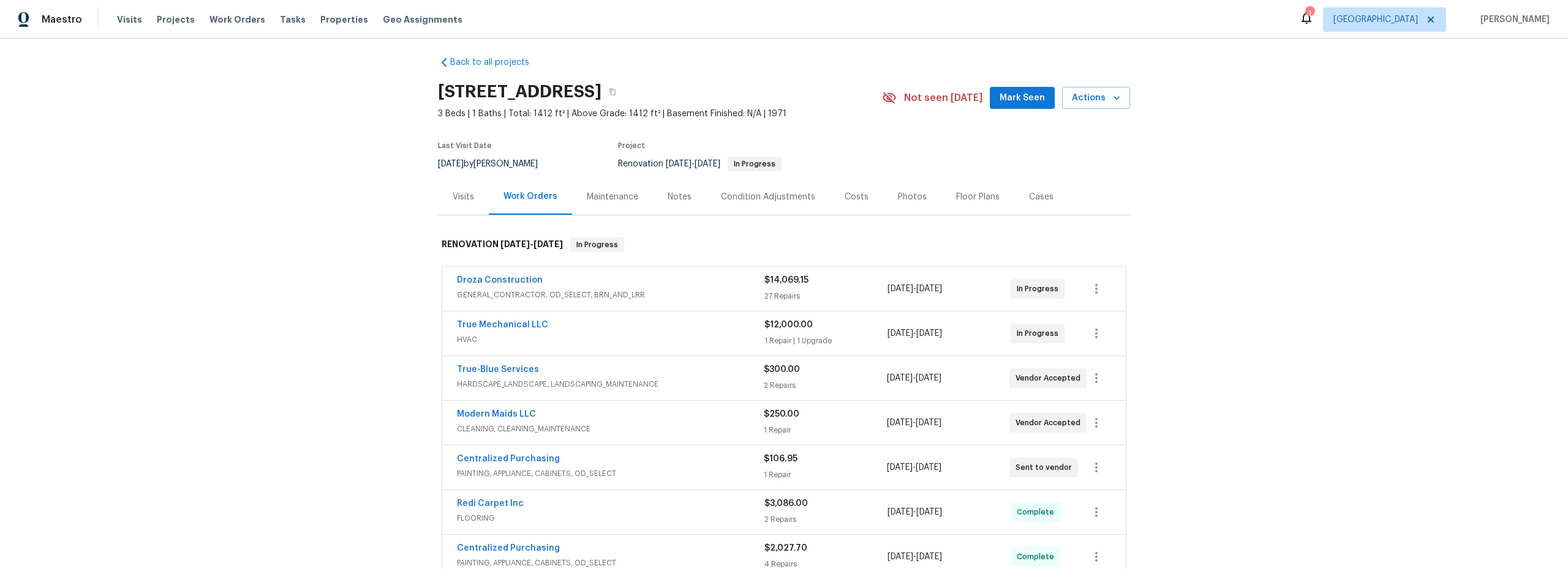
scroll to position [1, 0]
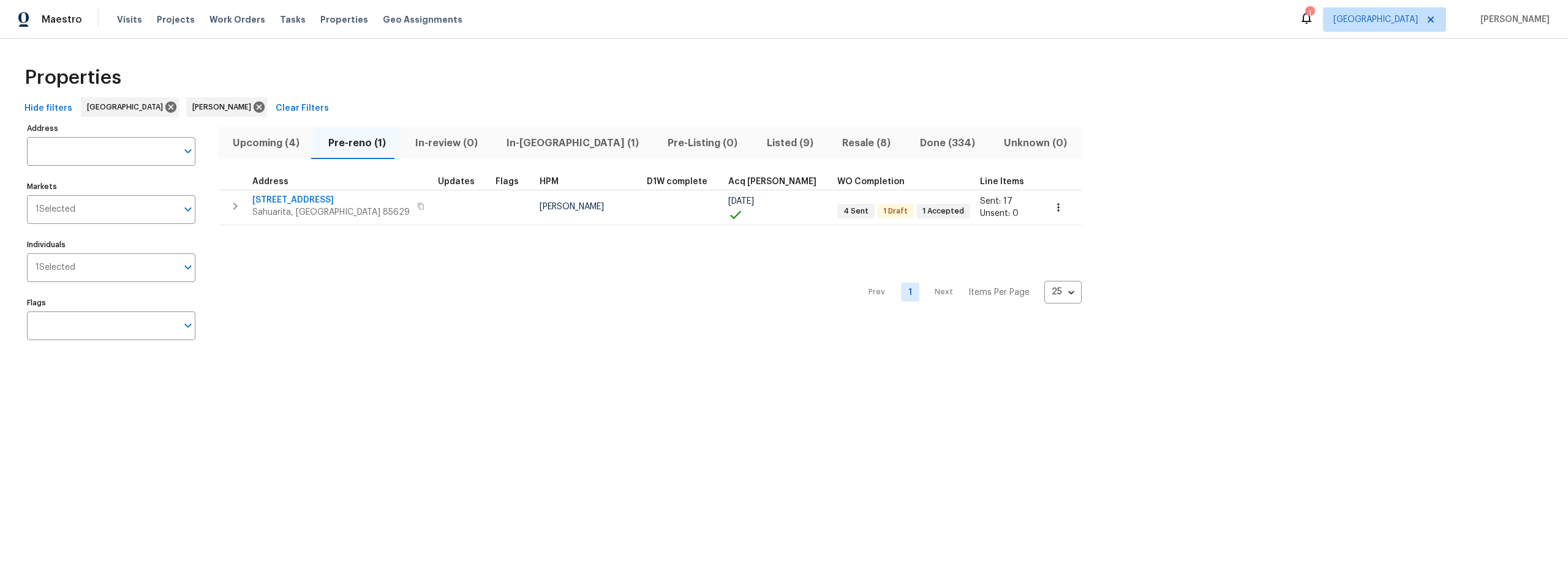
click at [835, 145] on span "Resale (8)" at bounding box center [867, 143] width 63 height 17
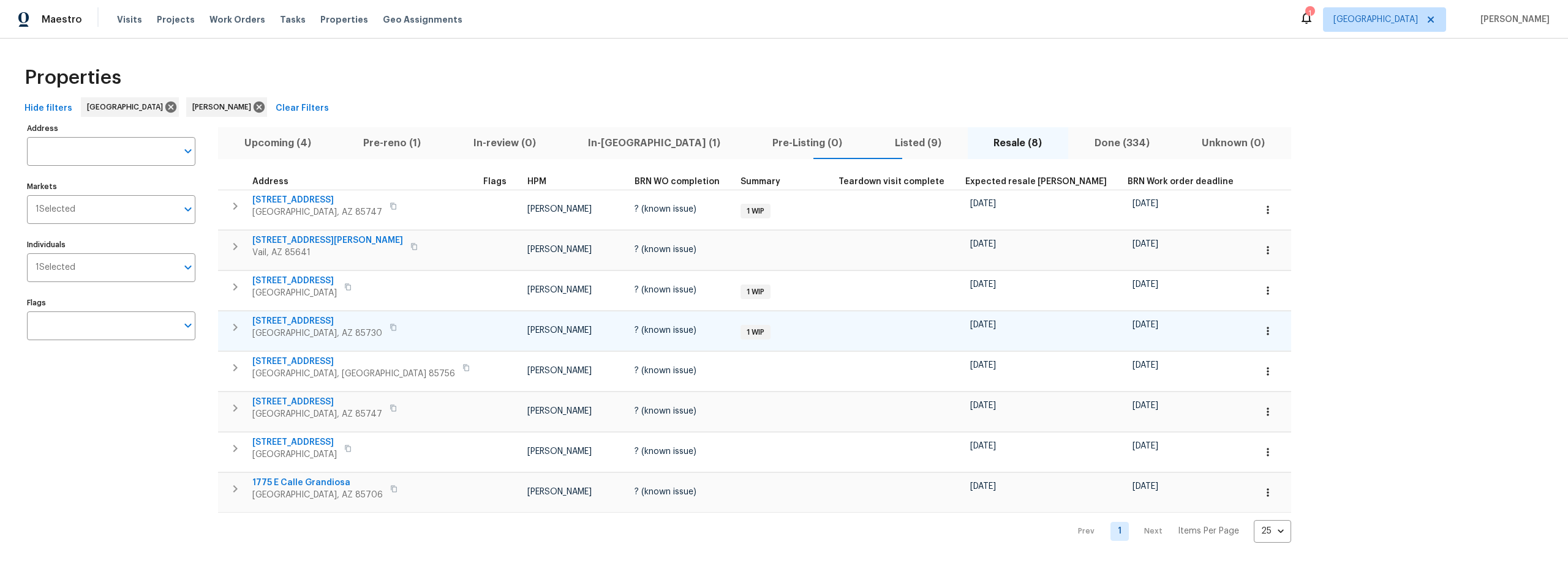
click at [305, 321] on span "[STREET_ADDRESS]" at bounding box center [318, 321] width 130 height 13
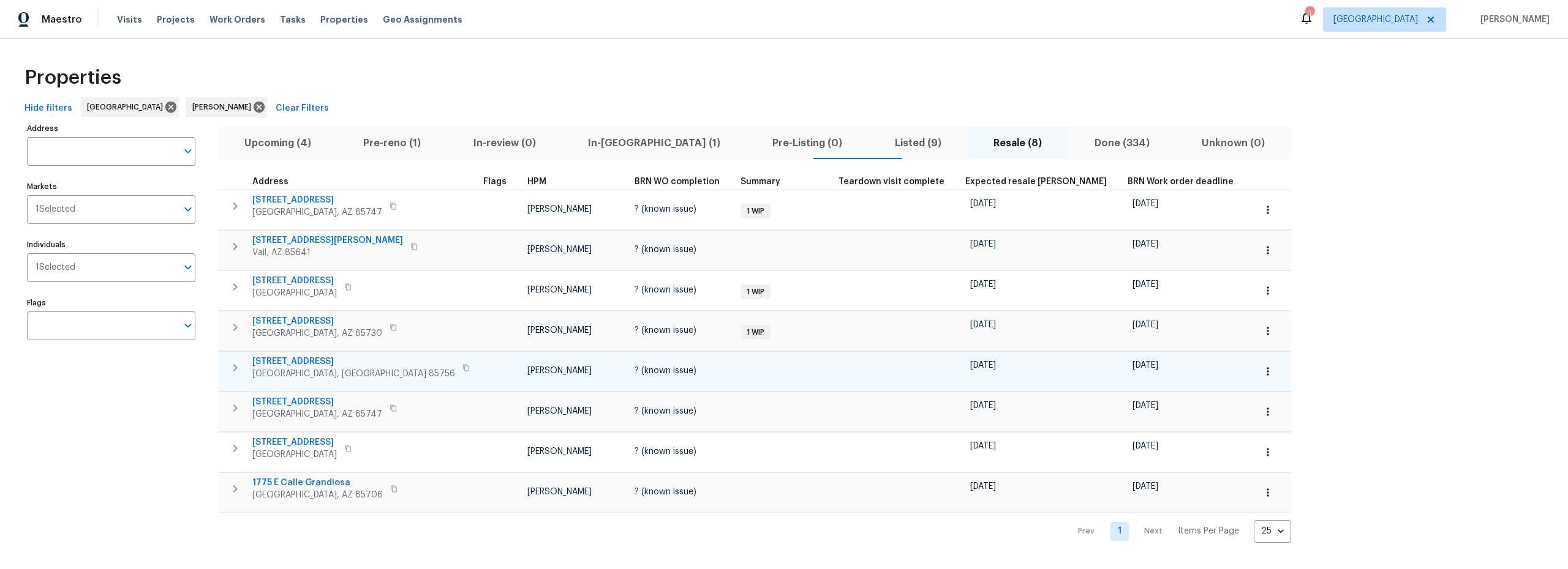
click at [1267, 369] on icon "button" at bounding box center [1268, 371] width 2 height 8
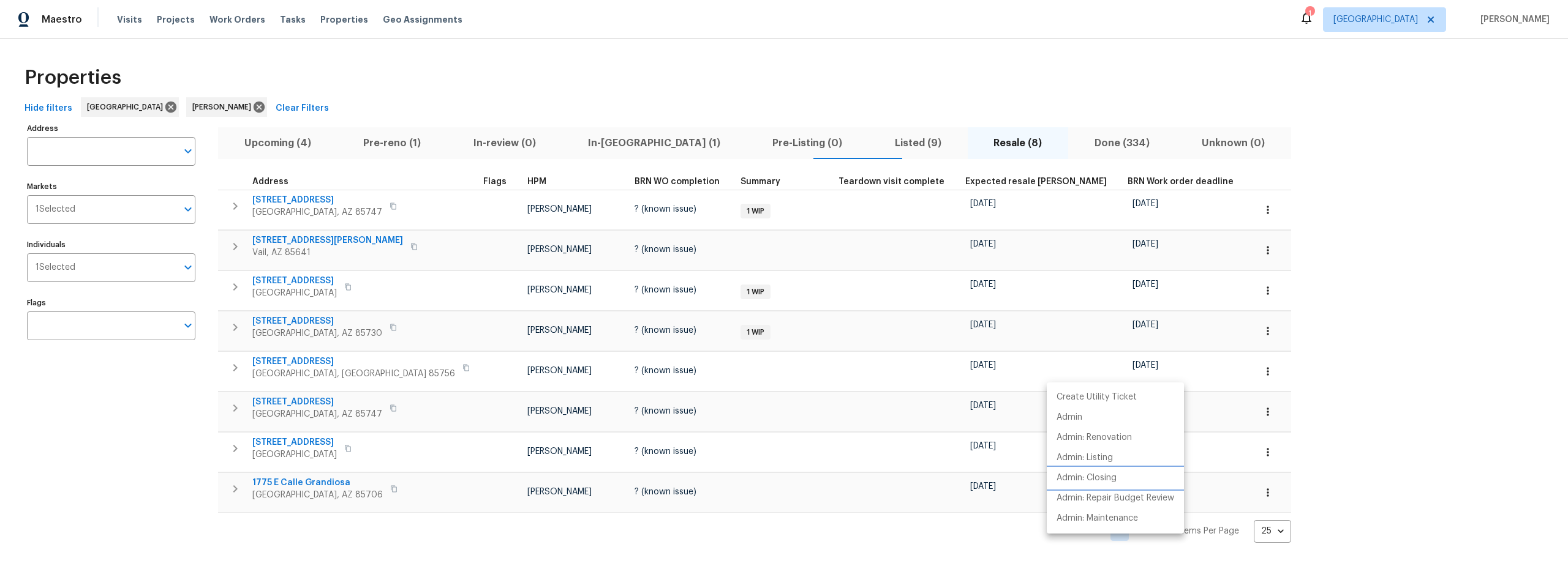
click at [1089, 483] on p "Admin: Closing" at bounding box center [1086, 478] width 60 height 13
click at [693, 95] on div at bounding box center [784, 284] width 1568 height 569
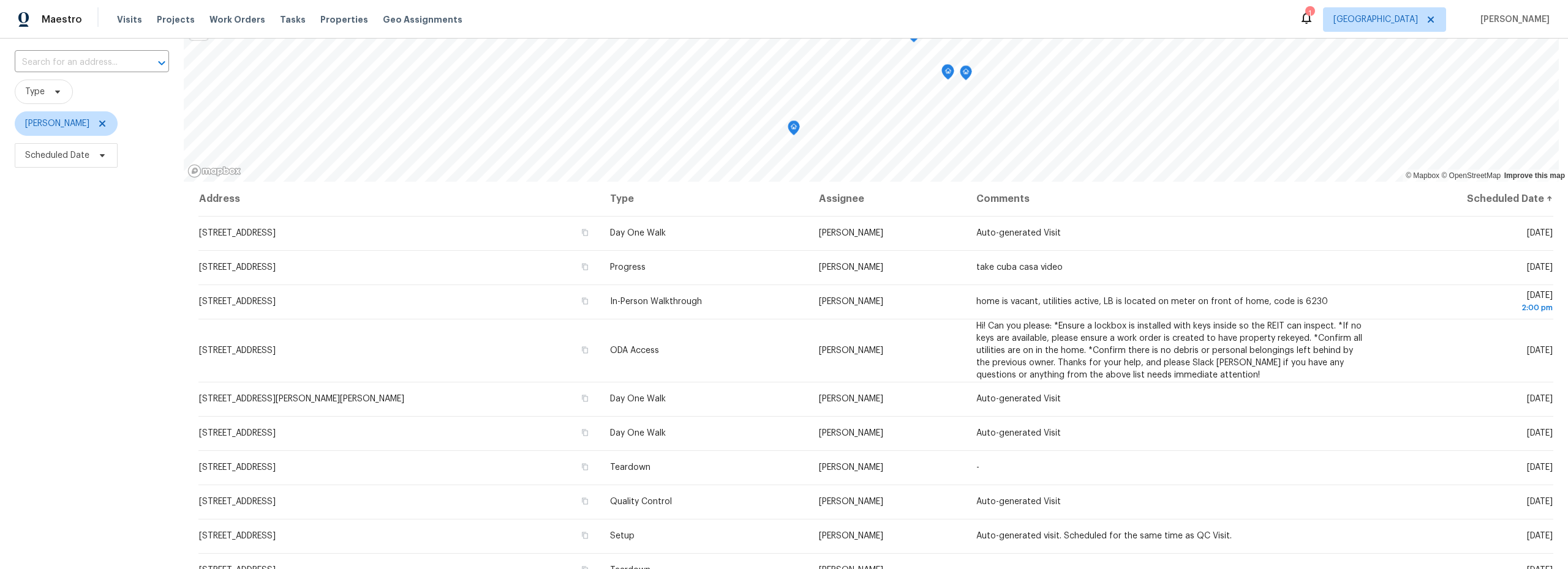
scroll to position [98, 0]
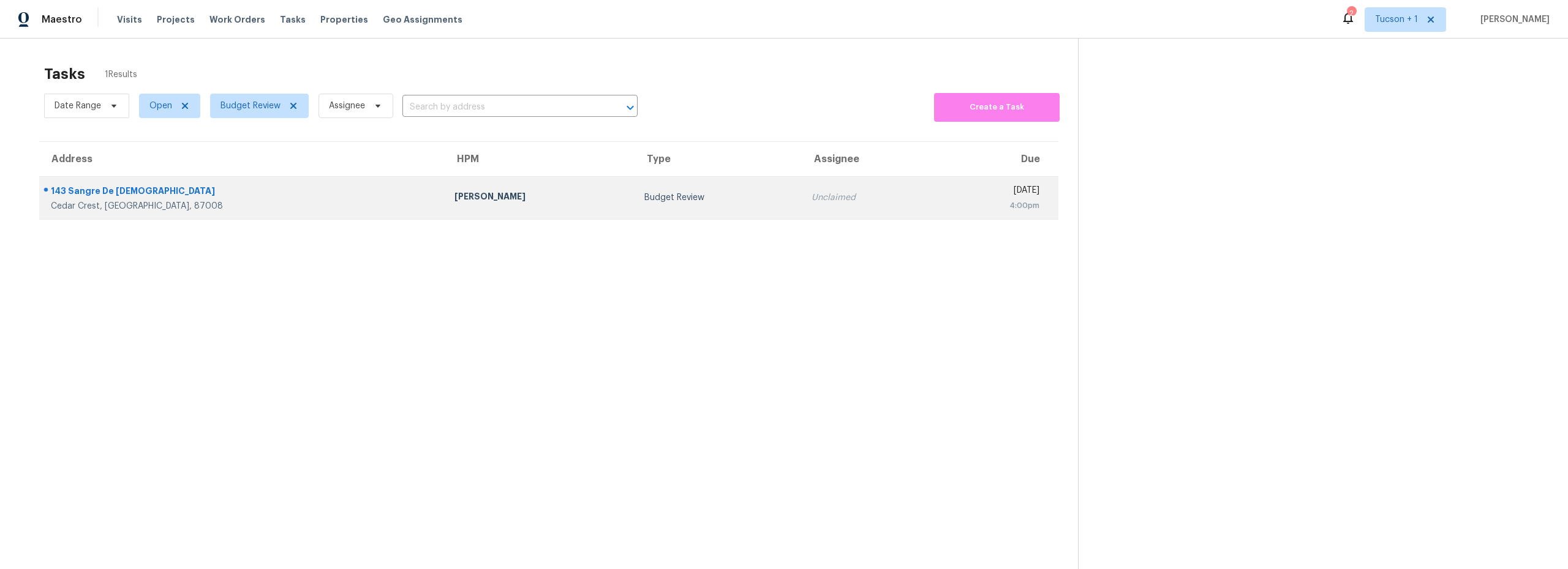
click at [476, 195] on div "[PERSON_NAME]" at bounding box center [540, 199] width 170 height 16
